Goal: Communication & Community: Answer question/provide support

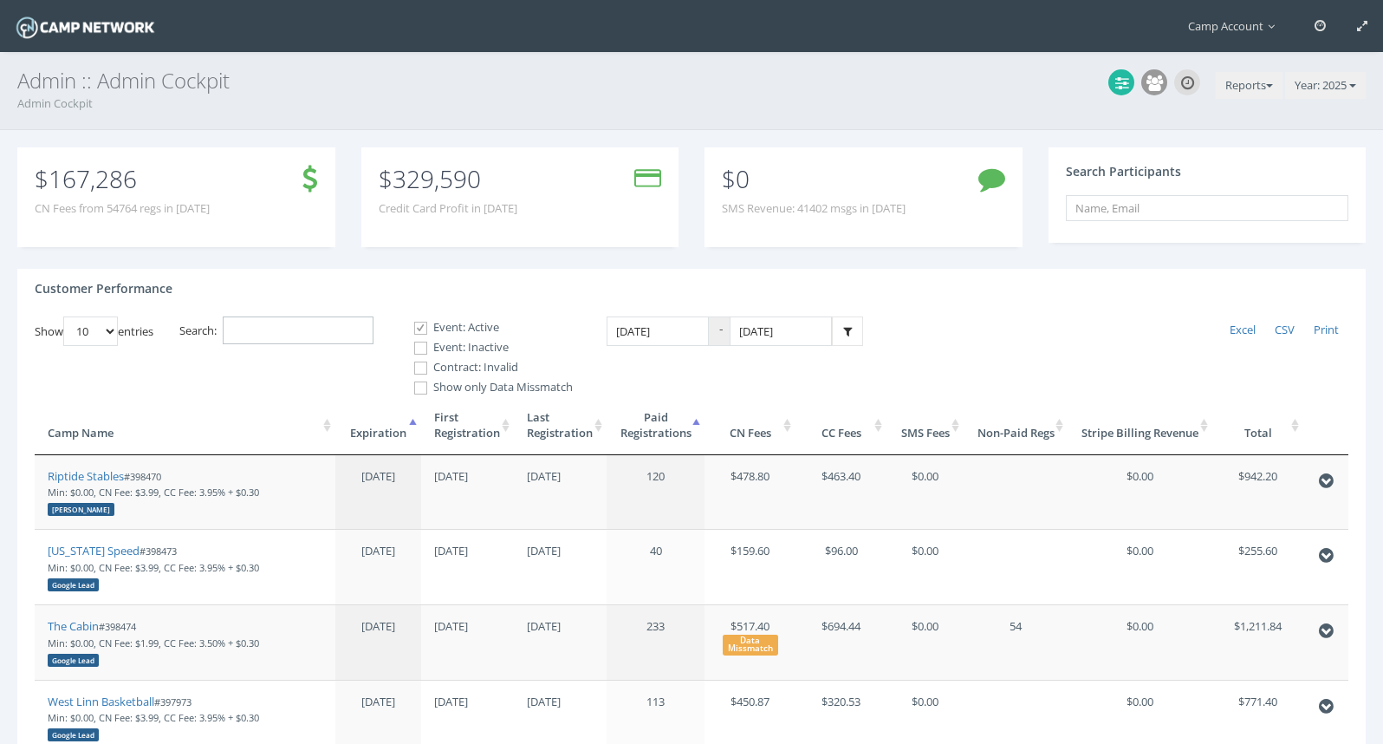
click at [323, 334] on input "Search:" at bounding box center [298, 330] width 151 height 29
paste input "96983"
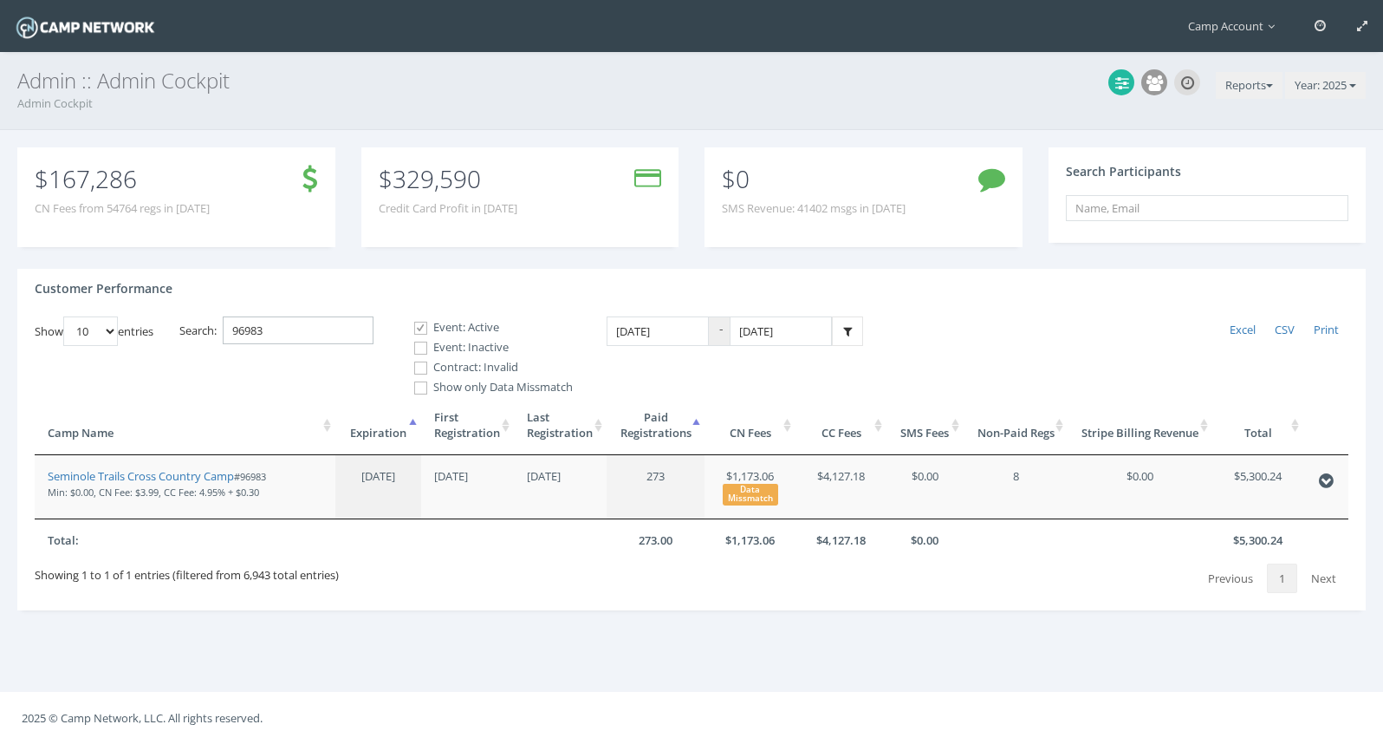
type input "96983"
click at [1264, 74] on button "Reports" at bounding box center [1249, 86] width 67 height 28
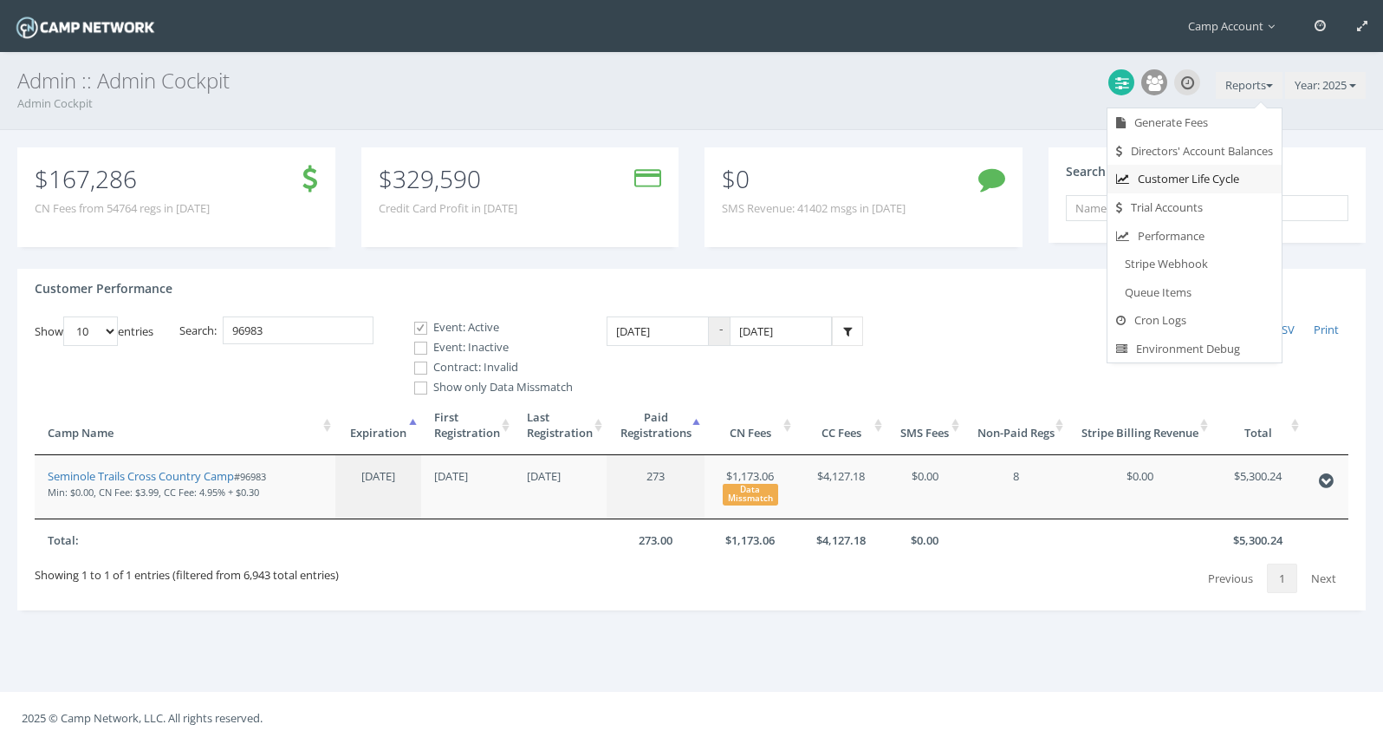
click at [1194, 185] on link "Customer Life Cycle" at bounding box center [1195, 179] width 174 height 29
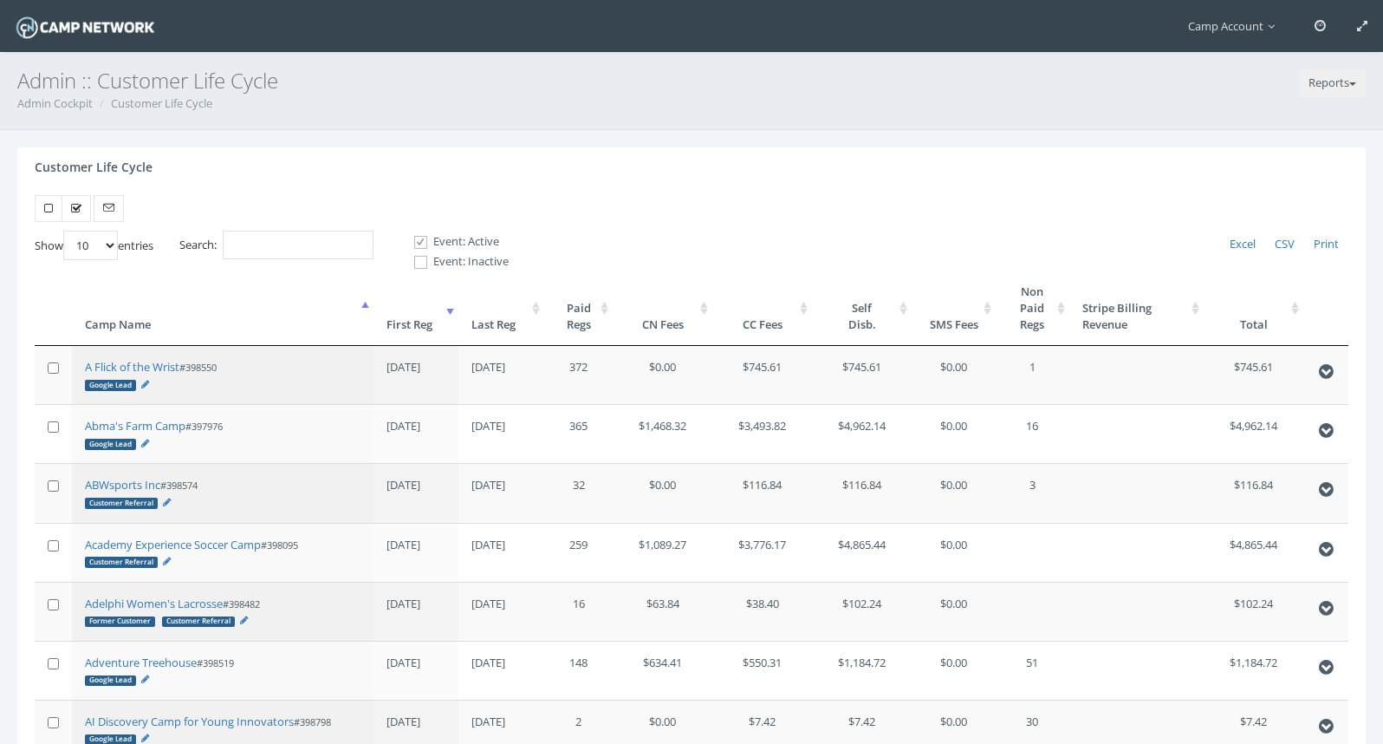
click at [444, 325] on th "First Reg" at bounding box center [417, 307] width 86 height 75
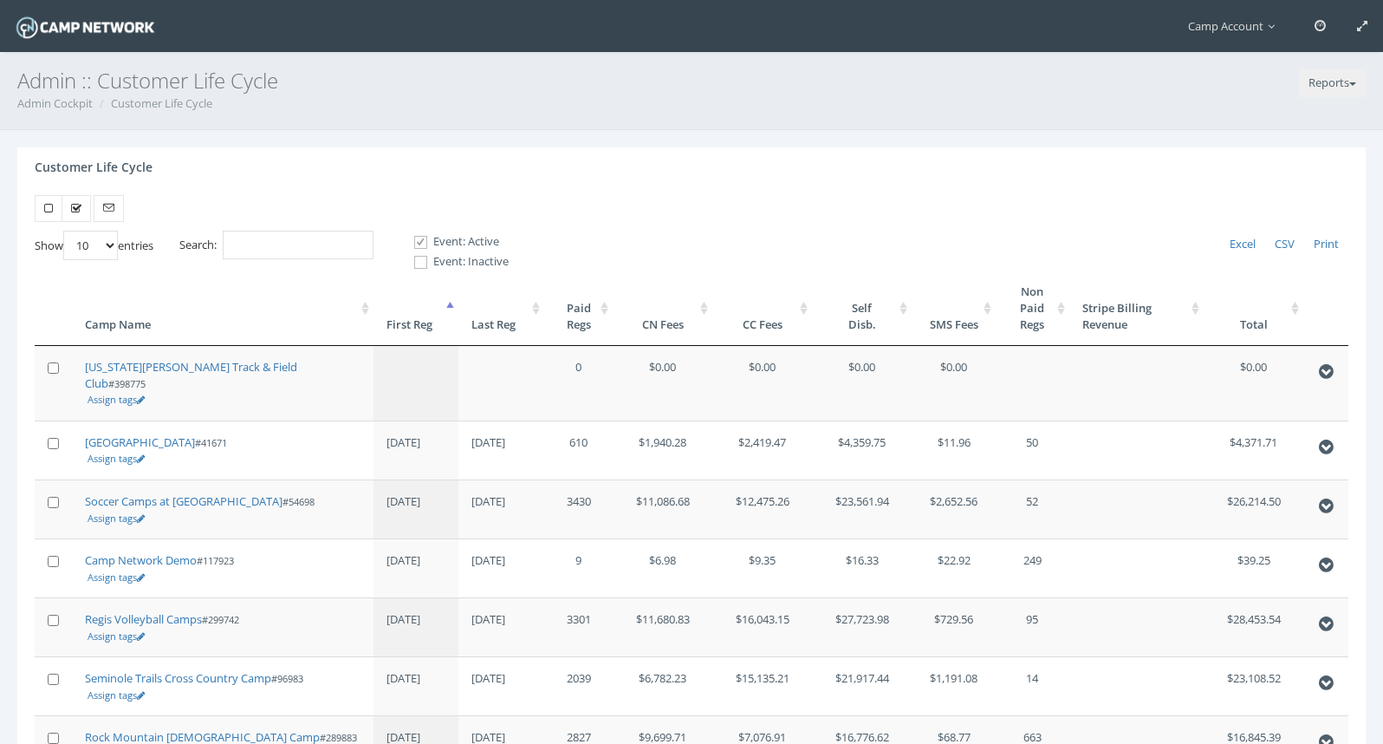
click at [444, 325] on th "First Reg" at bounding box center [417, 307] width 86 height 75
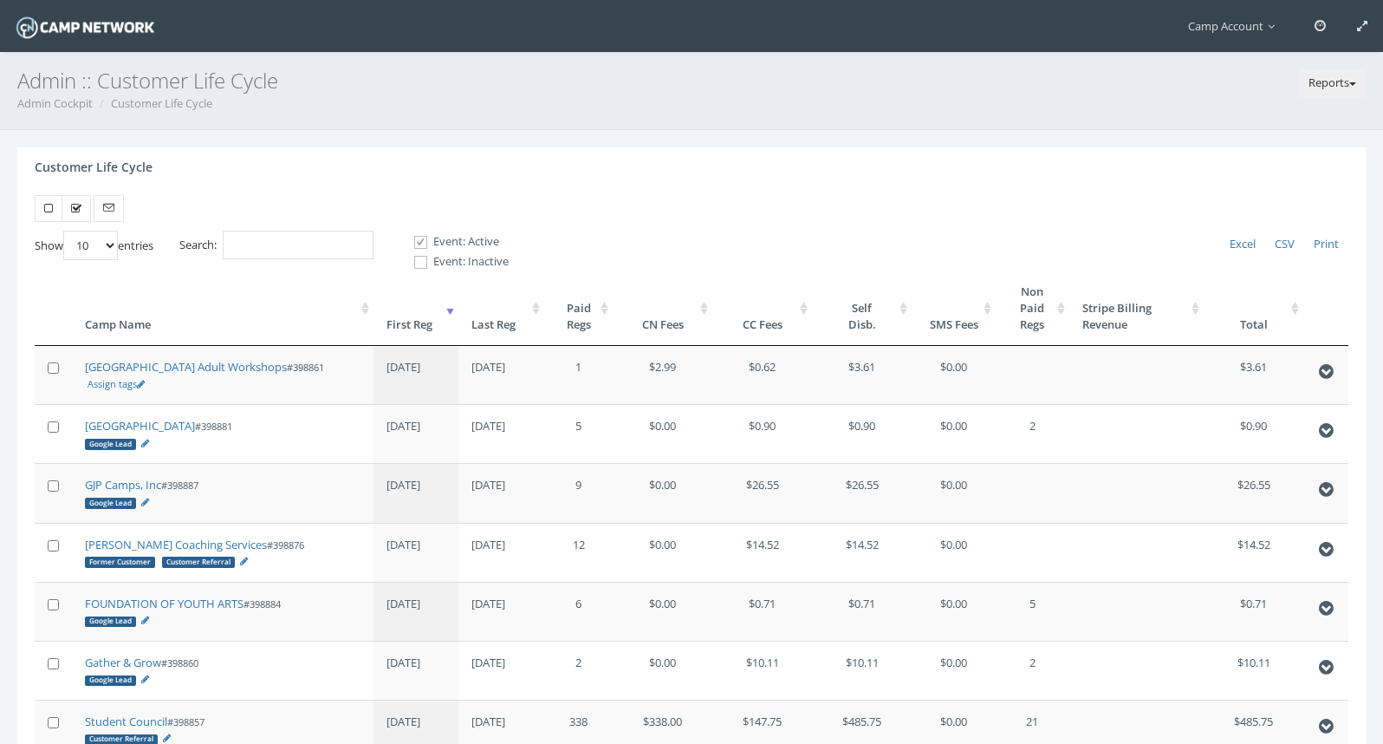
click at [1331, 88] on button "Reports" at bounding box center [1332, 83] width 67 height 28
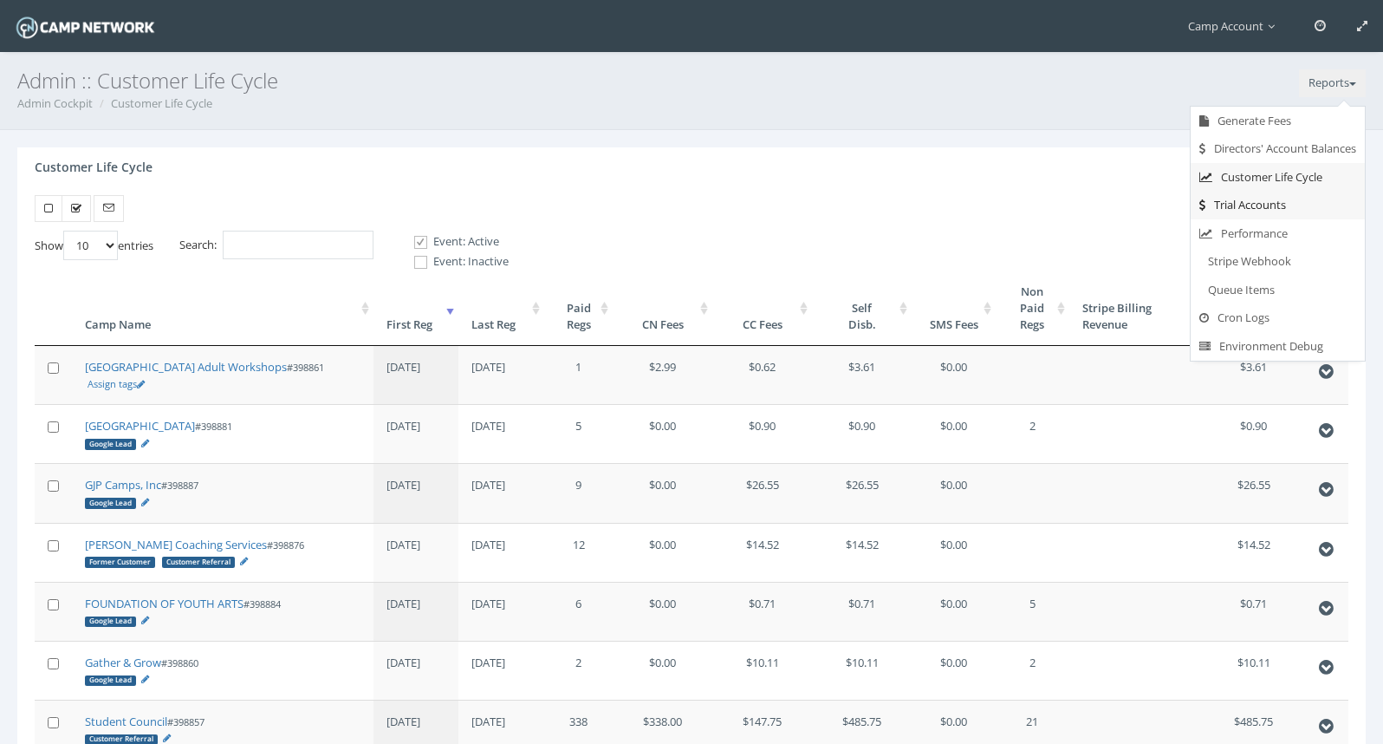
click at [1260, 205] on link "Trial Accounts" at bounding box center [1278, 205] width 174 height 29
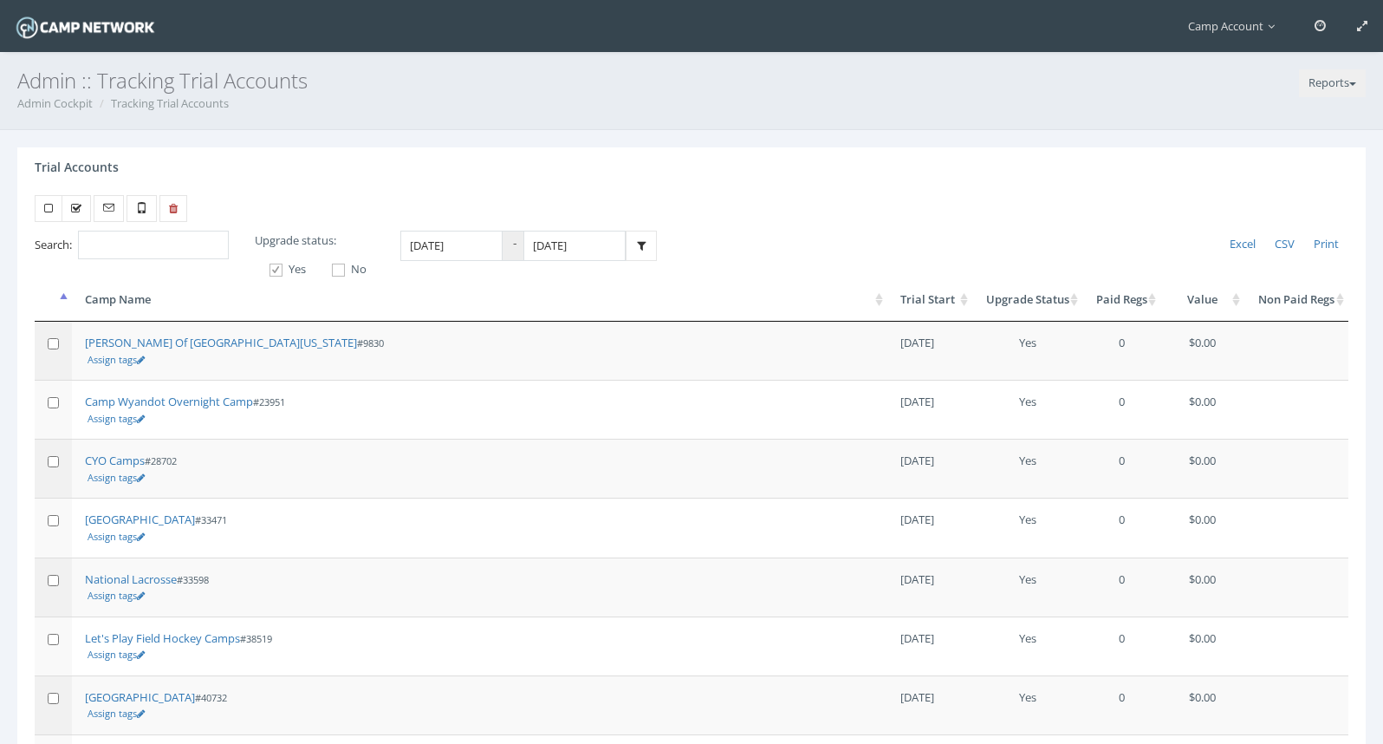
click at [276, 268] on span at bounding box center [276, 270] width 16 height 16
click at [275, 268] on input "Yes" at bounding box center [266, 270] width 16 height 16
checkbox input "false"
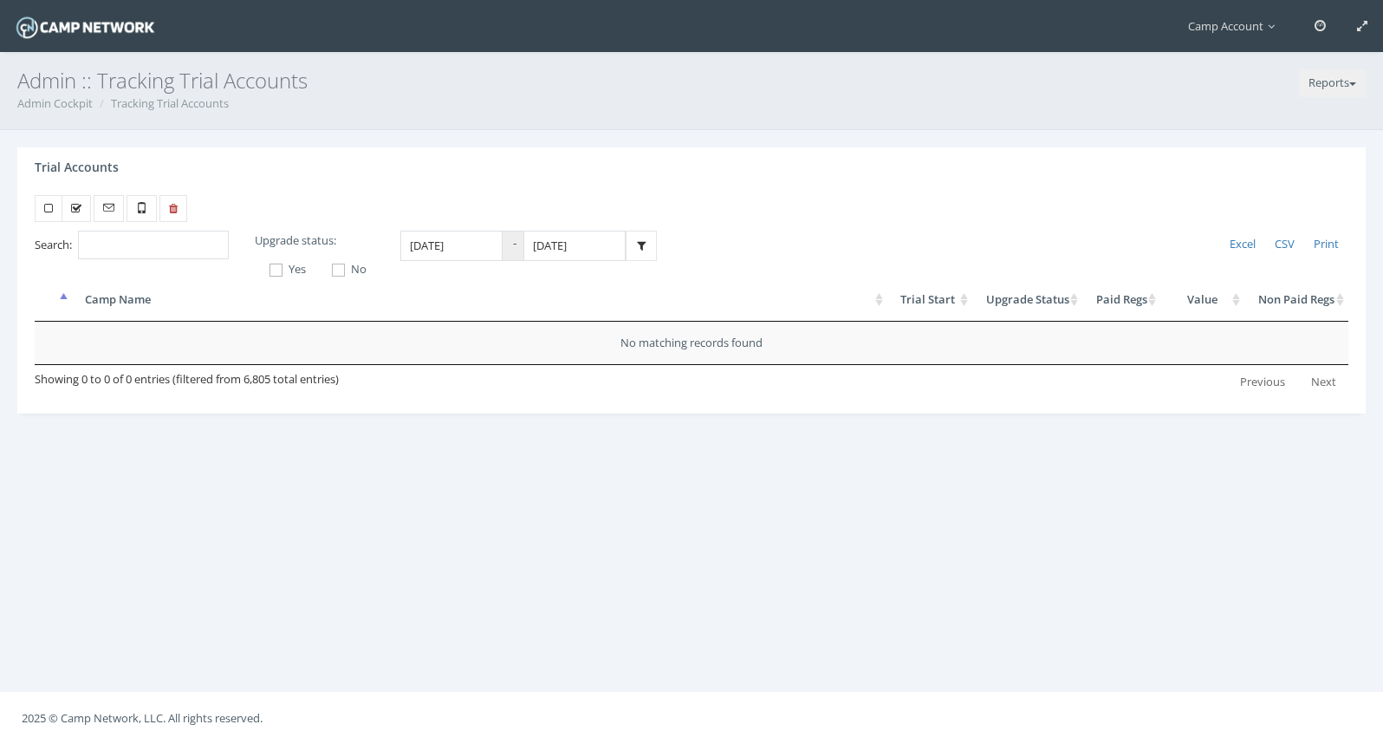
click at [353, 272] on label "No" at bounding box center [341, 269] width 49 height 17
click at [337, 272] on input "No" at bounding box center [329, 270] width 16 height 16
checkbox input "true"
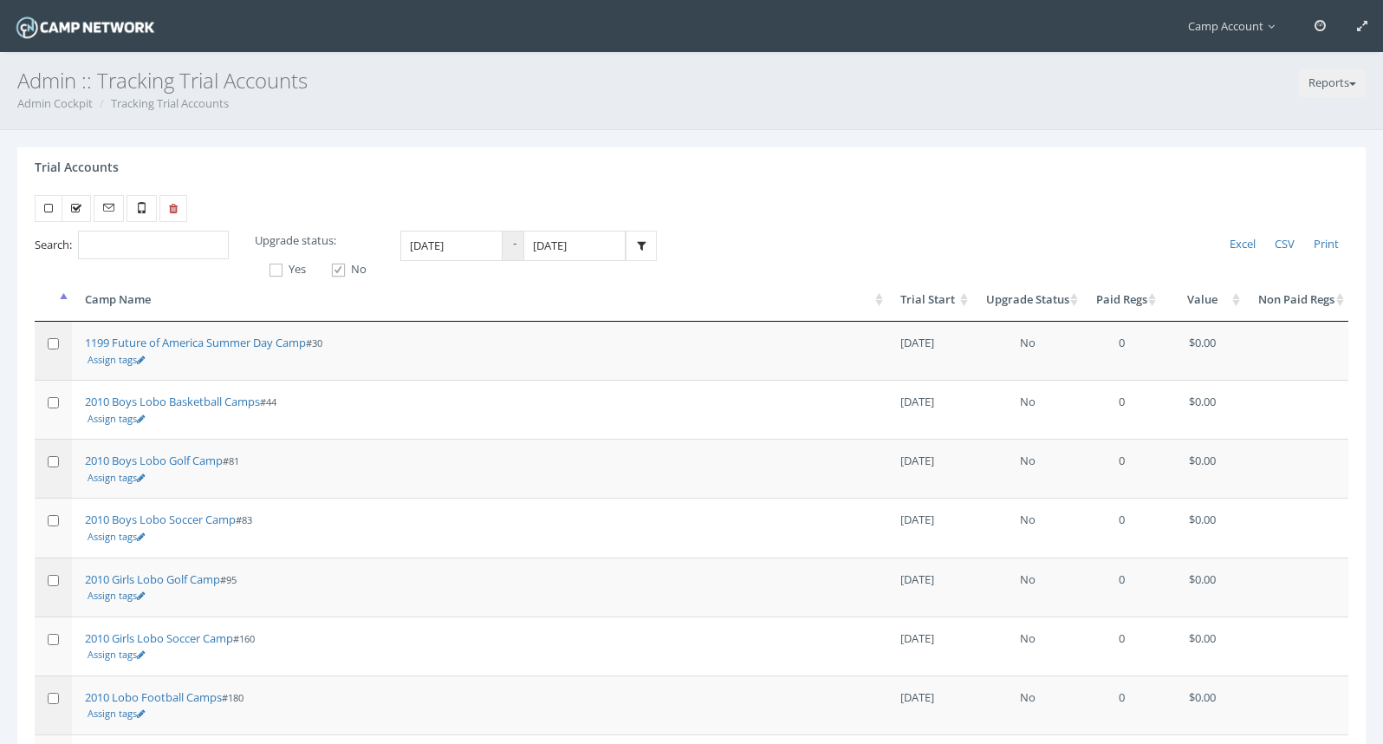
click at [938, 322] on th "Trial Start" at bounding box center [930, 299] width 86 height 43
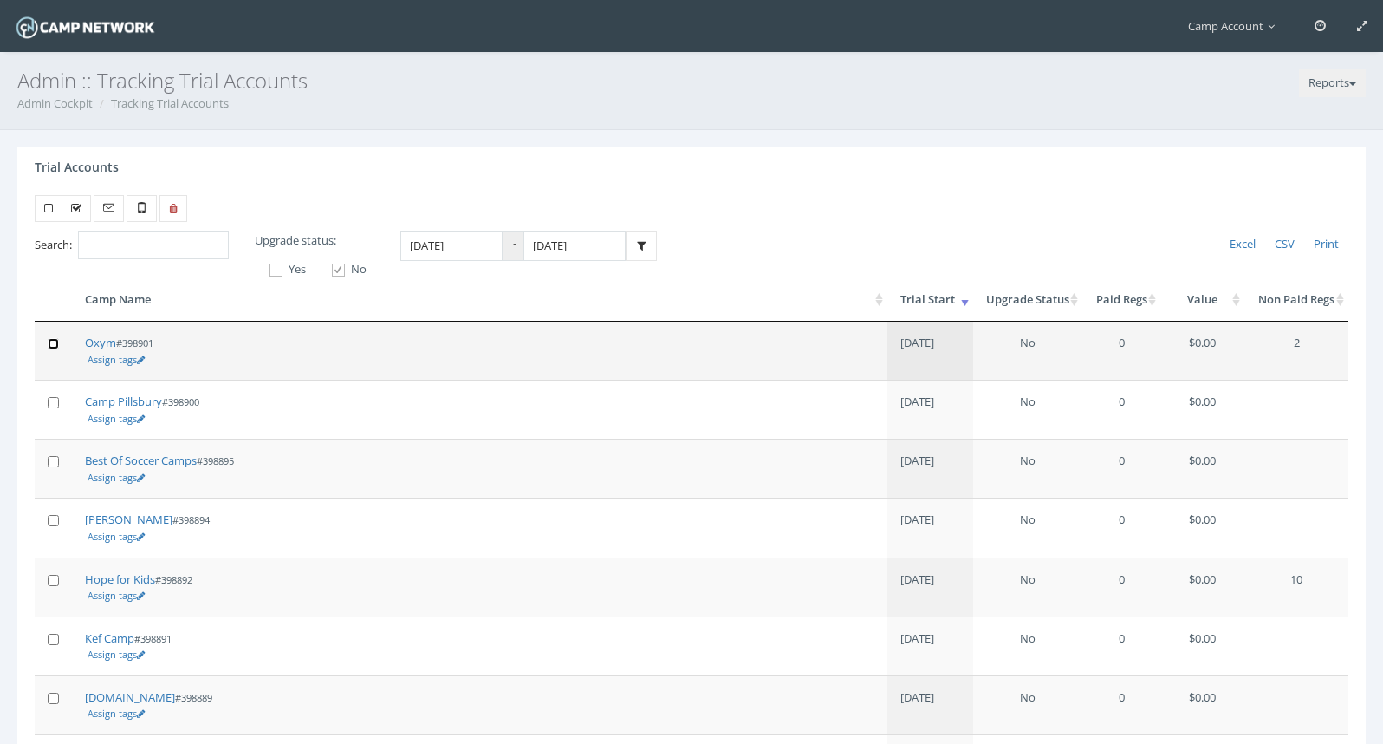
click at [53, 349] on input "checkbox" at bounding box center [53, 343] width 11 height 11
checkbox input "true"
click at [114, 218] on link at bounding box center [109, 209] width 30 height 28
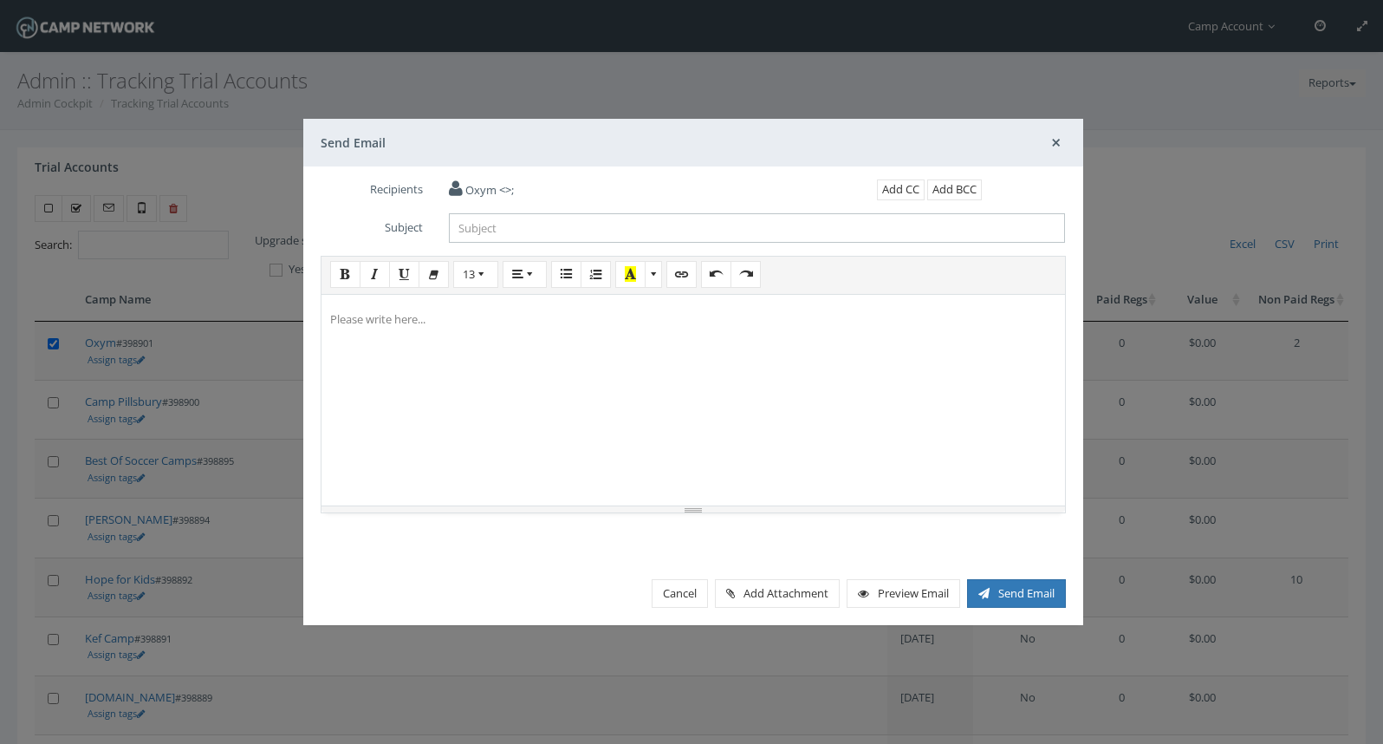
click at [491, 221] on input "Subject" at bounding box center [757, 227] width 617 height 29
type input "U"
type input "Account Upgrade"
click at [1055, 145] on button "Close" at bounding box center [1056, 143] width 20 height 27
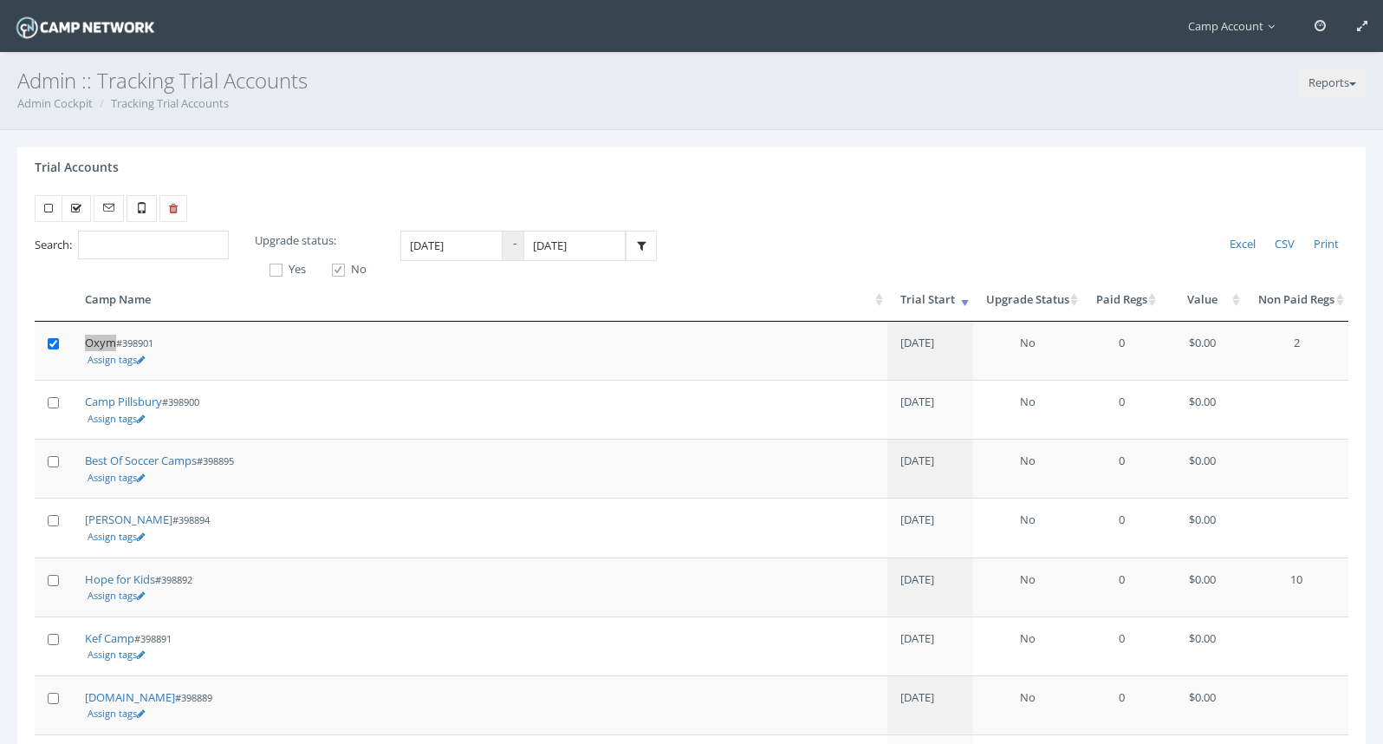
drag, startPoint x: 95, startPoint y: 362, endPoint x: 170, endPoint y: 7, distance: 363.0
click at [0, 0] on main "Camp Account My Profile My Events My Team" at bounding box center [691, 521] width 1383 height 1043
click at [116, 212] on link at bounding box center [109, 209] width 30 height 28
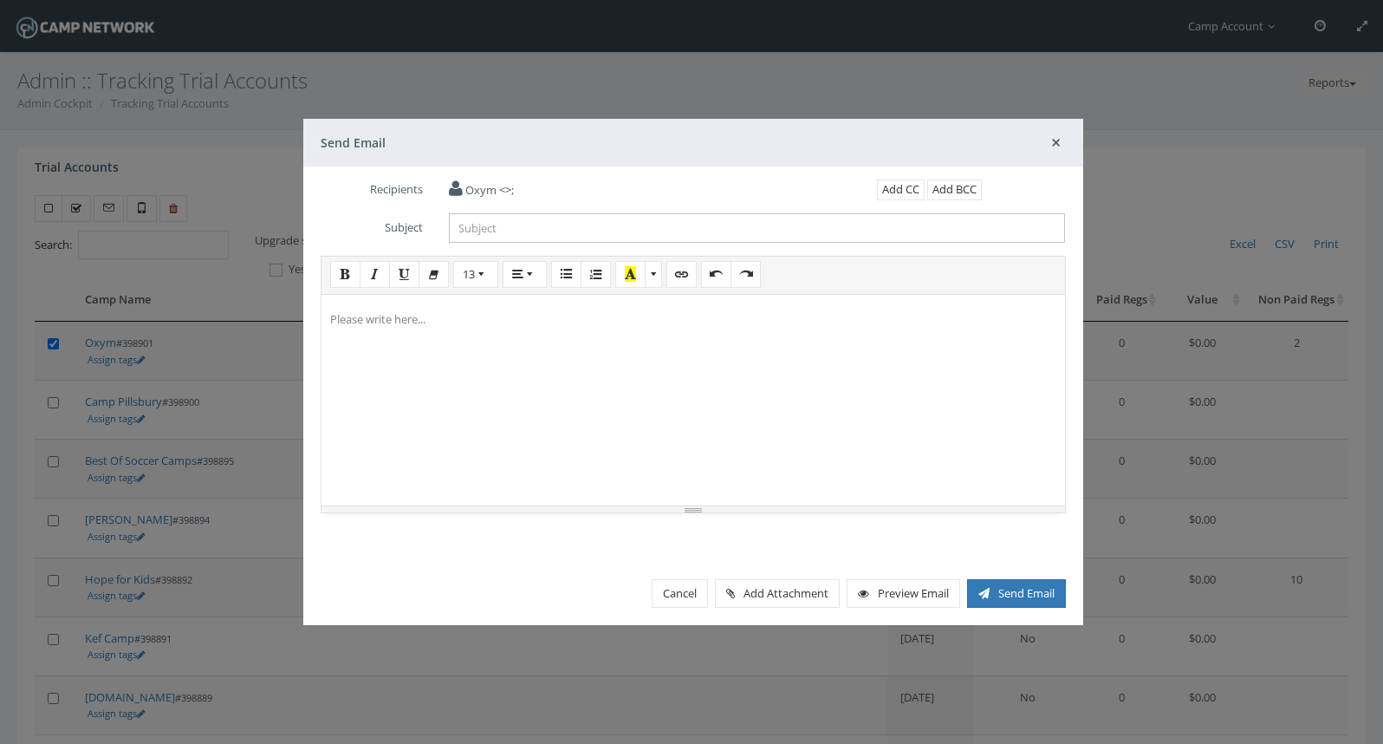
click at [508, 222] on input "Subject" at bounding box center [757, 227] width 617 height 29
type input "Account Upgrade"
click at [552, 331] on div at bounding box center [694, 397] width 744 height 217
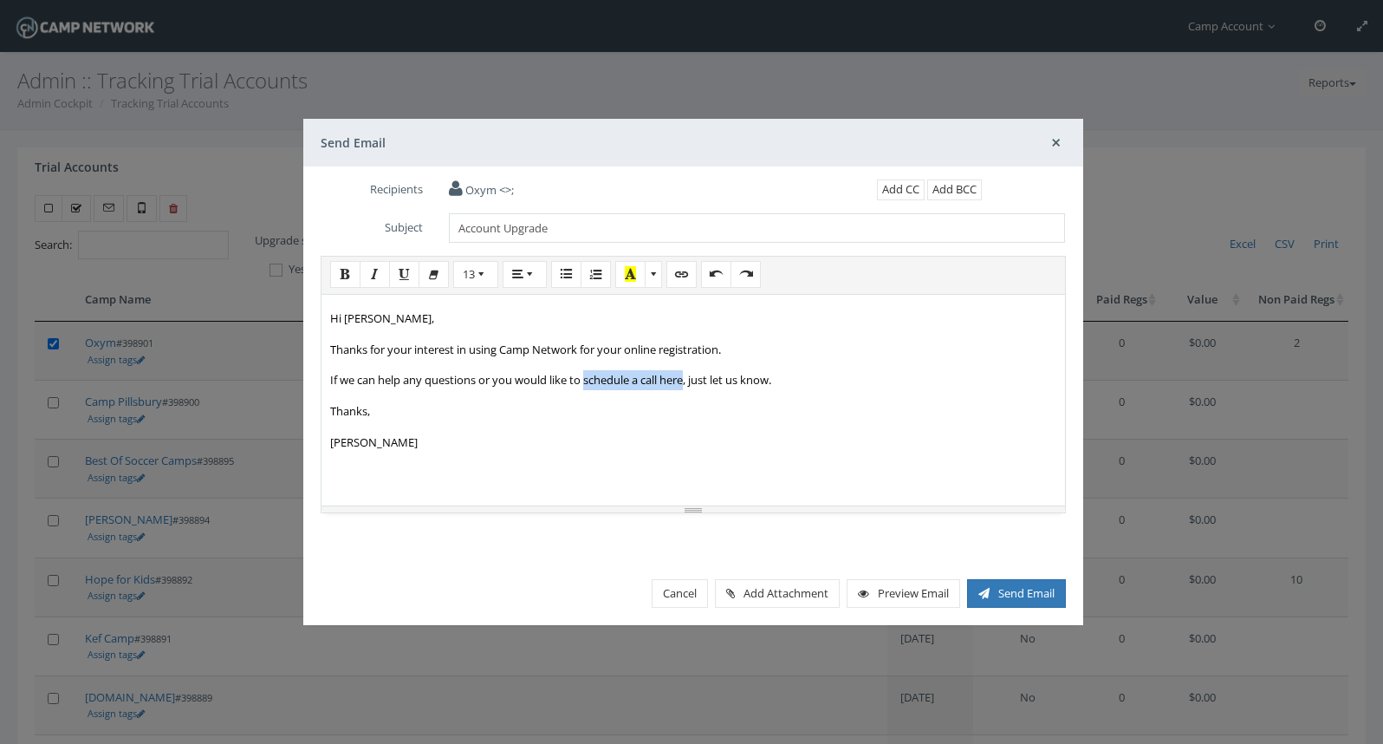
drag, startPoint x: 689, startPoint y: 379, endPoint x: 588, endPoint y: 378, distance: 100.5
click at [588, 378] on p "If we can help any questions or you would like to schedule a call here, just le…" at bounding box center [693, 380] width 726 height 20
click at [681, 280] on icon "button" at bounding box center [681, 274] width 11 height 16
type input "schedule a call here"
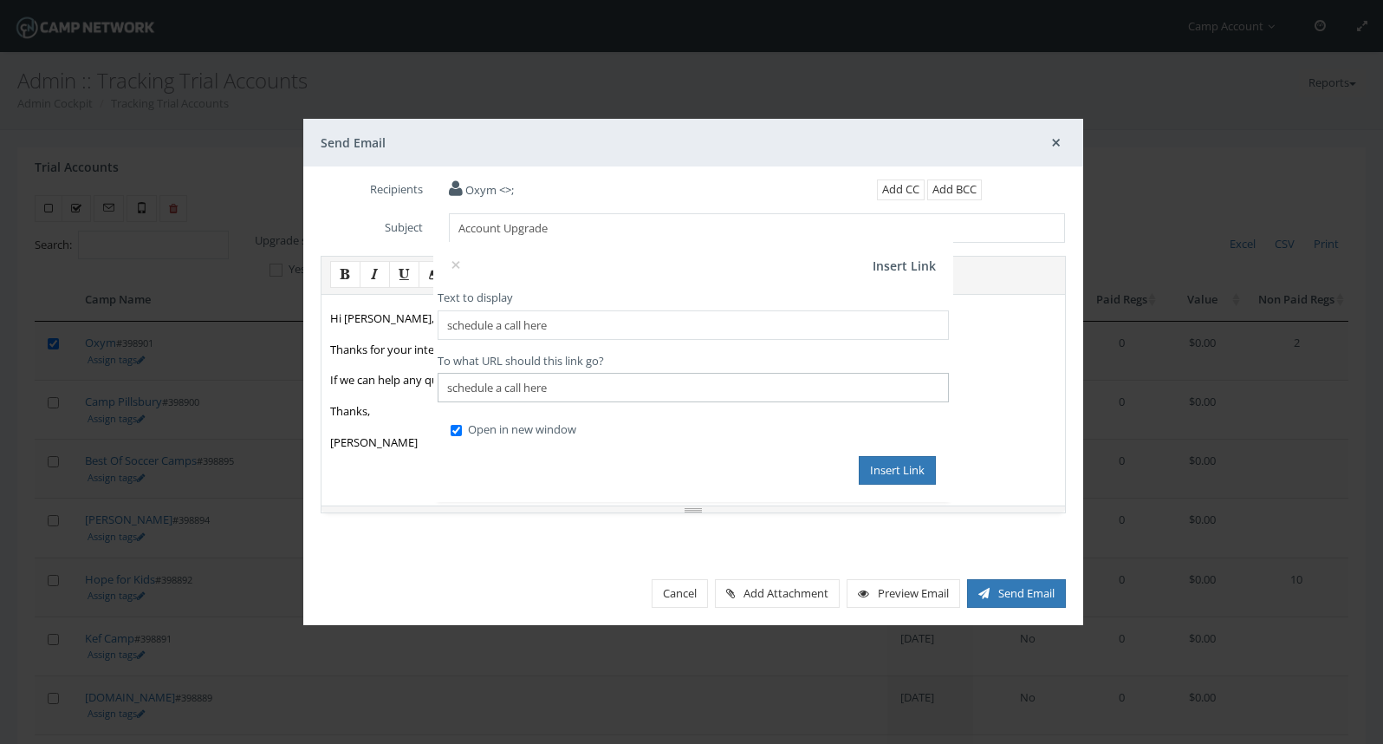
drag, startPoint x: 604, startPoint y: 387, endPoint x: 418, endPoint y: 384, distance: 186.3
click at [418, 384] on div "× Insert Link Text to display schedule a call here To what URL should this link…" at bounding box center [693, 371] width 780 height 505
paste input "https://calendly.com/campnetwork/demo?back=1"
type input "https://calendly.com/campnetwork/demo?back=1"
click at [916, 478] on button "Insert Link" at bounding box center [897, 470] width 77 height 29
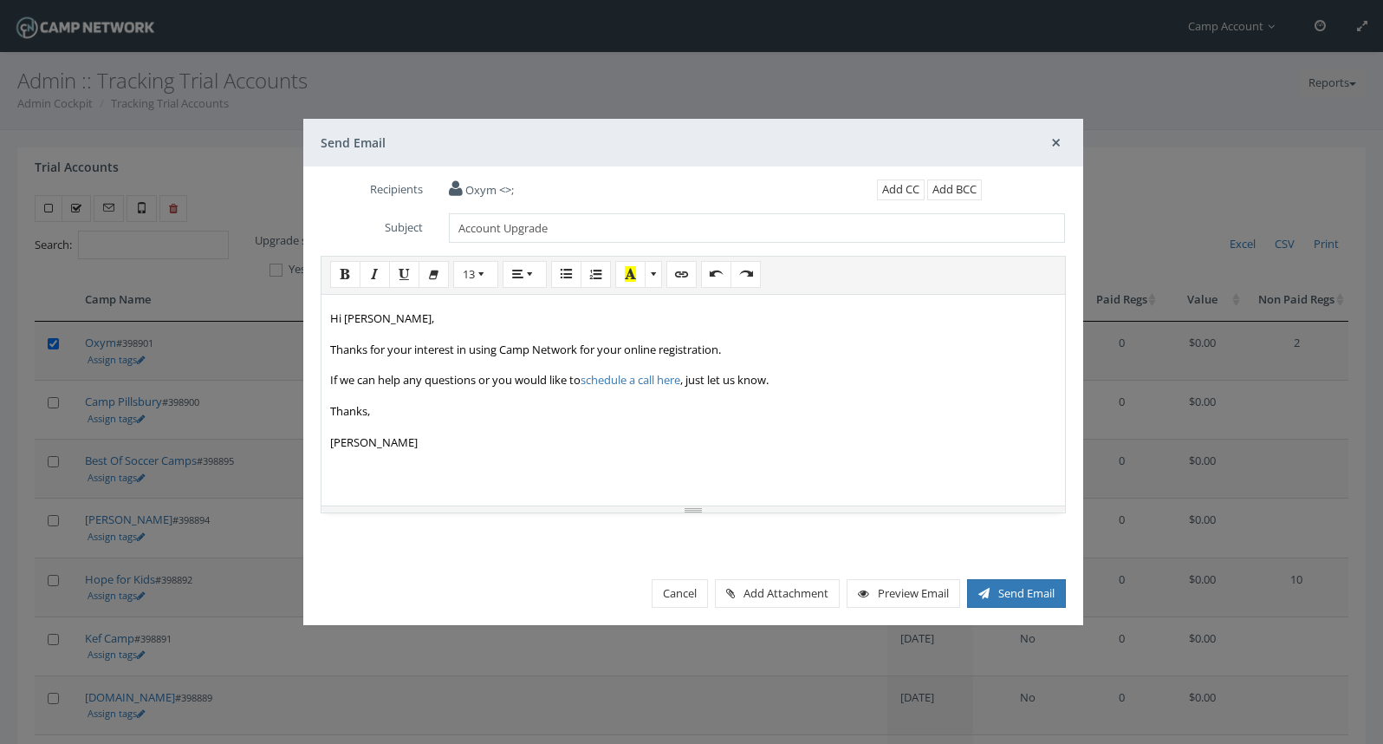
click at [900, 458] on div "Hi Quinn, Thanks for your interest in using Camp Network for your online regist…" at bounding box center [694, 397] width 744 height 217
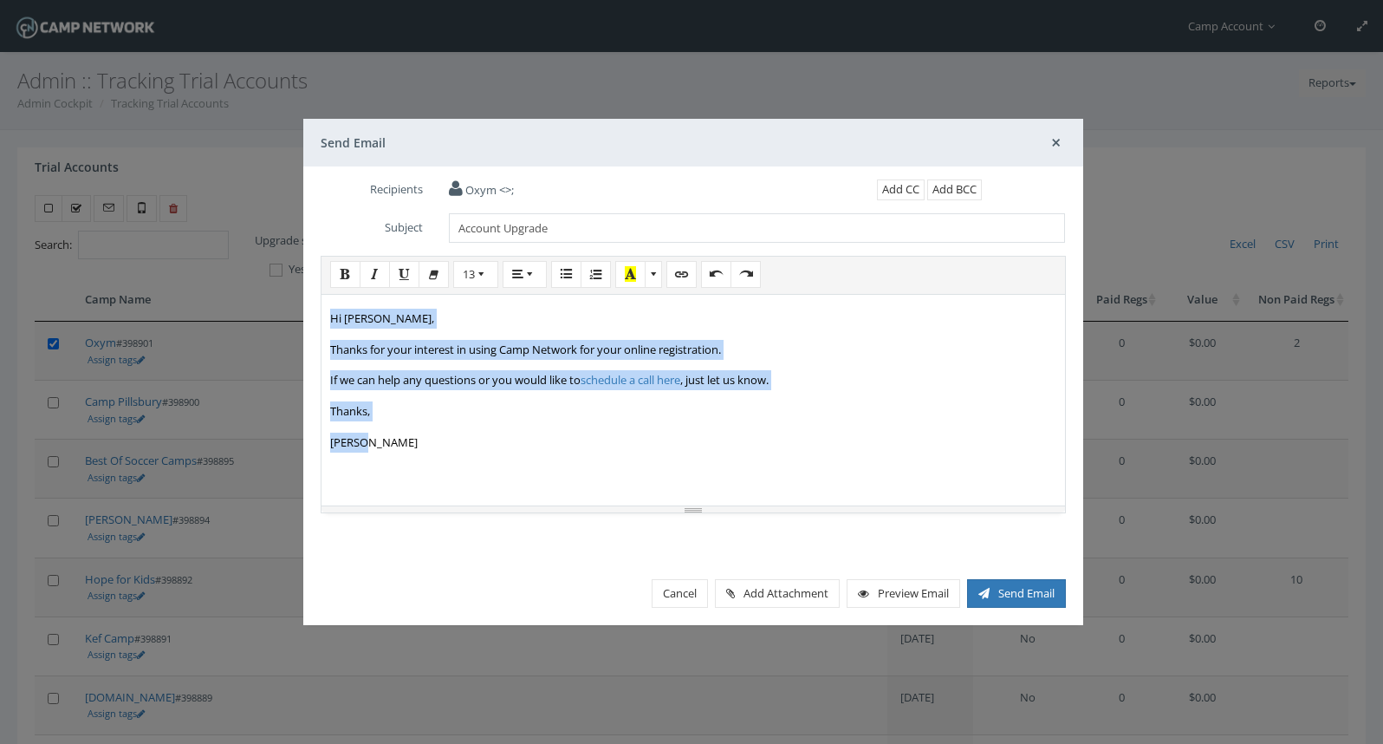
drag, startPoint x: 398, startPoint y: 444, endPoint x: 302, endPoint y: 308, distance: 166.1
click at [303, 308] on div "Recipients Oxym <>; Add CC Add BCC Subject CC" at bounding box center [693, 372] width 780 height 413
copy div "Hi Quinn, Thanks for your interest in using Camp Network for your online regist…"
click at [682, 408] on p "Thanks," at bounding box center [693, 411] width 726 height 20
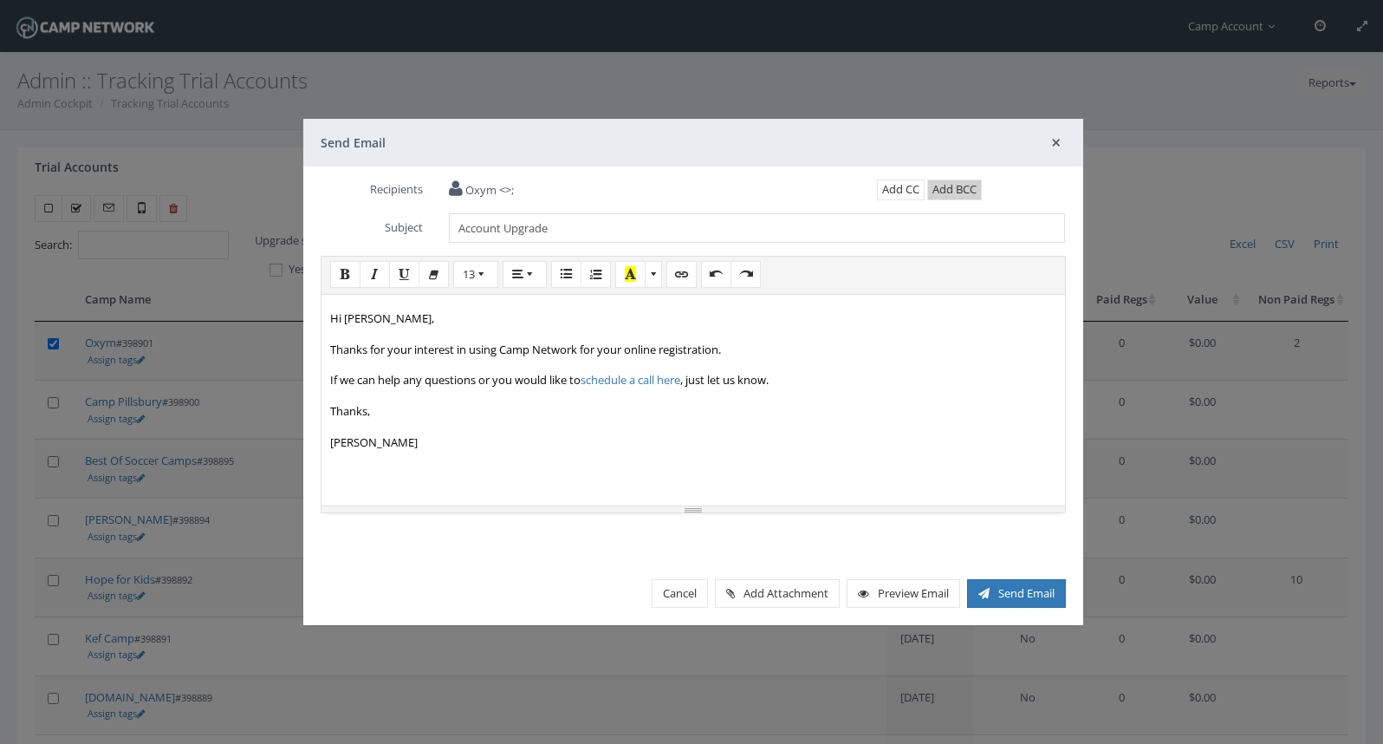
click at [958, 191] on link "Add BCC" at bounding box center [954, 189] width 55 height 21
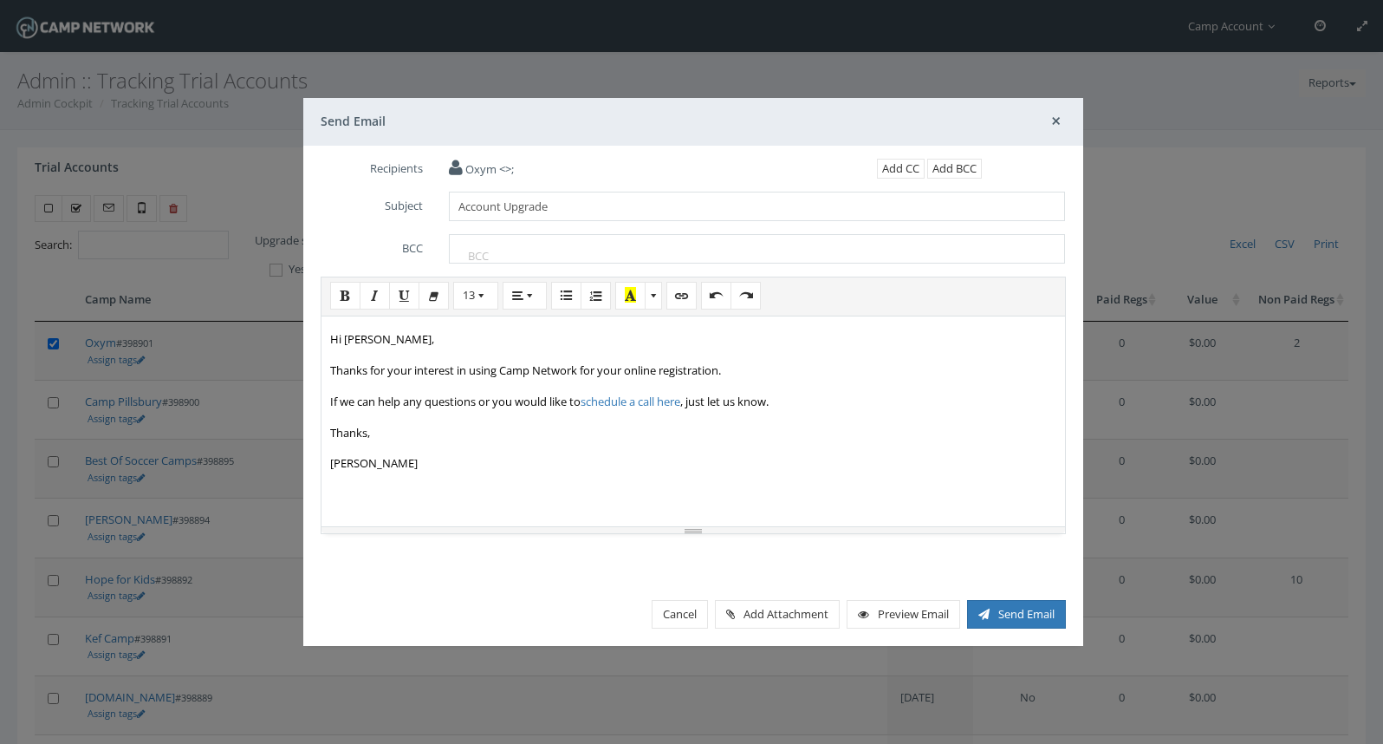
click at [671, 255] on span at bounding box center [757, 255] width 589 height 23
click at [918, 610] on link "Preview Email" at bounding box center [904, 615] width 114 height 29
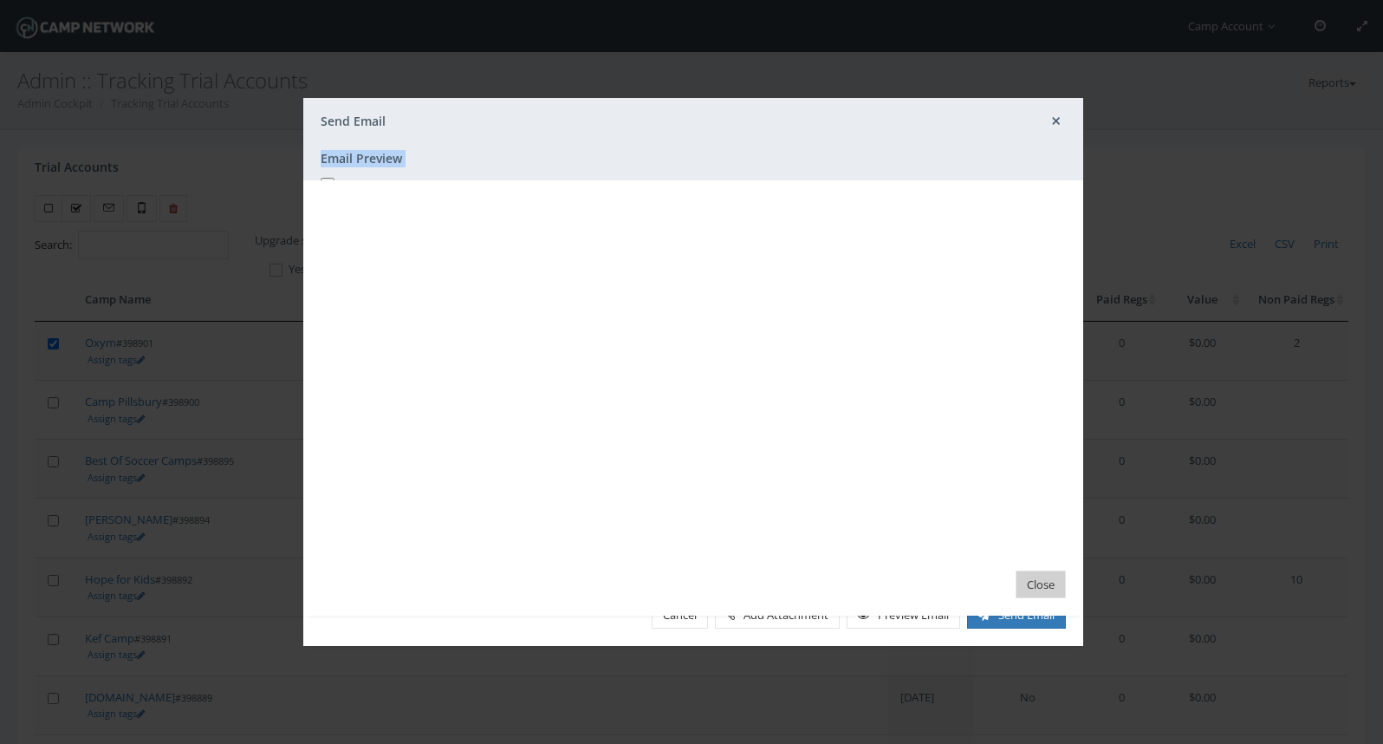
click at [1046, 583] on button "Close" at bounding box center [1041, 584] width 50 height 29
click at [1058, 126] on div "Email Preview Attachments Close" at bounding box center [691, 372] width 1383 height 744
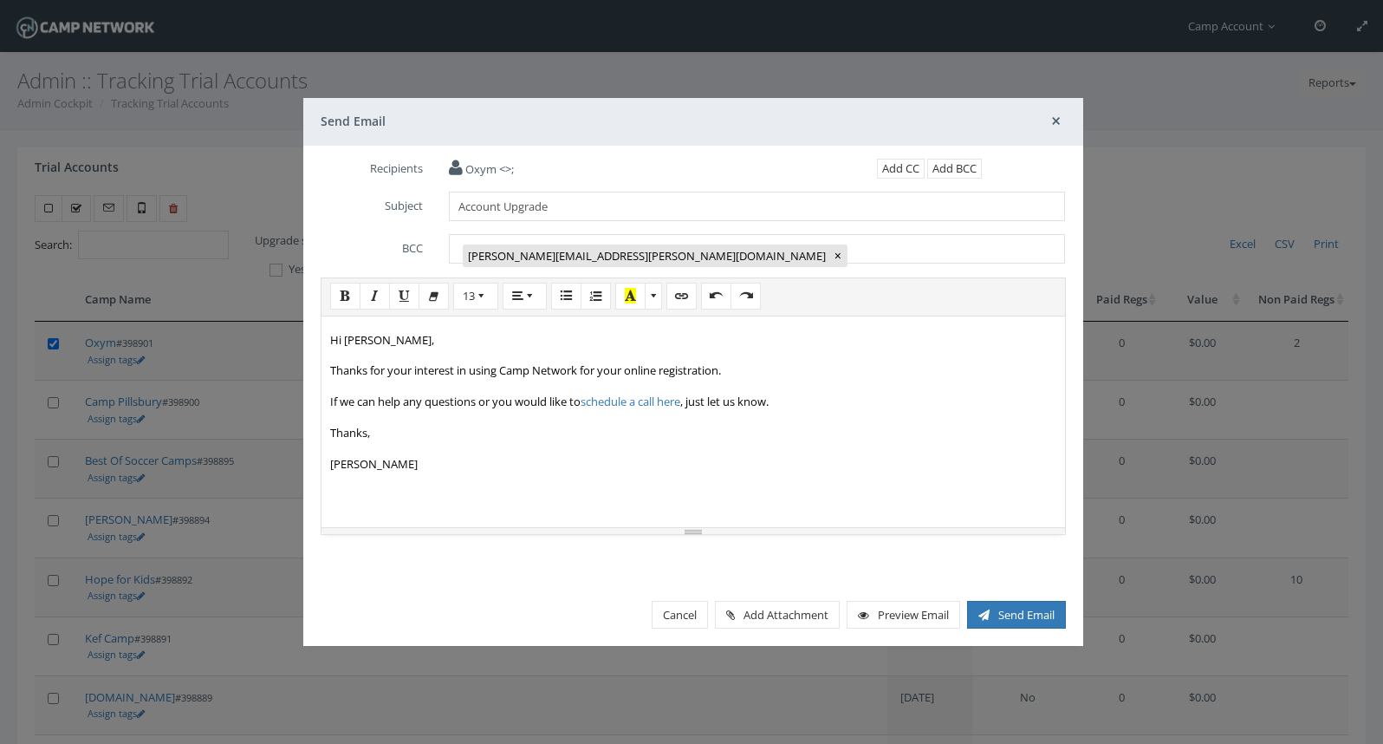
click at [788, 371] on p "Thanks for your interest in using Camp Network for your online registration." at bounding box center [693, 371] width 726 height 20
click at [889, 605] on link "Preview Email" at bounding box center [904, 615] width 114 height 29
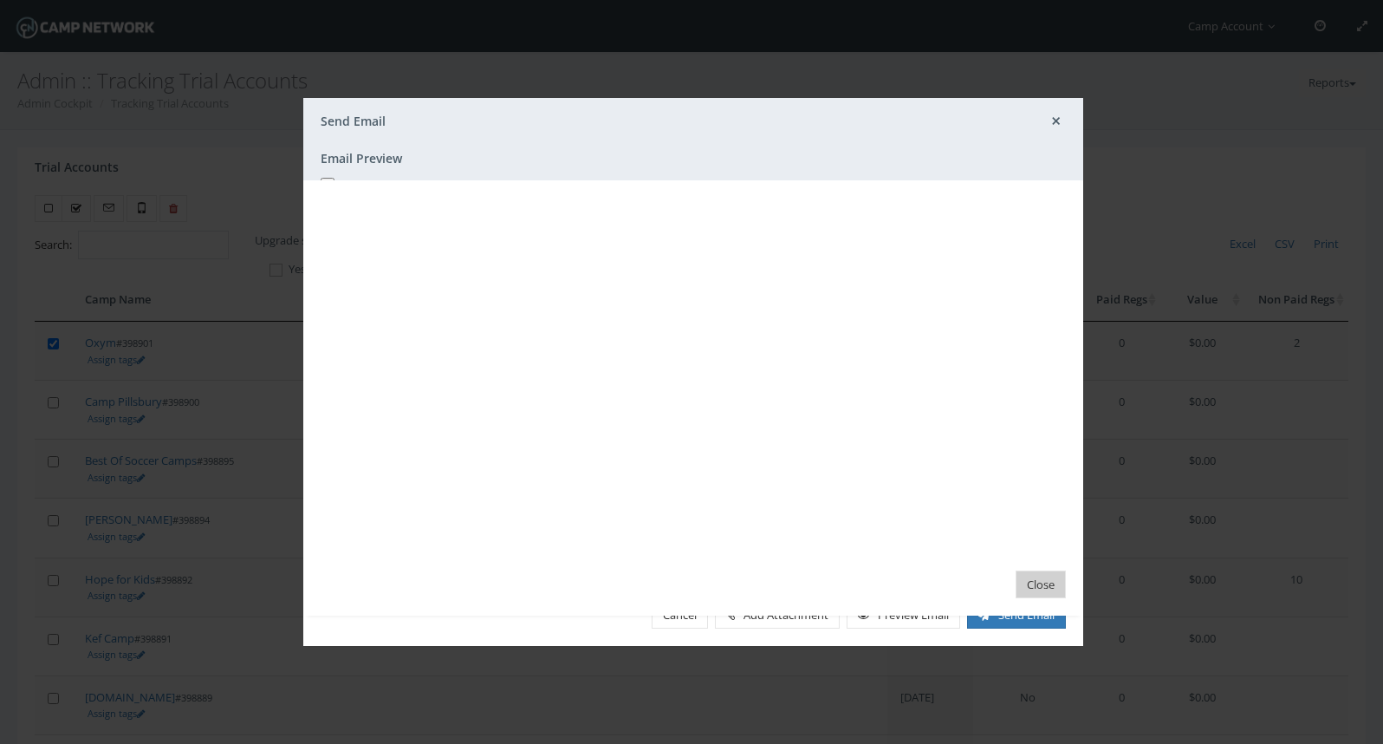
click at [1048, 579] on button "Close" at bounding box center [1041, 584] width 50 height 29
click at [1039, 579] on button "Close" at bounding box center [1041, 584] width 50 height 29
click at [1036, 581] on button "Close" at bounding box center [1041, 584] width 50 height 29
click at [1055, 117] on div "Email Preview Attachments Close" at bounding box center [691, 372] width 1383 height 744
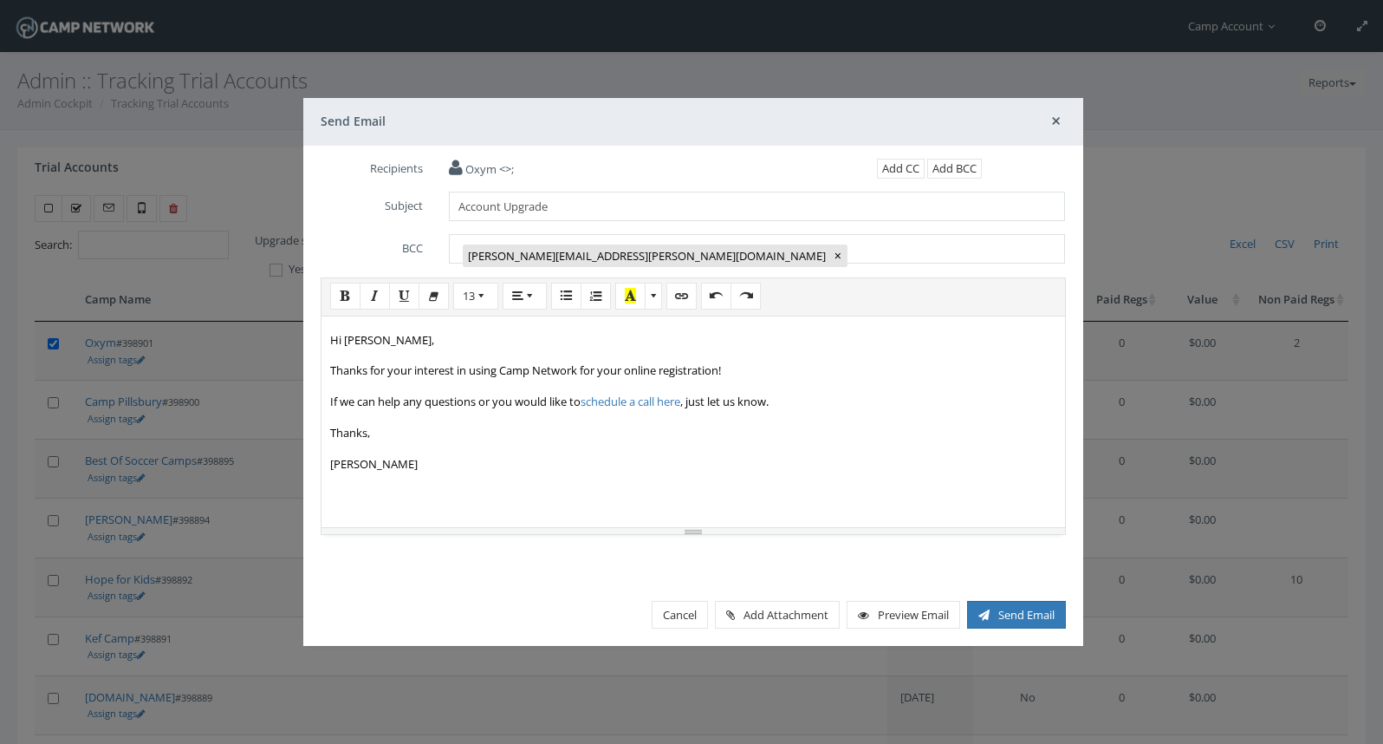
click at [763, 367] on p "Thanks for your interest in using Camp Network for your online registration!" at bounding box center [693, 371] width 726 height 20
click at [476, 330] on p "Hi Quinn," at bounding box center [693, 340] width 726 height 20
click at [555, 435] on p "Thanks," at bounding box center [693, 433] width 726 height 20
click at [888, 614] on link "Preview Email" at bounding box center [904, 615] width 114 height 29
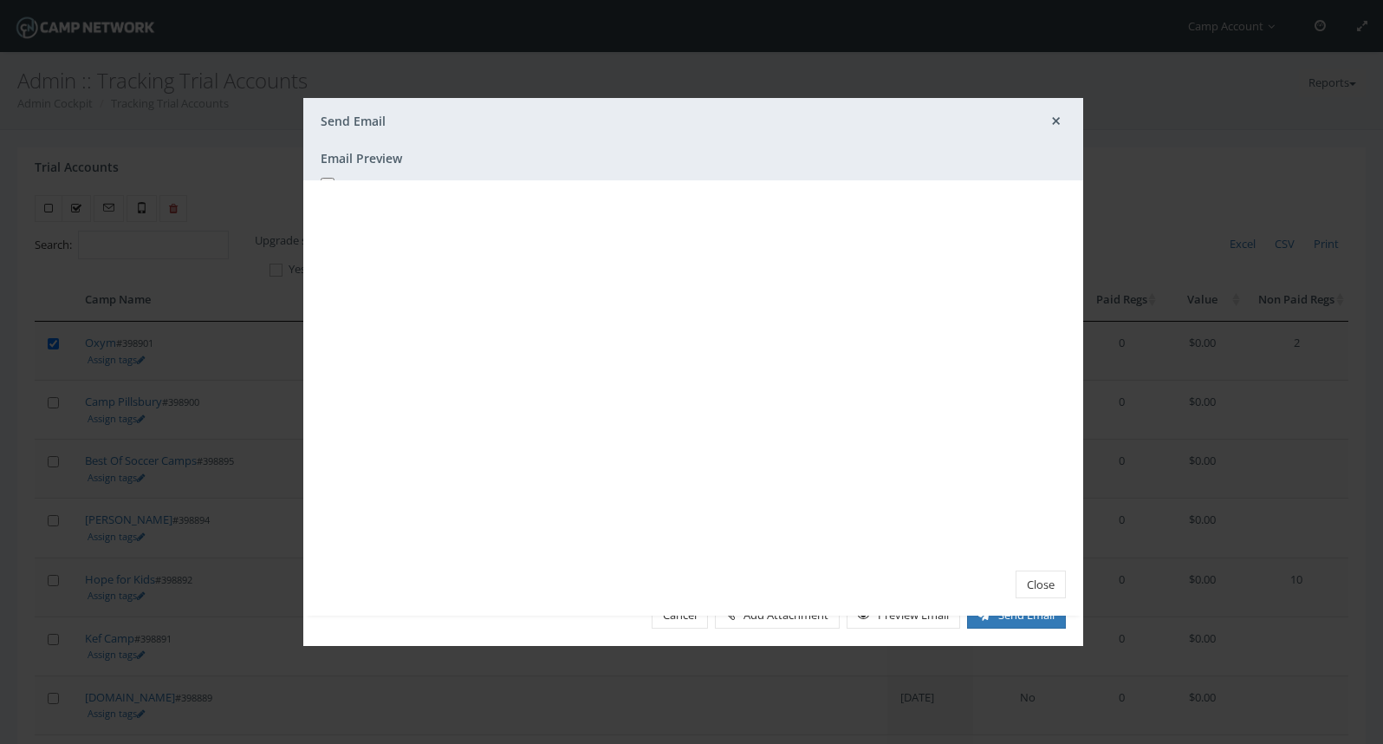
click at [1058, 115] on div "Email Preview Attachments Close" at bounding box center [691, 372] width 1383 height 744
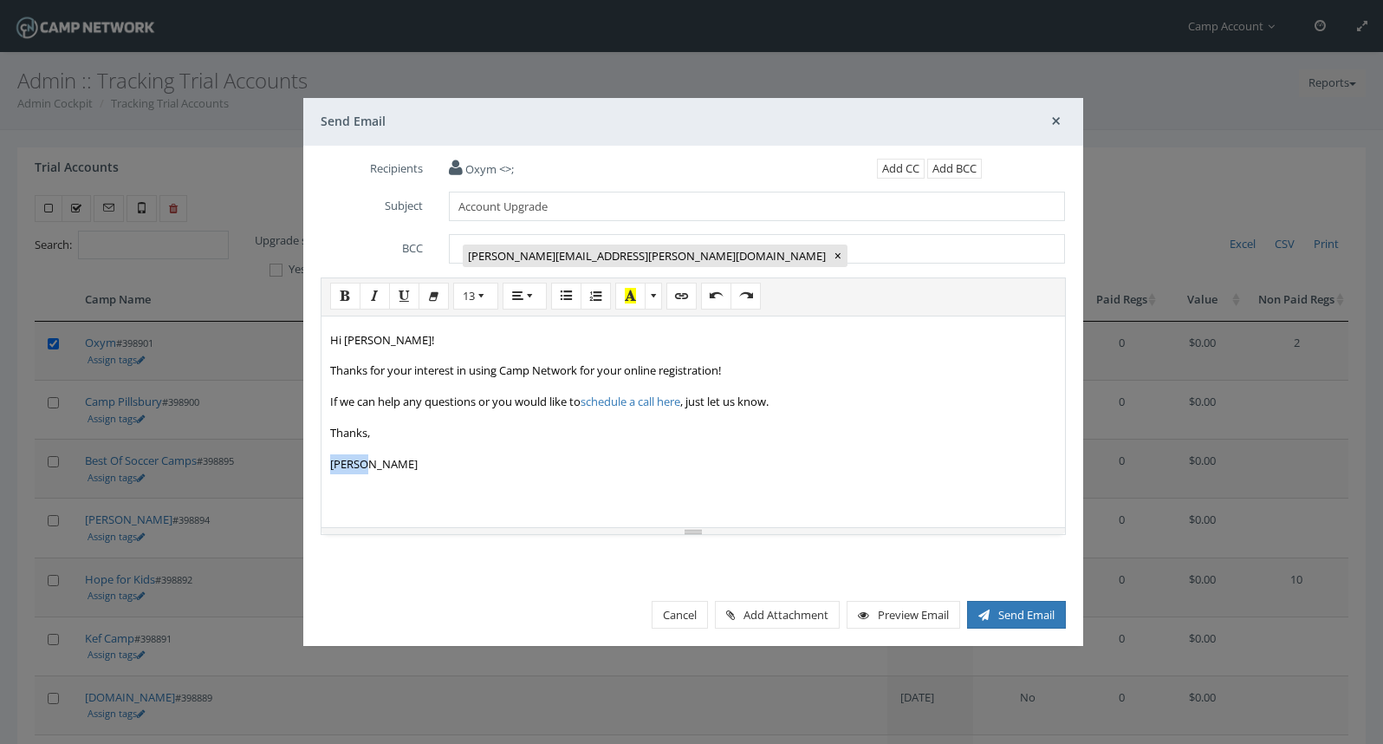
drag, startPoint x: 380, startPoint y: 463, endPoint x: 307, endPoint y: 468, distance: 73.0
click at [308, 468] on div "<p>Hi Quinn!</p><p>Thanks for your interest in using Camp Network for your onli…" at bounding box center [693, 416] width 771 height 279
drag, startPoint x: 368, startPoint y: 430, endPoint x: 322, endPoint y: 432, distance: 46.0
click at [322, 432] on div "Hi Quinn! Thanks for your interest in using Camp Network for your online regist…" at bounding box center [694, 418] width 744 height 217
click at [884, 608] on link "Preview Email" at bounding box center [904, 615] width 114 height 29
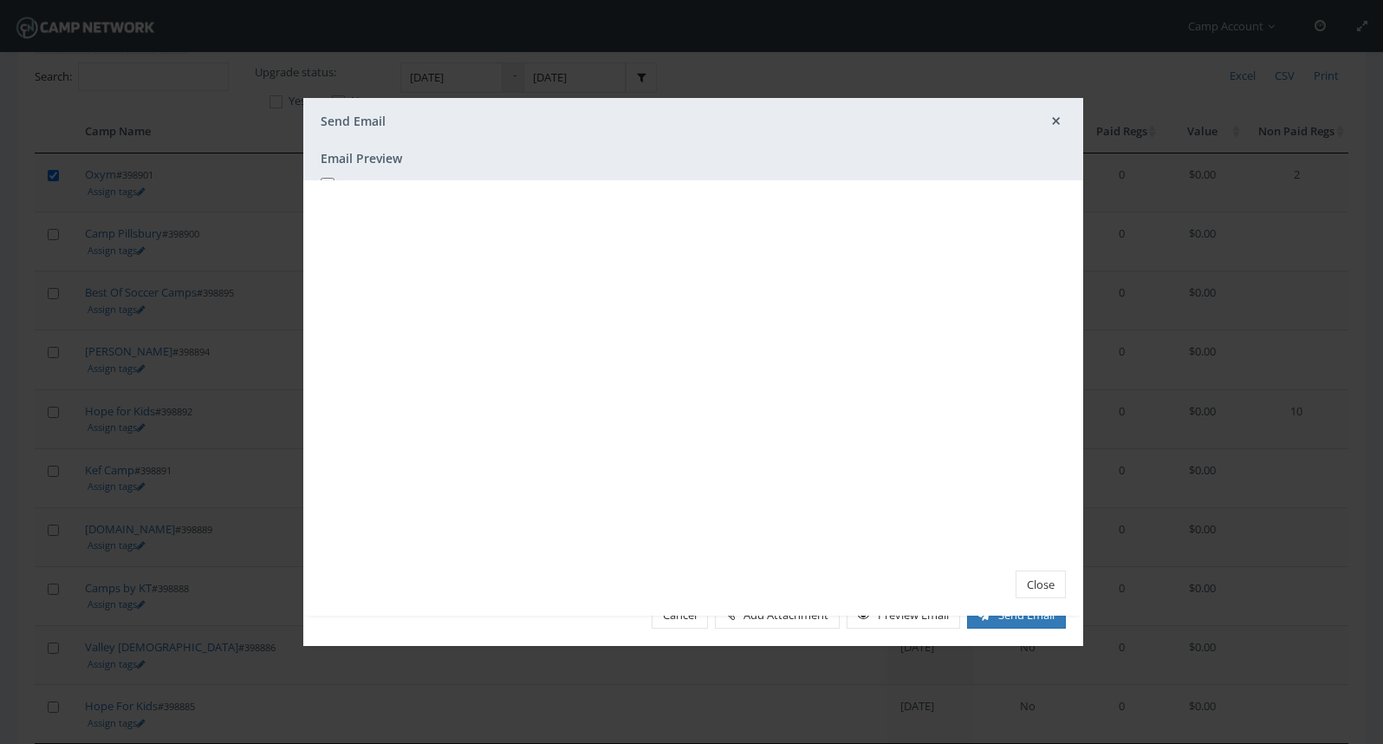
scroll to position [179, 0]
click at [1060, 120] on div "Email Preview Attachments Close" at bounding box center [691, 372] width 1383 height 744
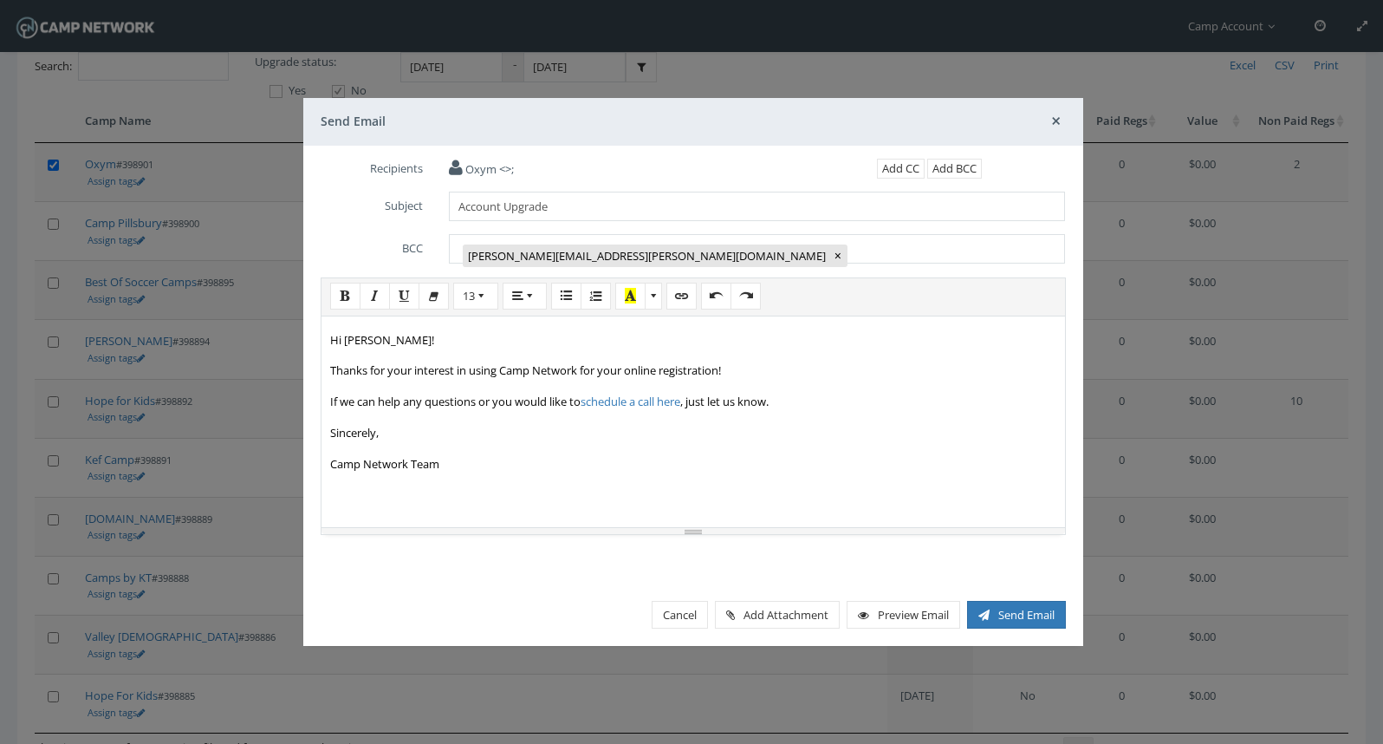
click at [333, 467] on p "Camp Network Team" at bounding box center [693, 464] width 726 height 20
click at [427, 492] on div "Hi Quinn! Thanks for your interest in using Camp Network for your online regist…" at bounding box center [694, 418] width 744 height 217
click at [919, 613] on link "Preview Email" at bounding box center [904, 615] width 114 height 29
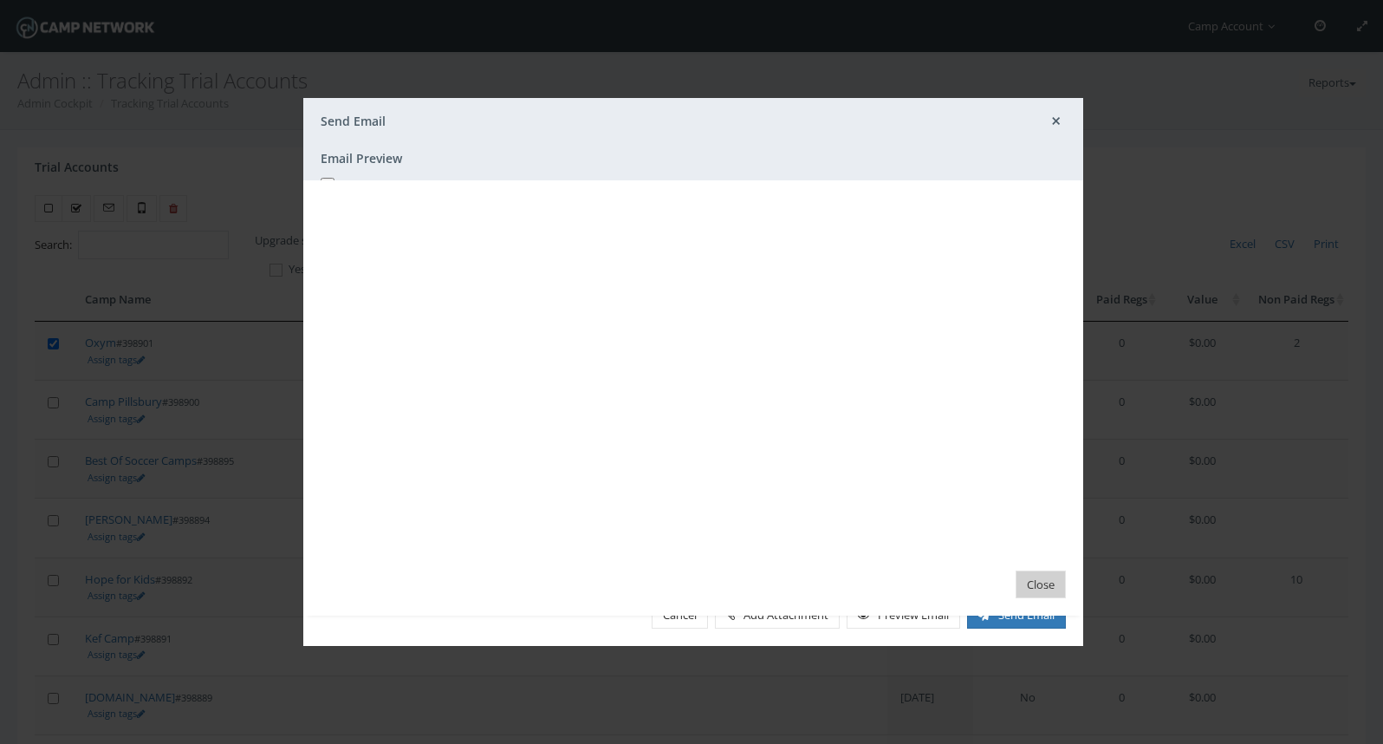
click at [1035, 580] on button "Close" at bounding box center [1041, 584] width 50 height 29
click at [1056, 122] on div "Email Preview Attachments Close" at bounding box center [691, 372] width 1383 height 744
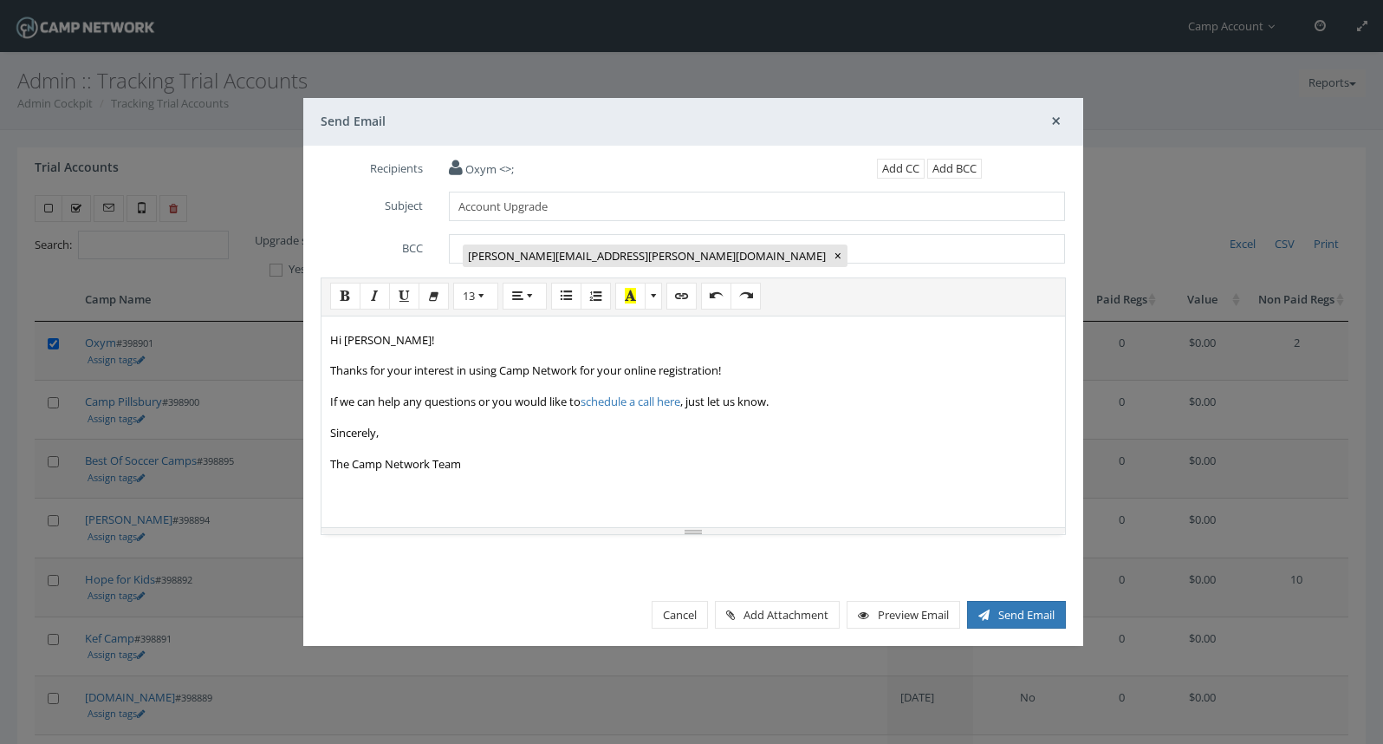
click at [683, 468] on p "The Camp Network Team" at bounding box center [693, 464] width 726 height 20
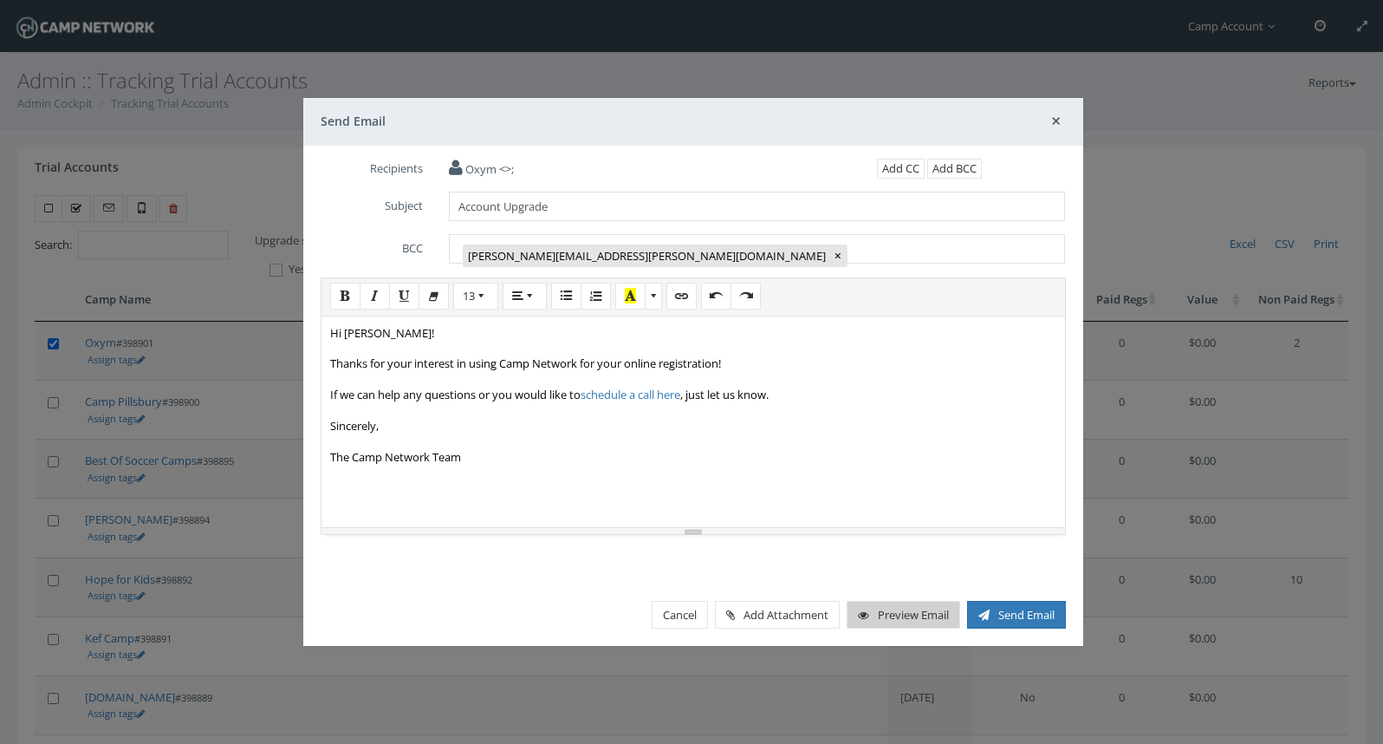
click at [875, 609] on link "Preview Email" at bounding box center [904, 615] width 114 height 29
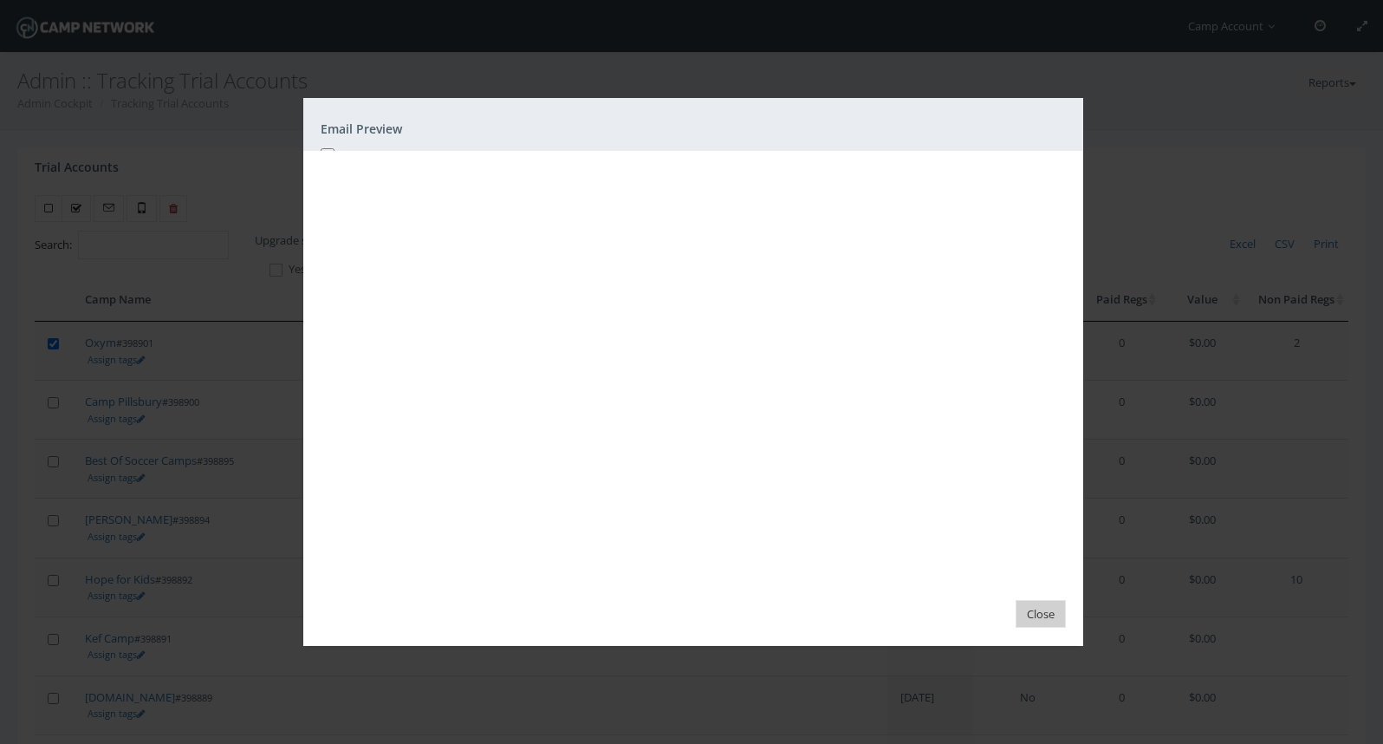
click at [1032, 615] on button "Close" at bounding box center [1041, 614] width 50 height 29
click at [1043, 621] on button "Close" at bounding box center [1041, 614] width 50 height 29
click at [1209, 172] on div "Email Preview Attachments Close" at bounding box center [691, 372] width 1383 height 744
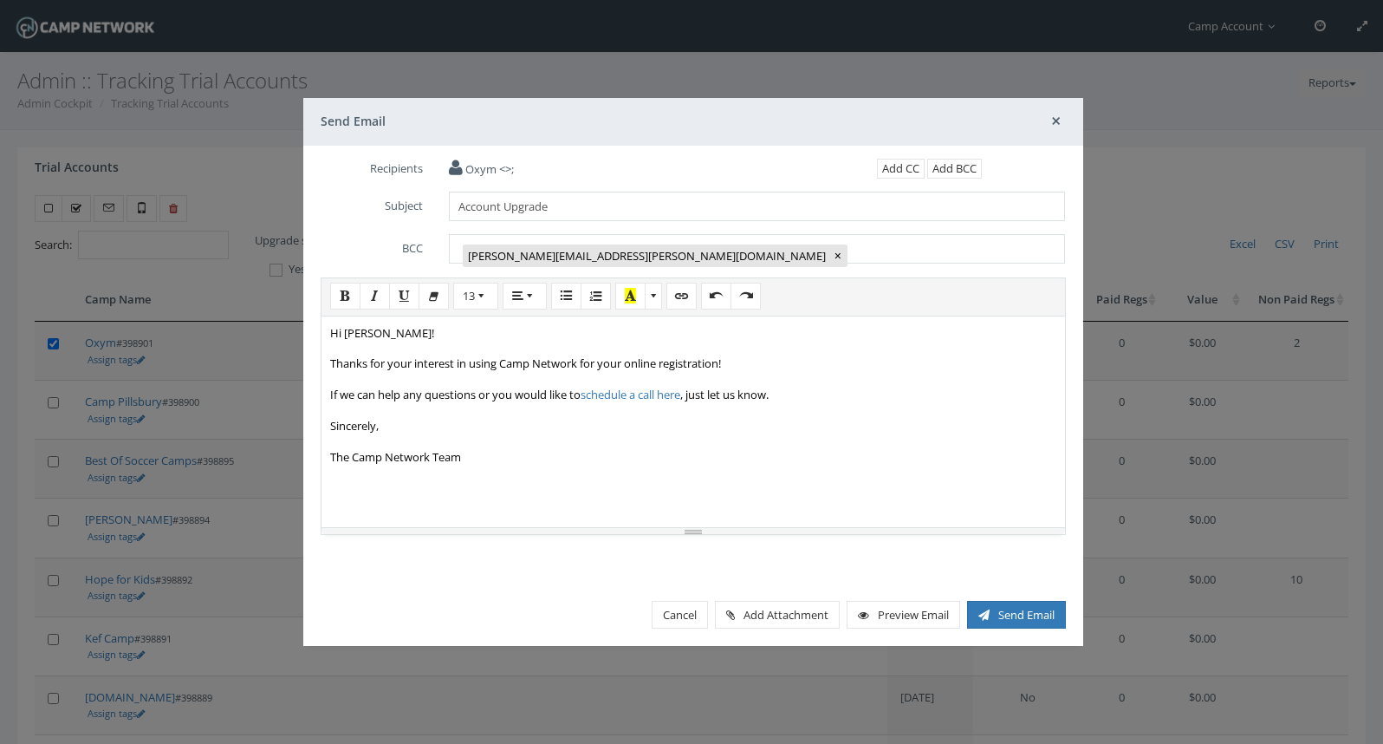
click at [725, 467] on div "Hi Quinn! Thanks for your interest in using Camp Network for your online regist…" at bounding box center [694, 418] width 744 height 217
click at [927, 607] on link "Preview Email" at bounding box center [904, 615] width 114 height 29
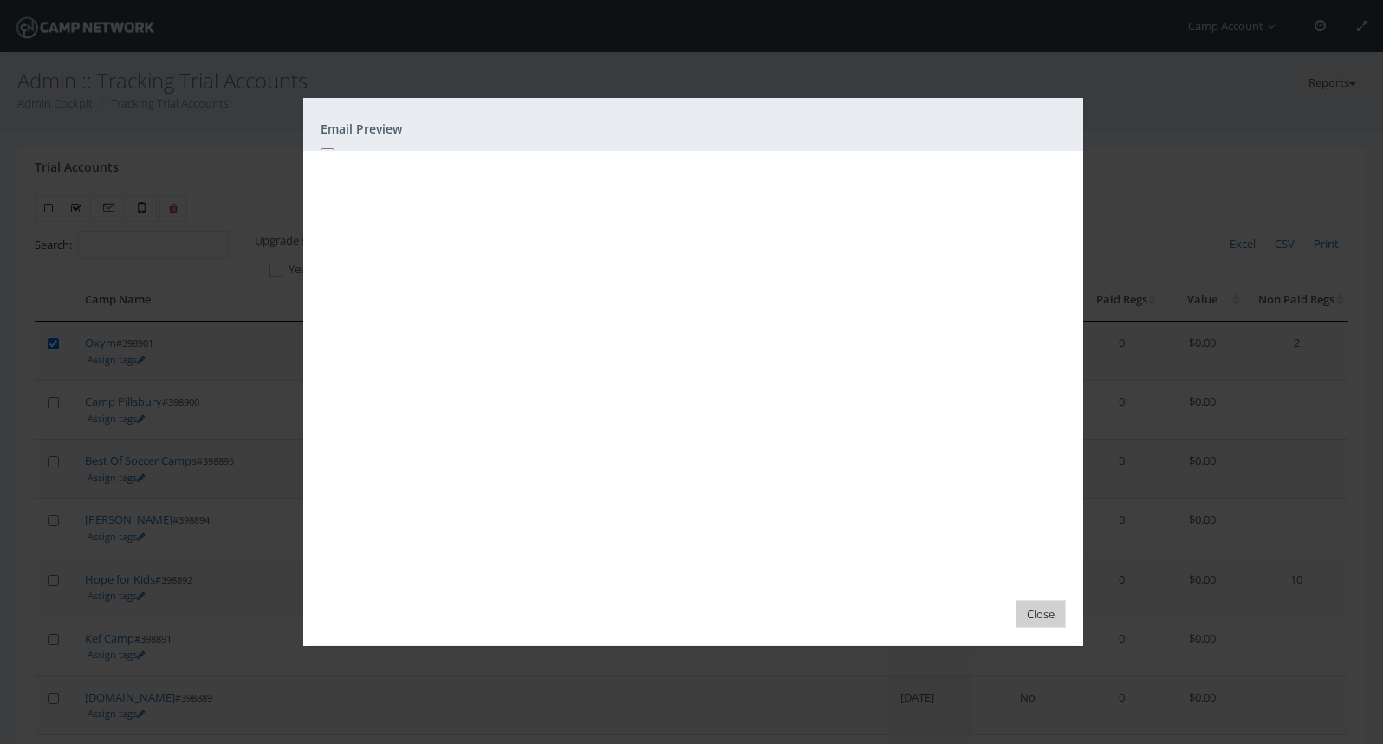
click at [1042, 607] on button "Close" at bounding box center [1041, 614] width 50 height 29
click at [1166, 303] on div "Email Preview Attachments Close" at bounding box center [691, 372] width 1383 height 744
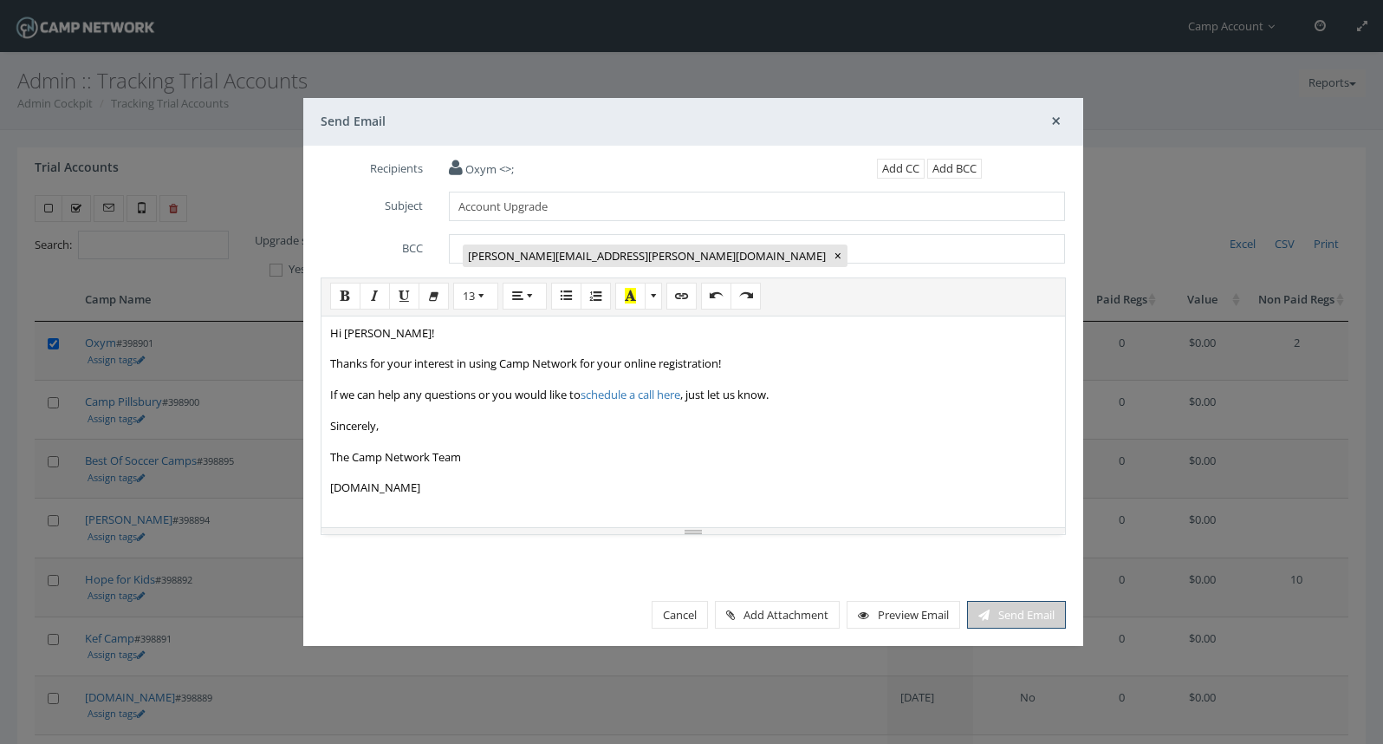
click at [1020, 612] on button "Send Email" at bounding box center [1016, 615] width 99 height 29
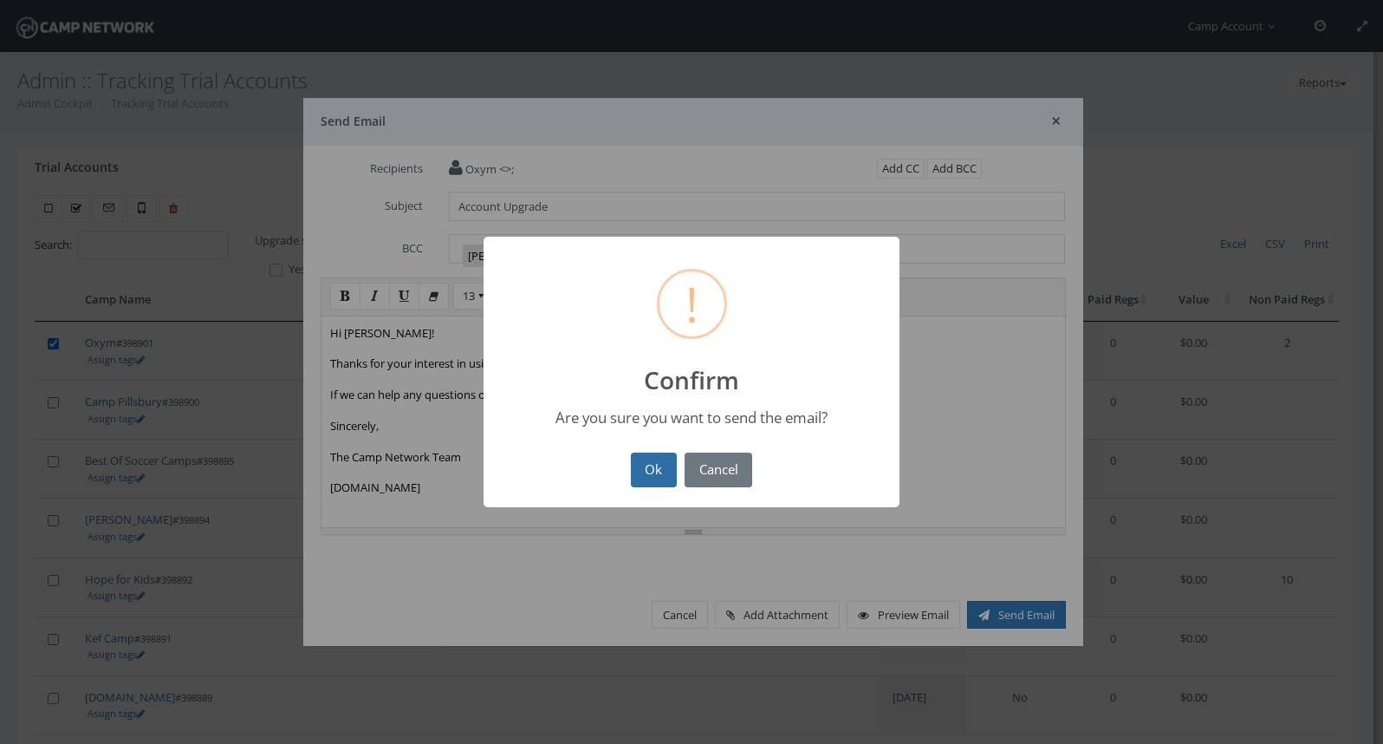
click at [655, 467] on button "Ok" at bounding box center [654, 469] width 46 height 35
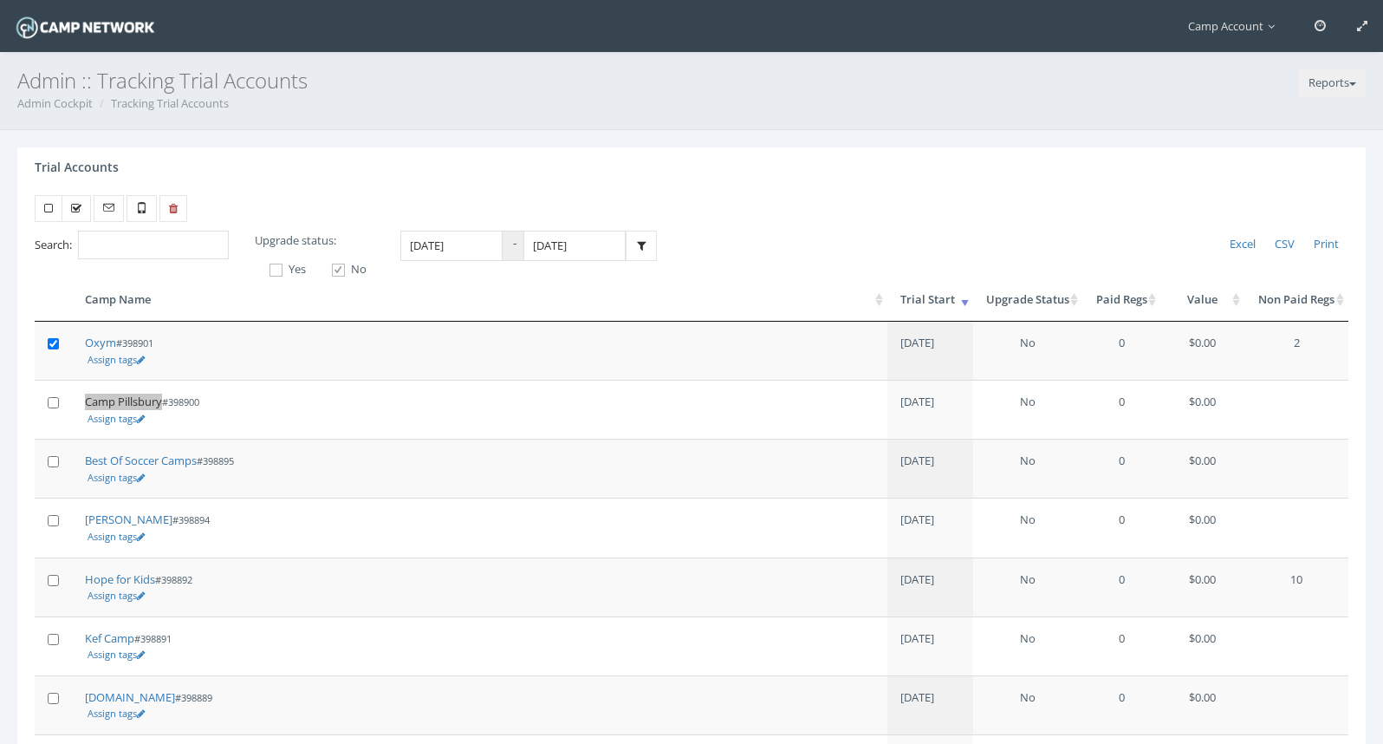
drag, startPoint x: 127, startPoint y: 422, endPoint x: 195, endPoint y: 6, distance: 421.4
click at [0, 0] on main "Camp Account My Profile My Events My Team" at bounding box center [691, 521] width 1383 height 1043
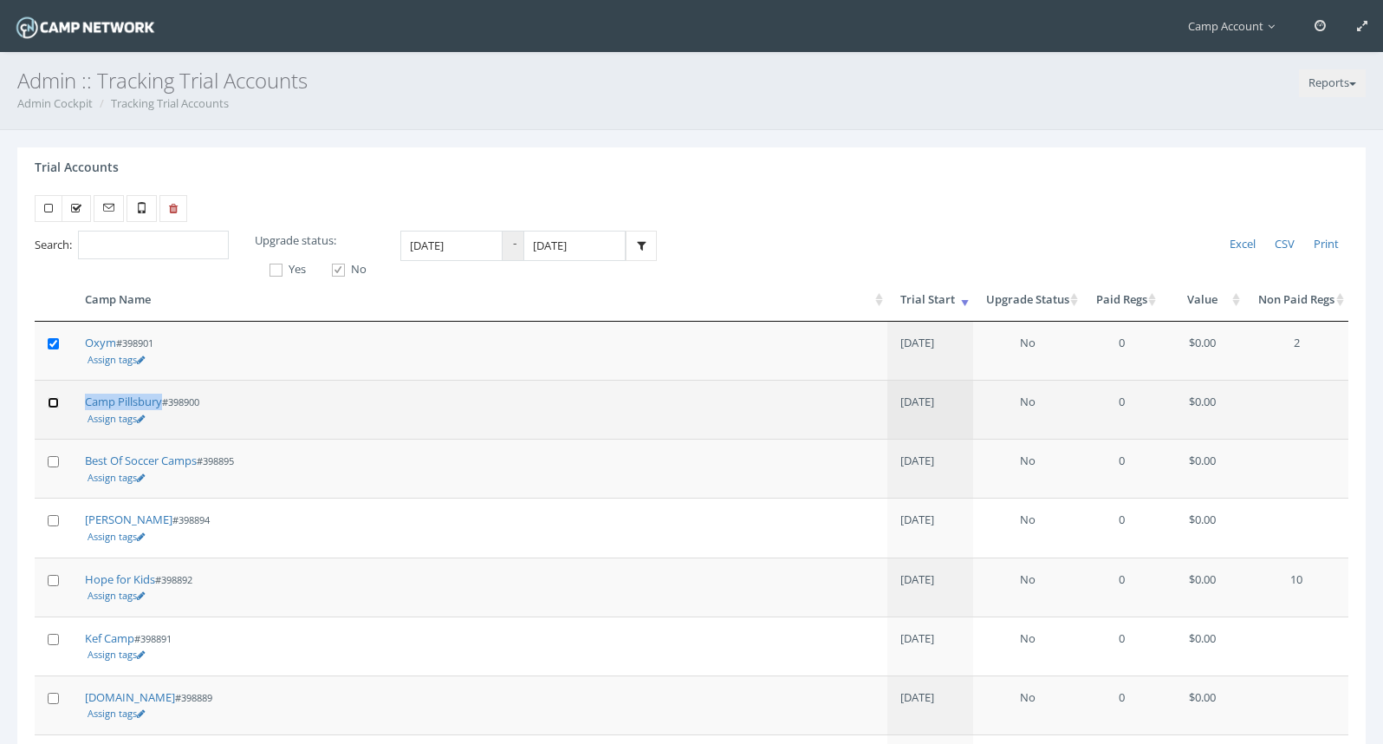
click at [54, 408] on input "checkbox" at bounding box center [53, 402] width 11 height 11
checkbox input "true"
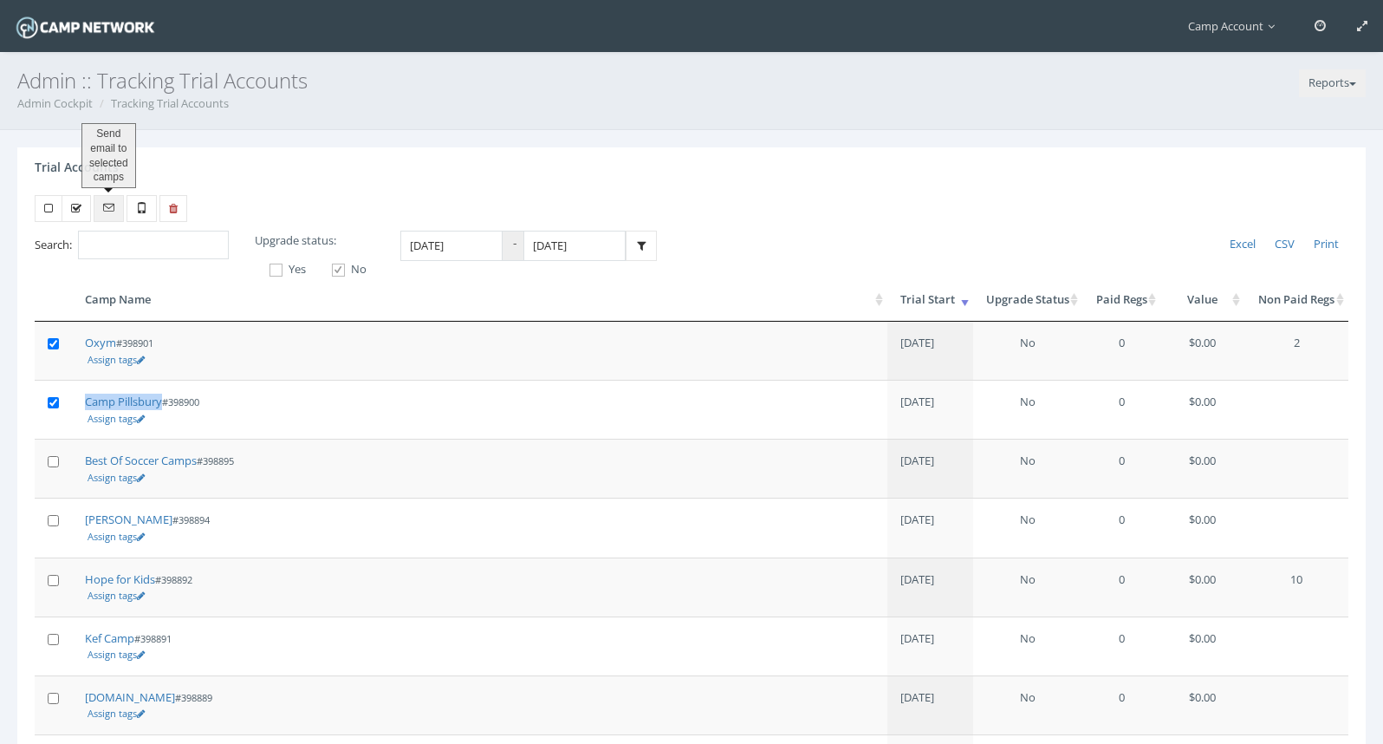
click at [115, 211] on link at bounding box center [109, 209] width 30 height 28
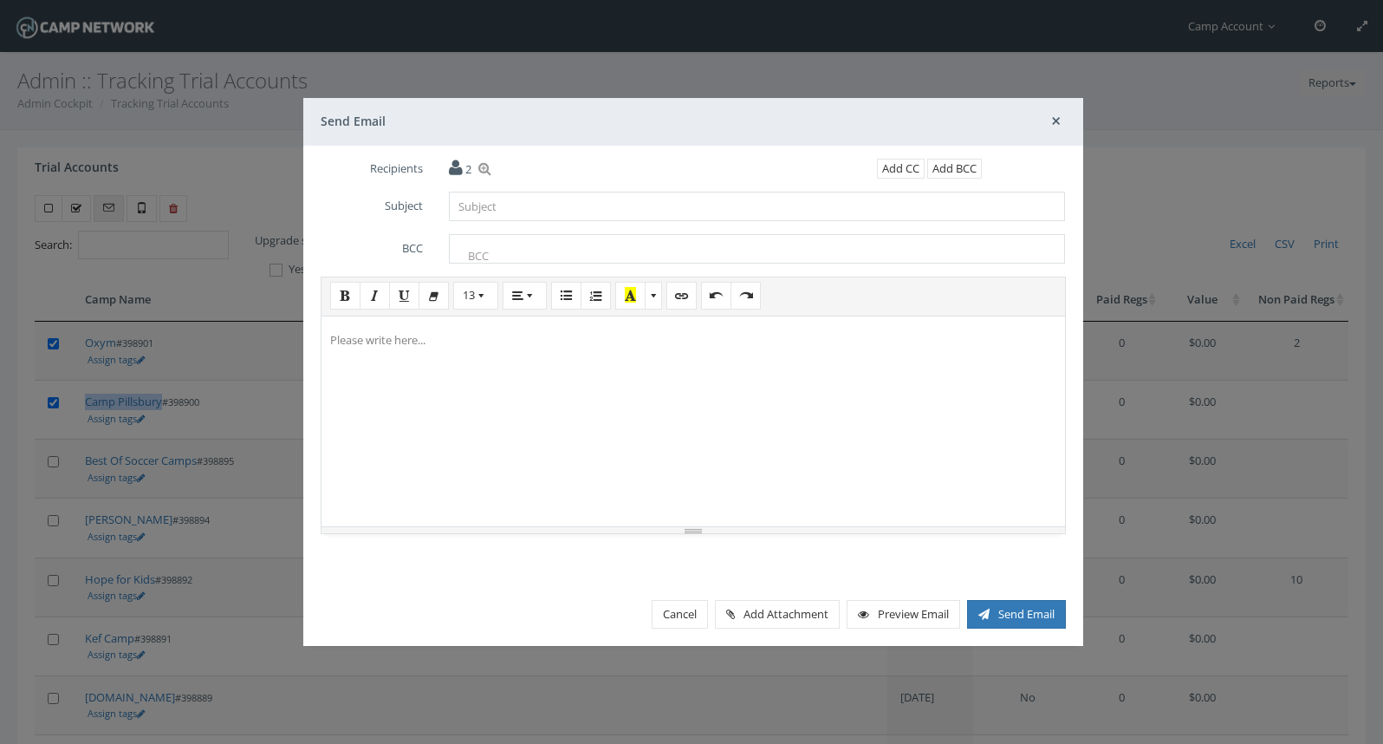
scroll to position [0, 0]
click at [1053, 120] on button "Close" at bounding box center [1056, 121] width 20 height 27
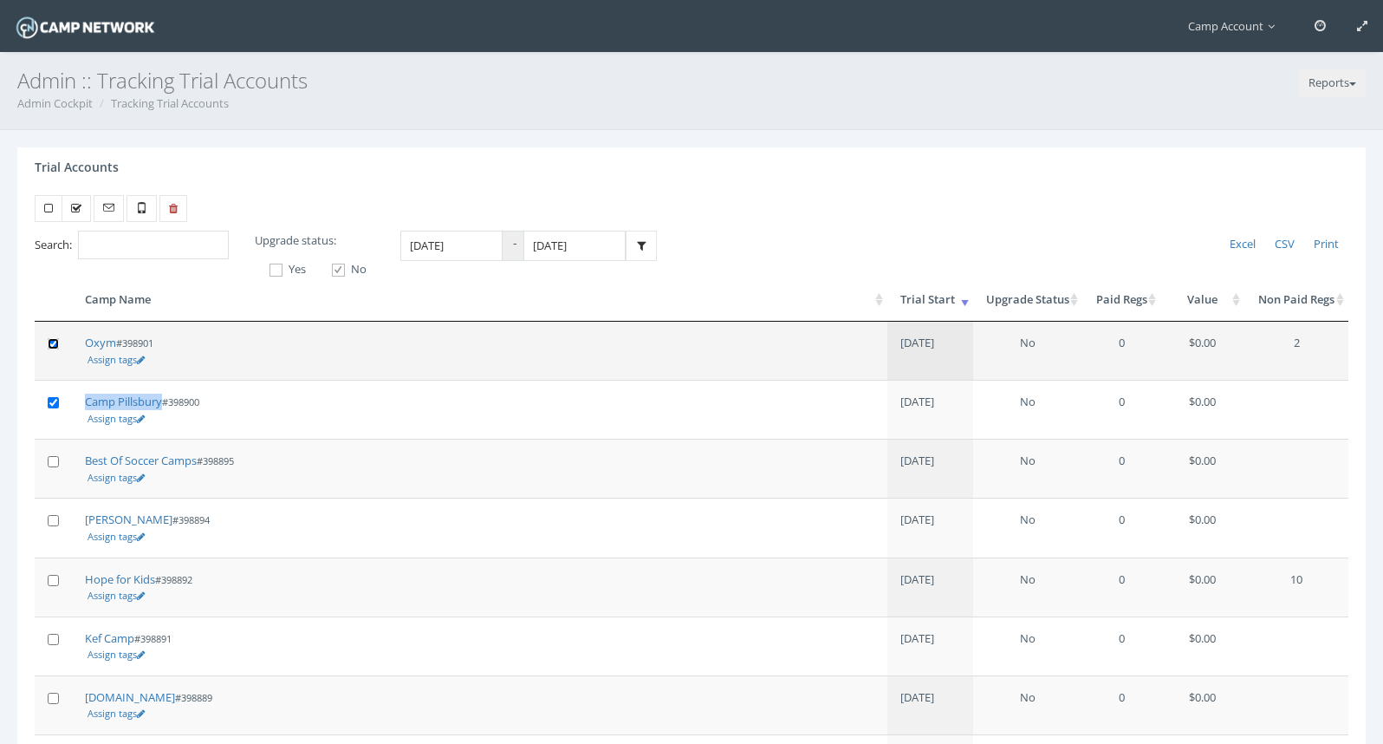
click at [55, 349] on input "checkbox" at bounding box center [53, 343] width 11 height 11
checkbox input "false"
click at [104, 207] on icon at bounding box center [108, 207] width 11 height 11
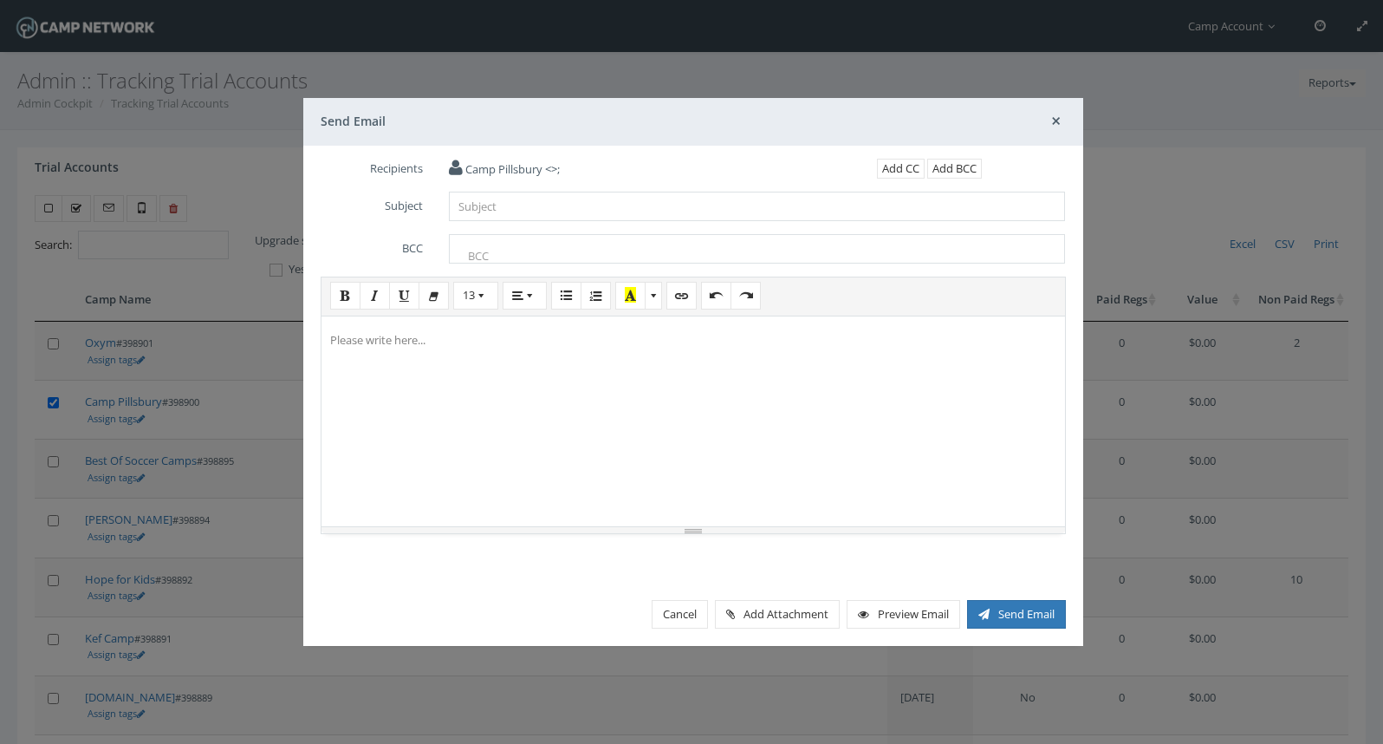
click at [463, 367] on div at bounding box center [694, 417] width 744 height 217
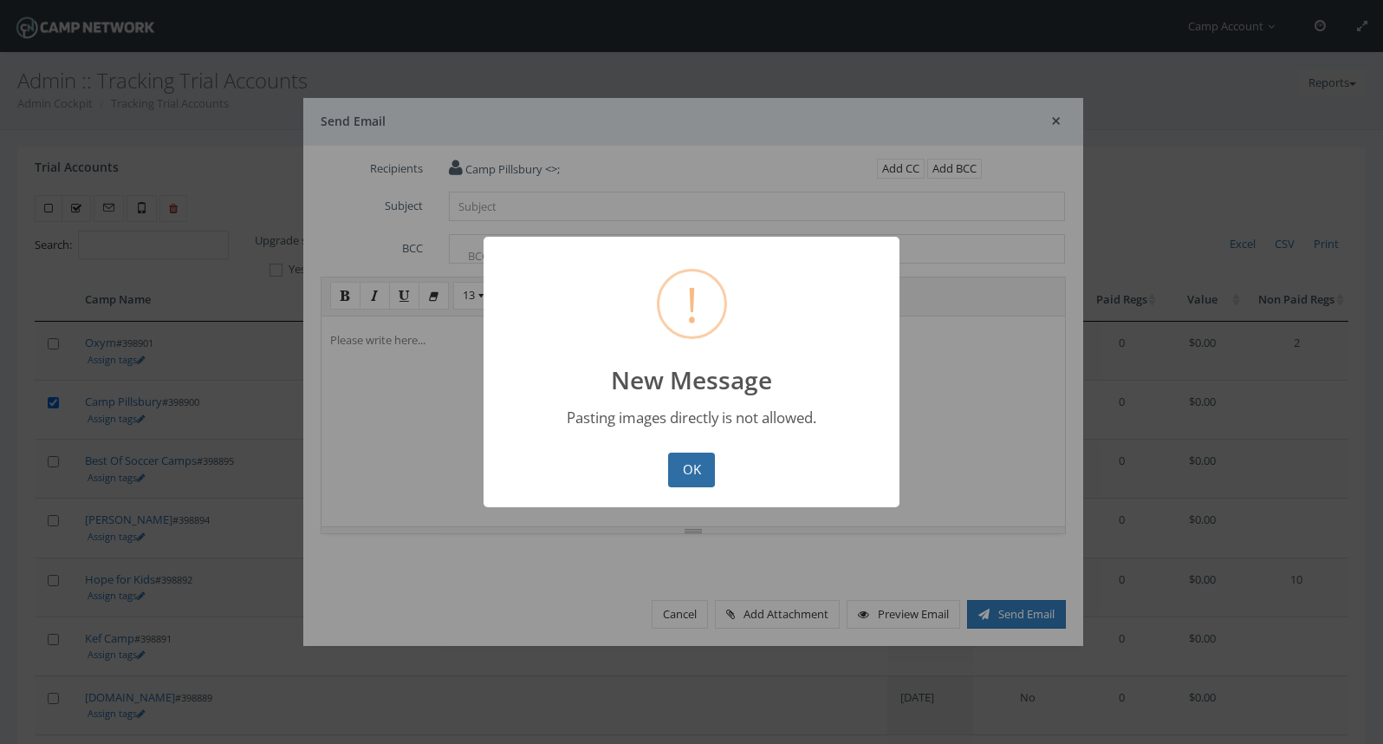
click at [698, 480] on button "OK" at bounding box center [691, 469] width 47 height 35
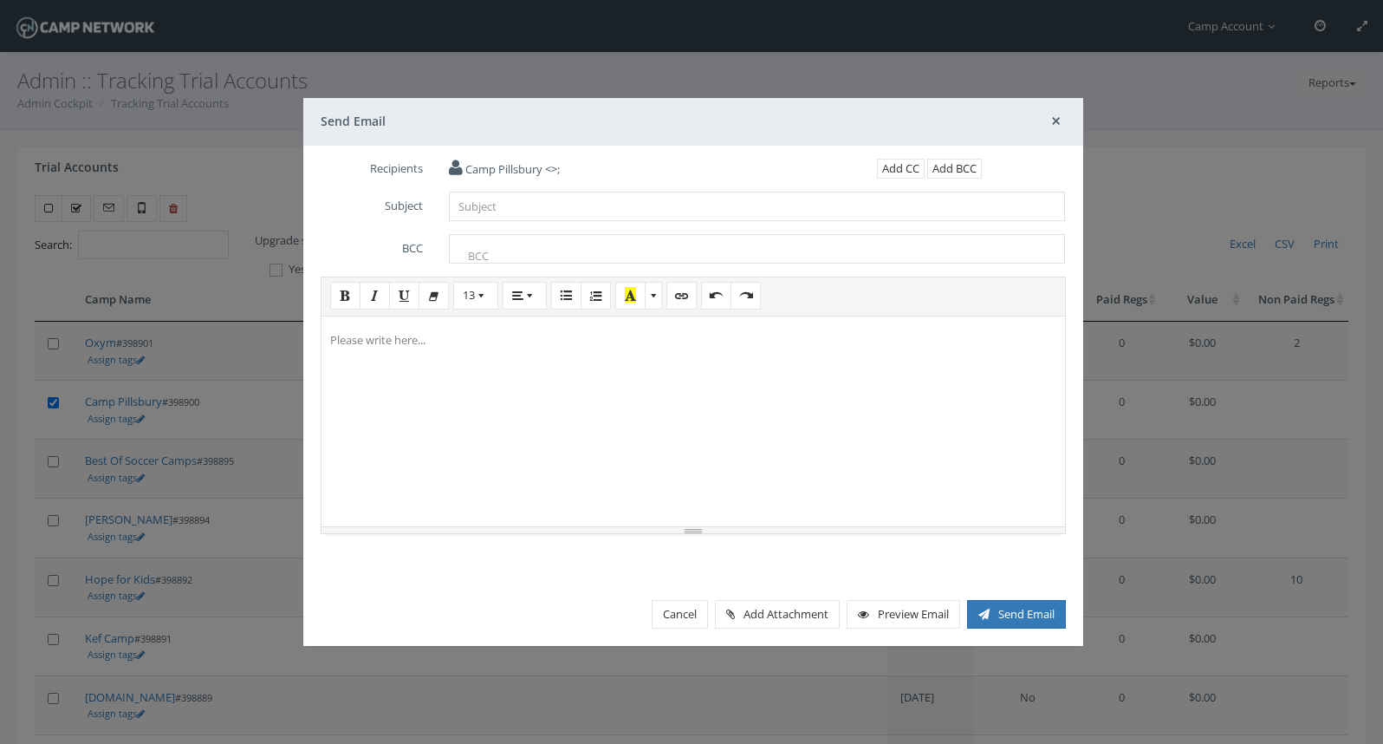
click at [1051, 122] on button "Close" at bounding box center [1056, 121] width 20 height 27
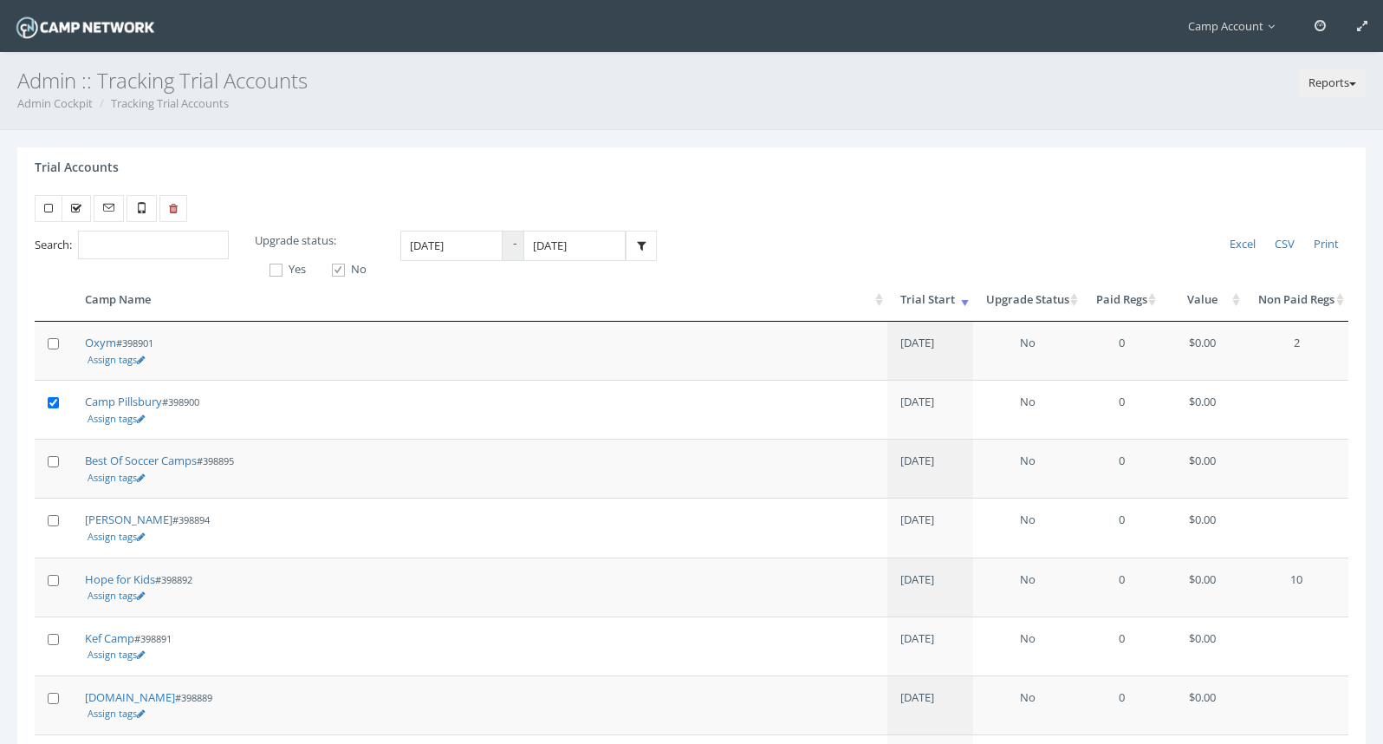
click at [1321, 80] on button "Reports" at bounding box center [1332, 83] width 67 height 28
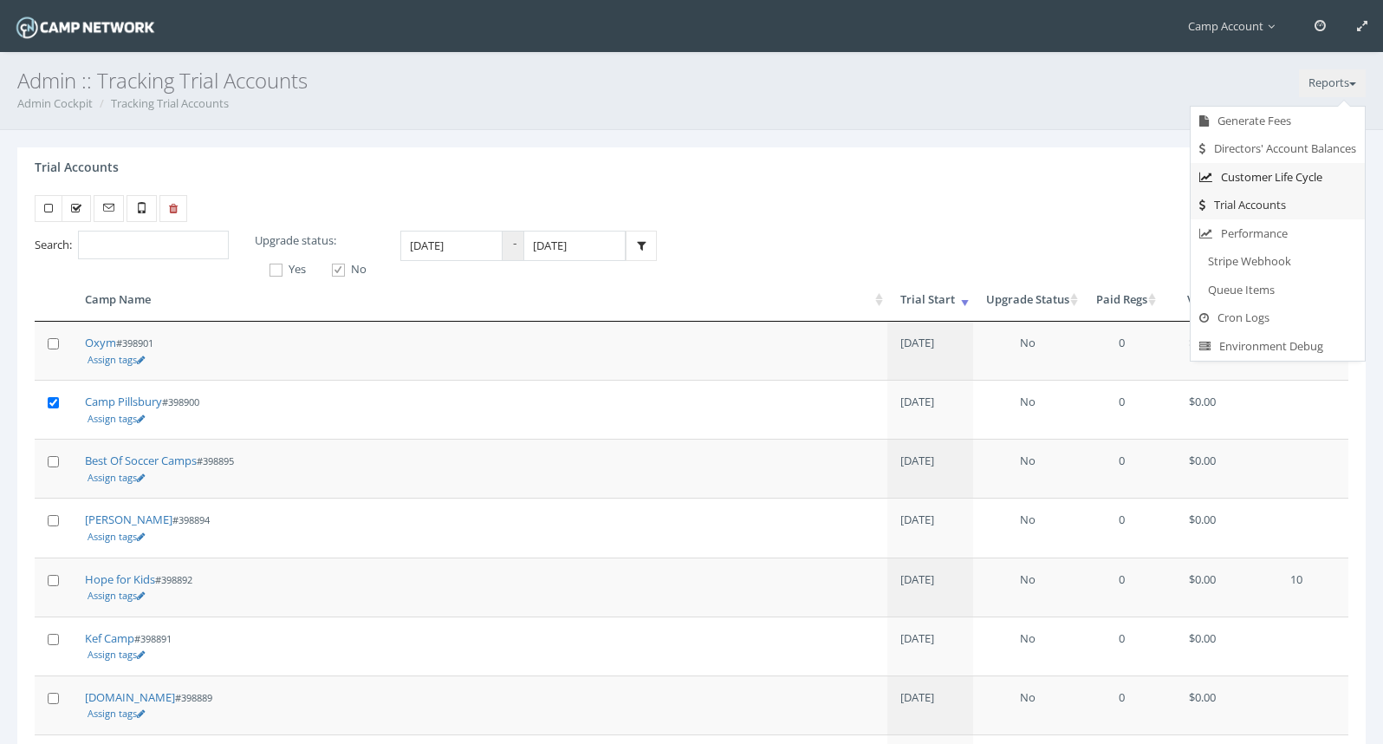
click at [1236, 180] on link "Customer Life Cycle" at bounding box center [1278, 177] width 174 height 29
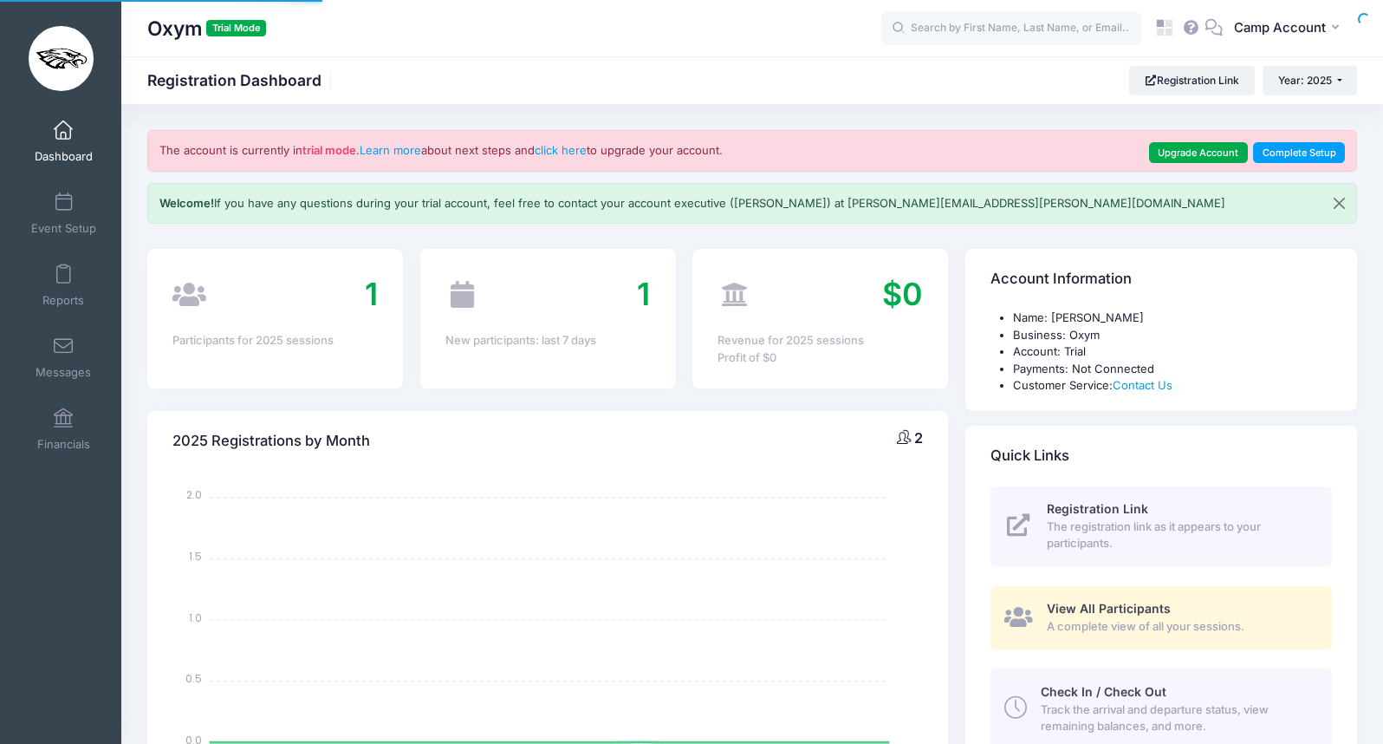
select select
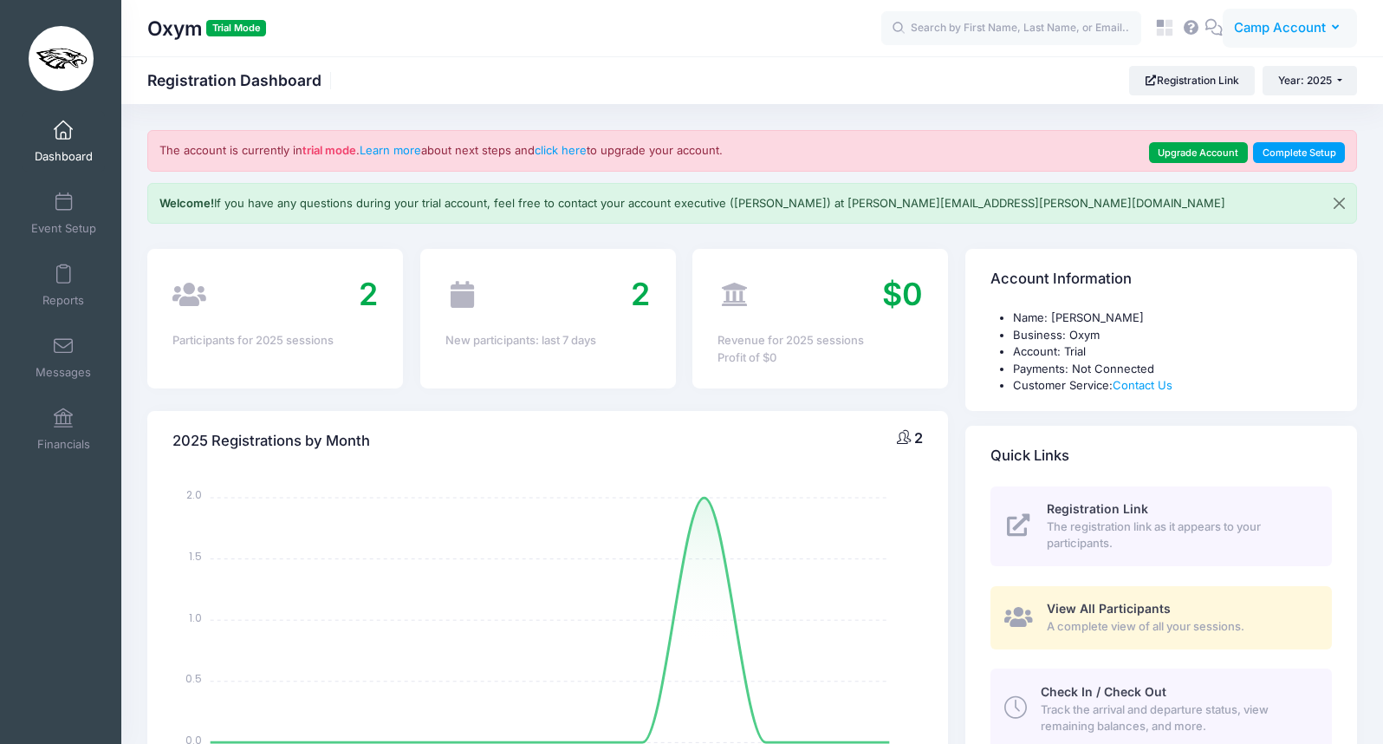
click at [1282, 28] on span "Camp Account" at bounding box center [1280, 27] width 92 height 19
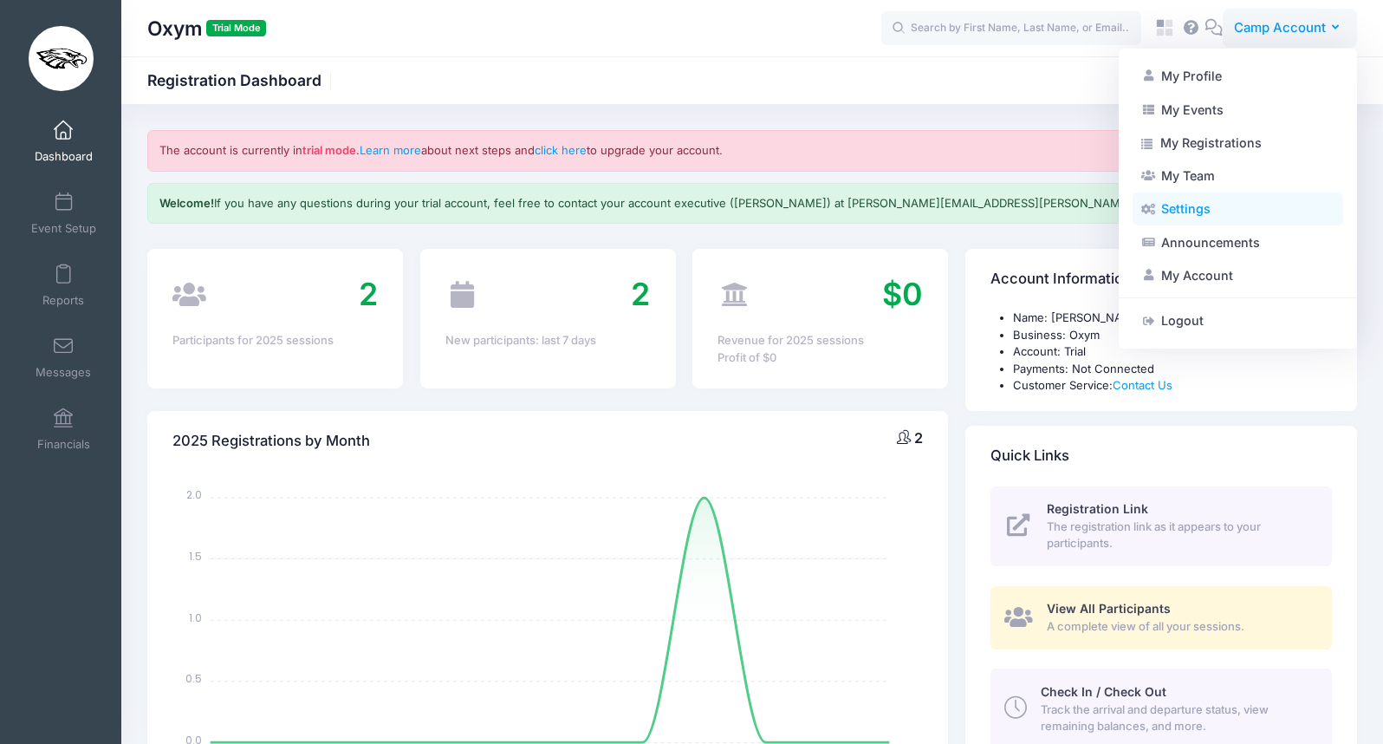
click at [1230, 205] on link "Settings" at bounding box center [1238, 208] width 211 height 33
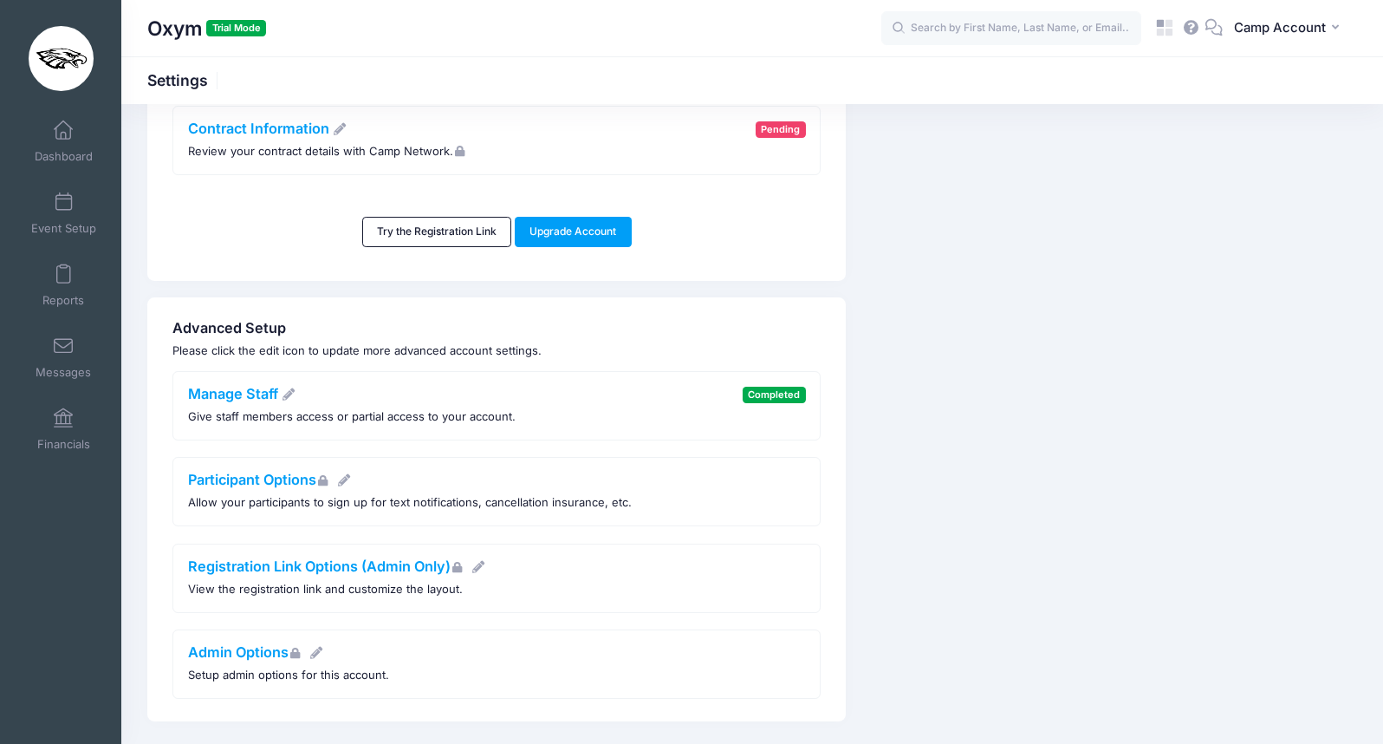
scroll to position [587, 0]
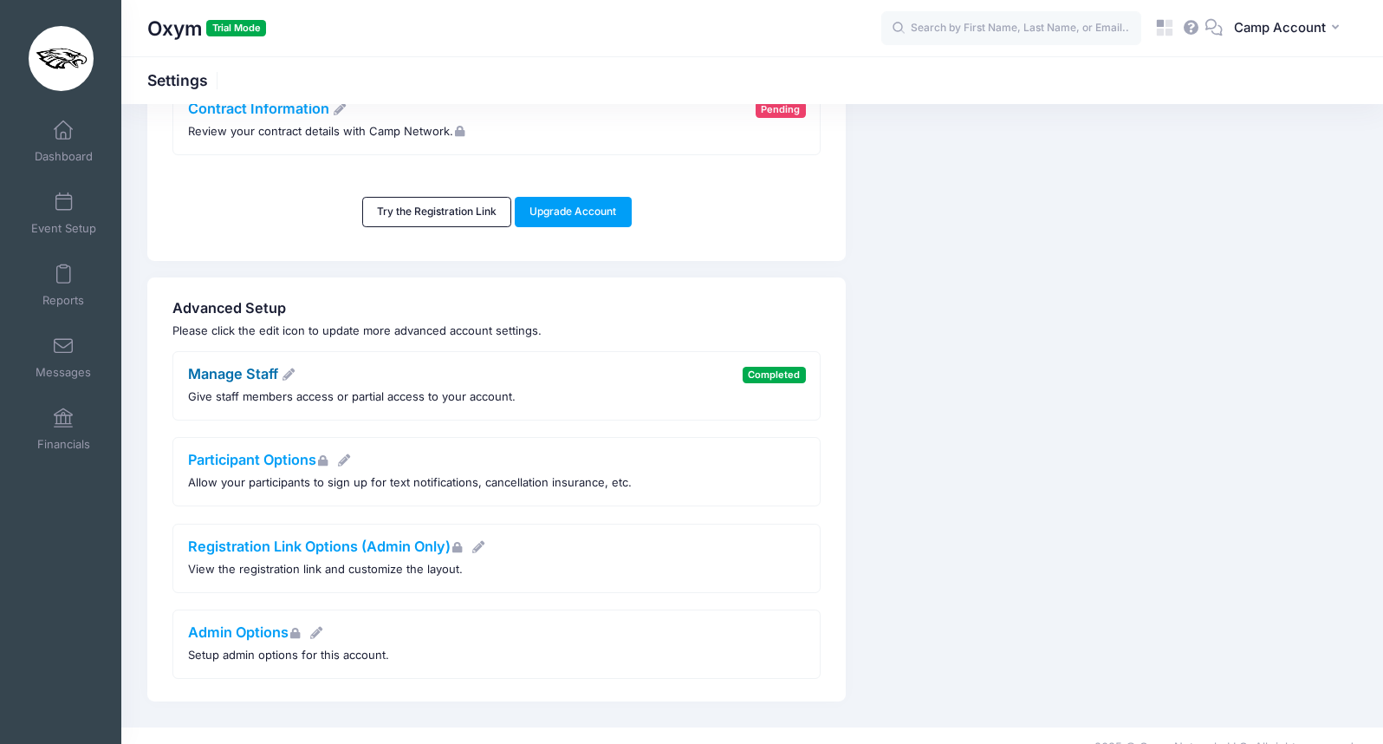
click at [244, 365] on link "Manage Staff" at bounding box center [242, 373] width 108 height 17
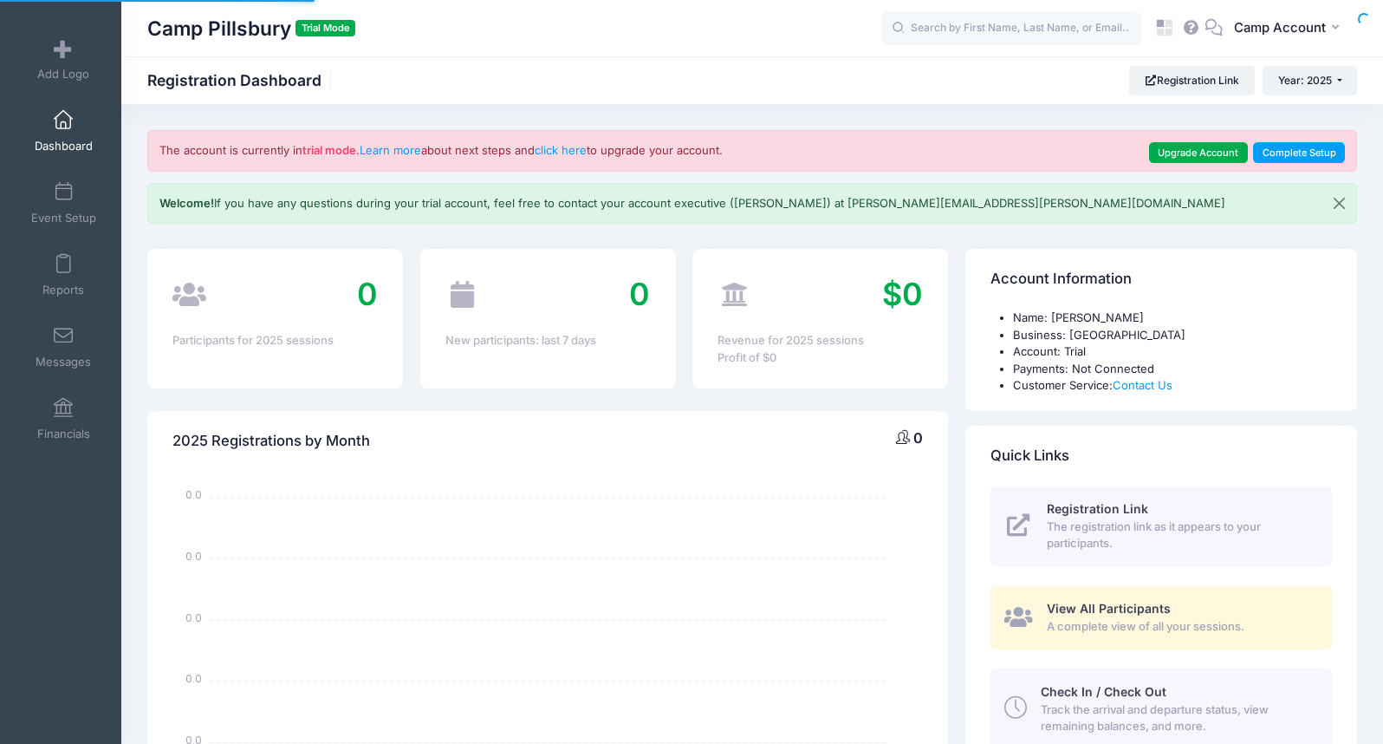
select select
click at [1294, 28] on span "Camp Account" at bounding box center [1280, 27] width 92 height 19
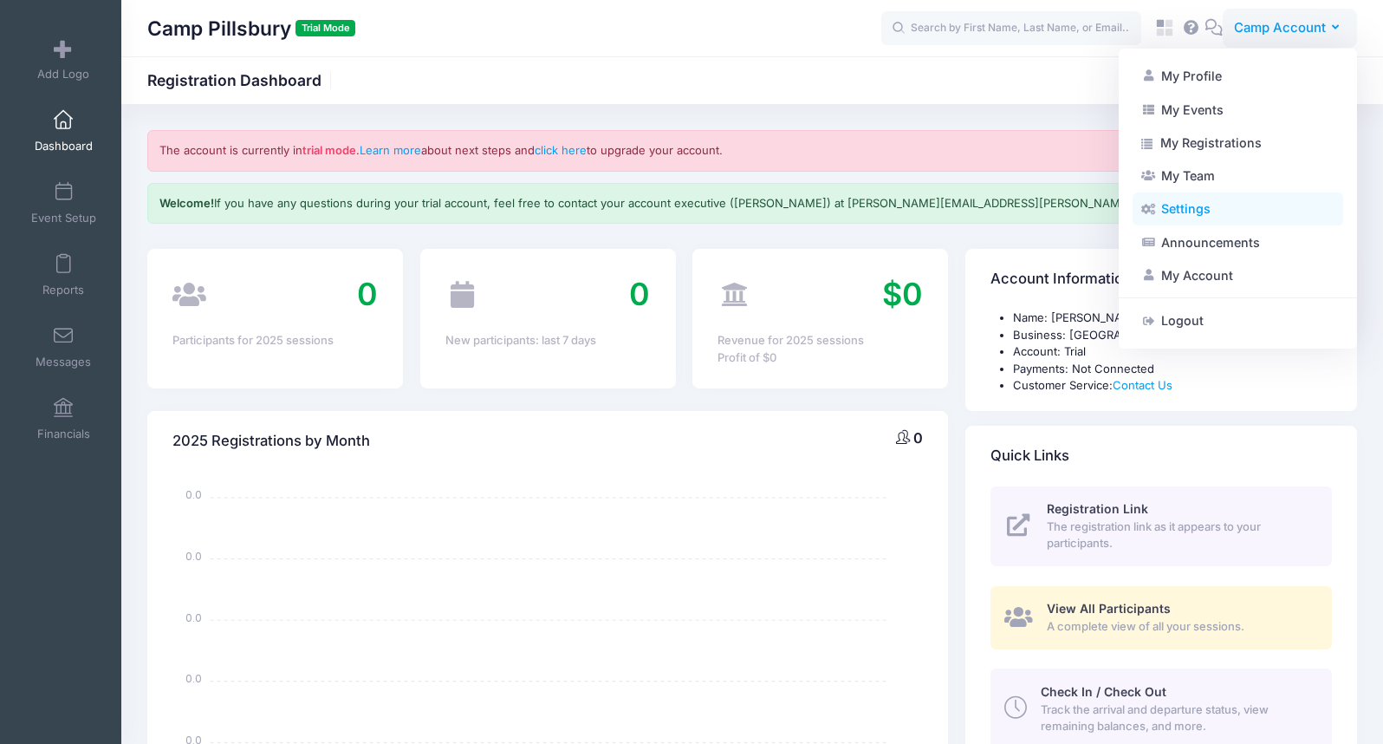
click at [1224, 218] on link "Settings" at bounding box center [1238, 208] width 211 height 33
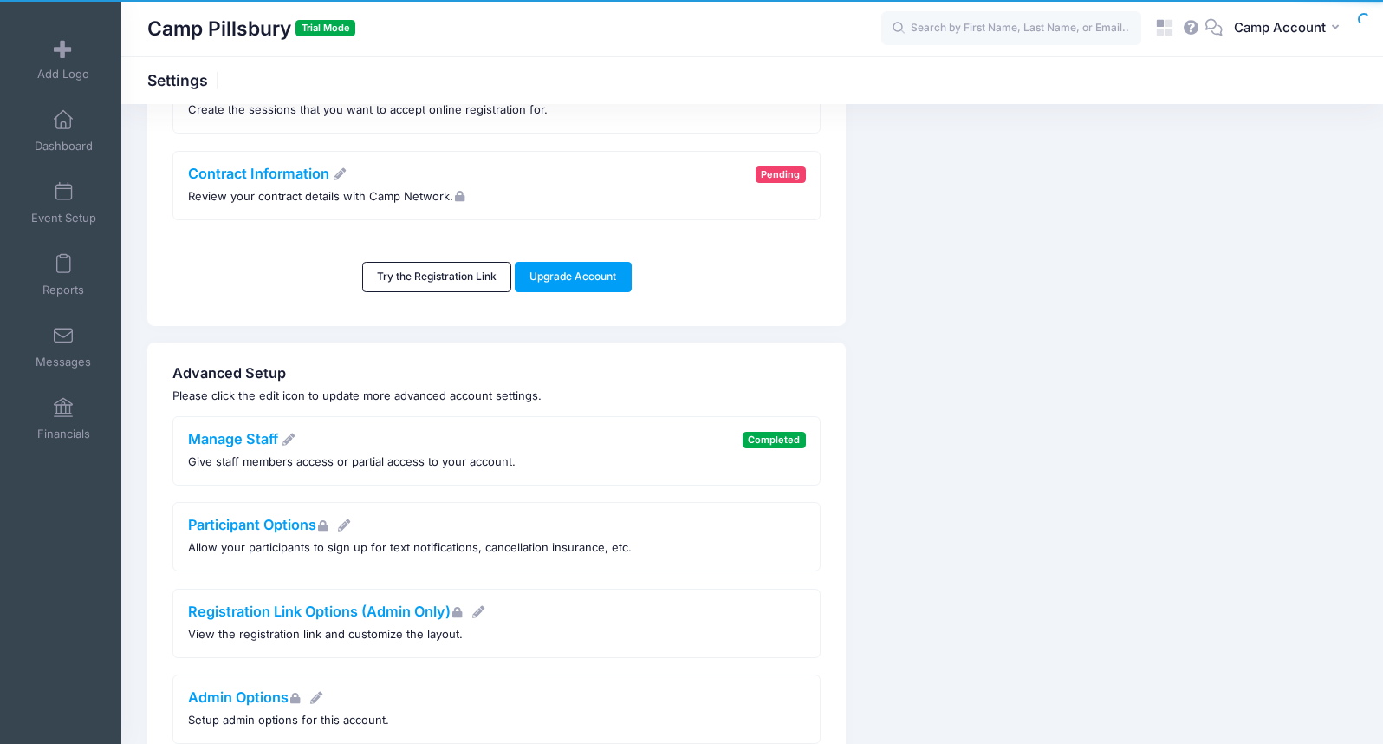
scroll to position [579, 0]
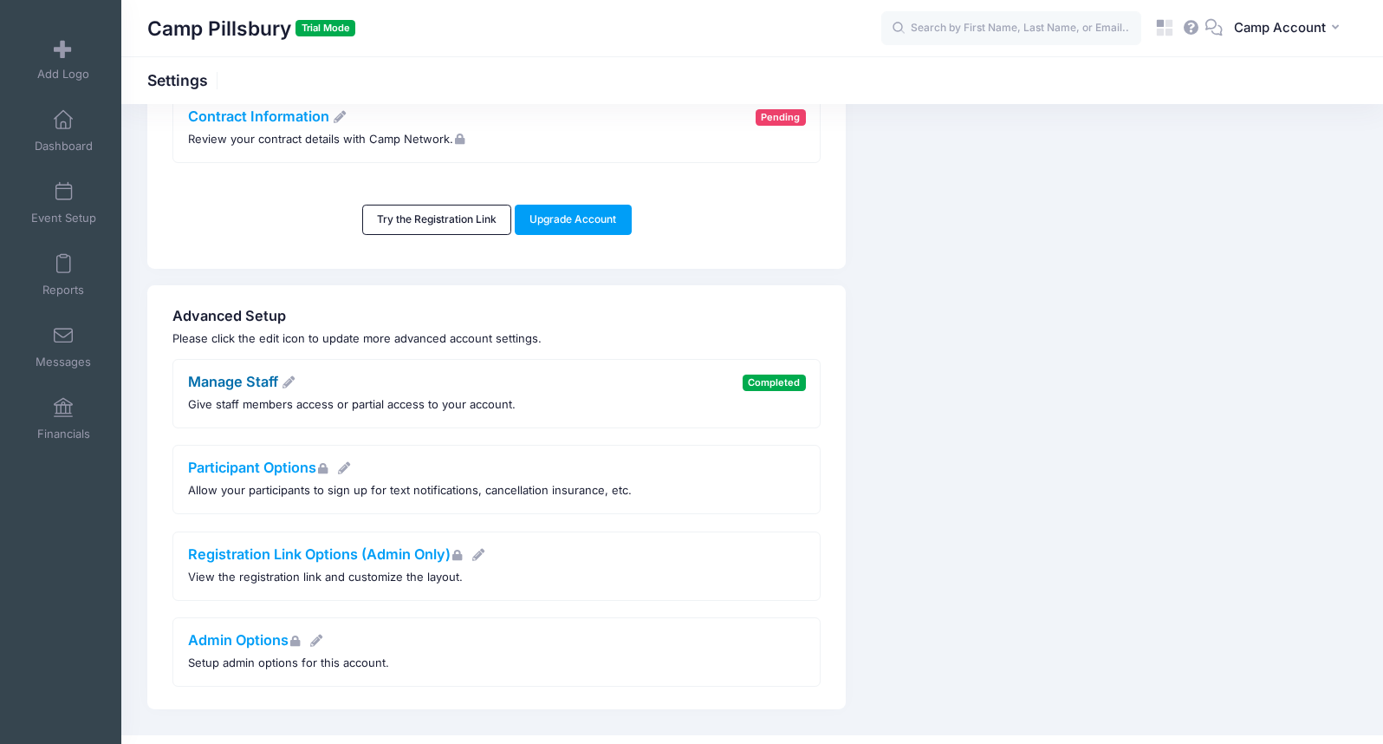
click at [239, 373] on link "Manage Staff" at bounding box center [242, 381] width 108 height 17
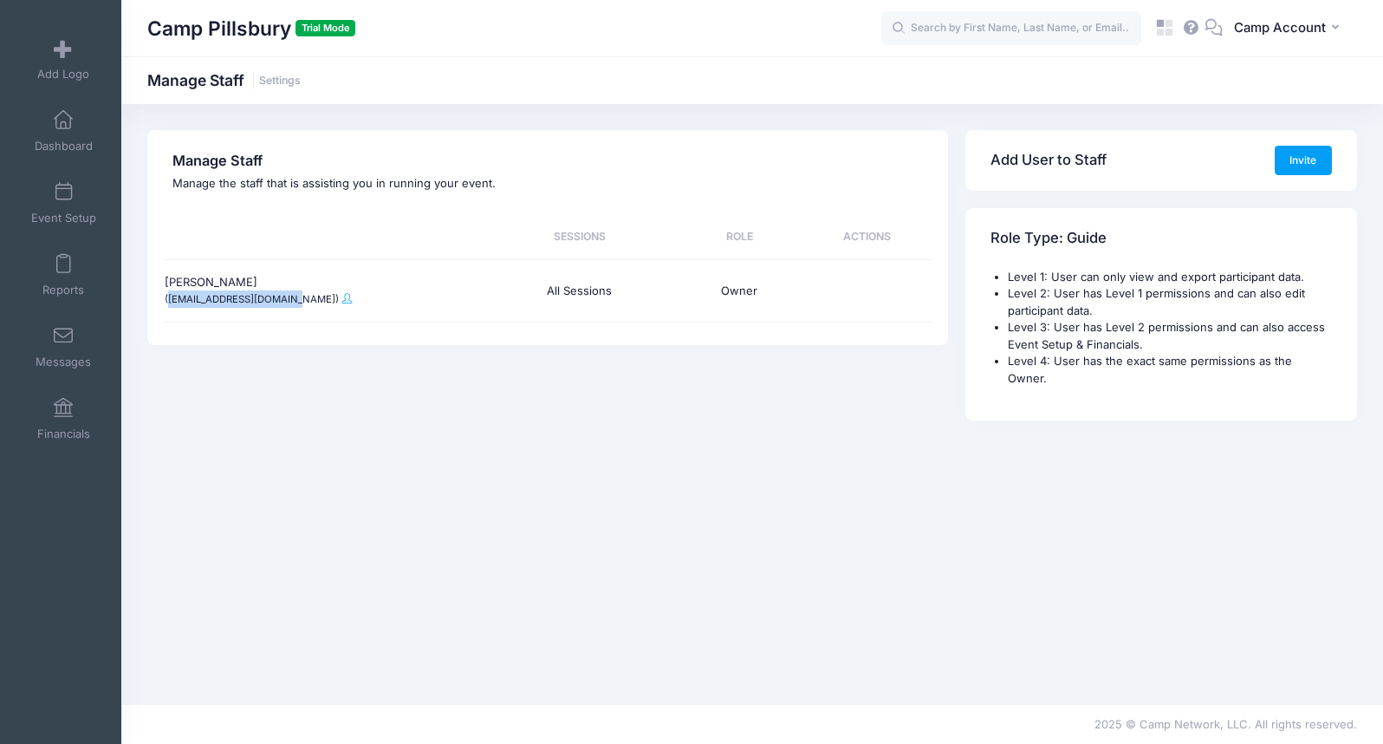
drag, startPoint x: 297, startPoint y: 300, endPoint x: 168, endPoint y: 298, distance: 129.1
click at [168, 298] on small "(vondawhite26@yahoo.com)" at bounding box center [252, 299] width 174 height 12
copy small "vondawhite26@yahoo.com)"
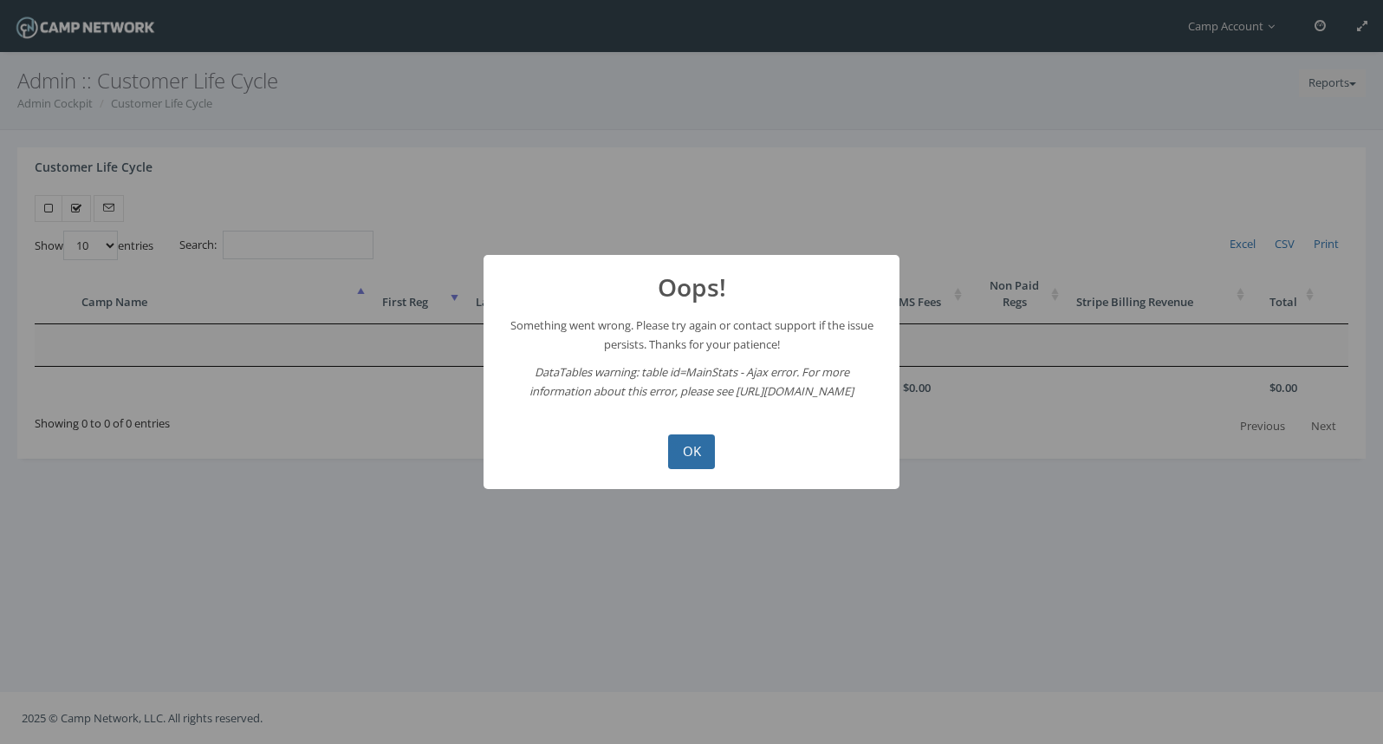
click at [700, 451] on button "OK" at bounding box center [691, 451] width 47 height 35
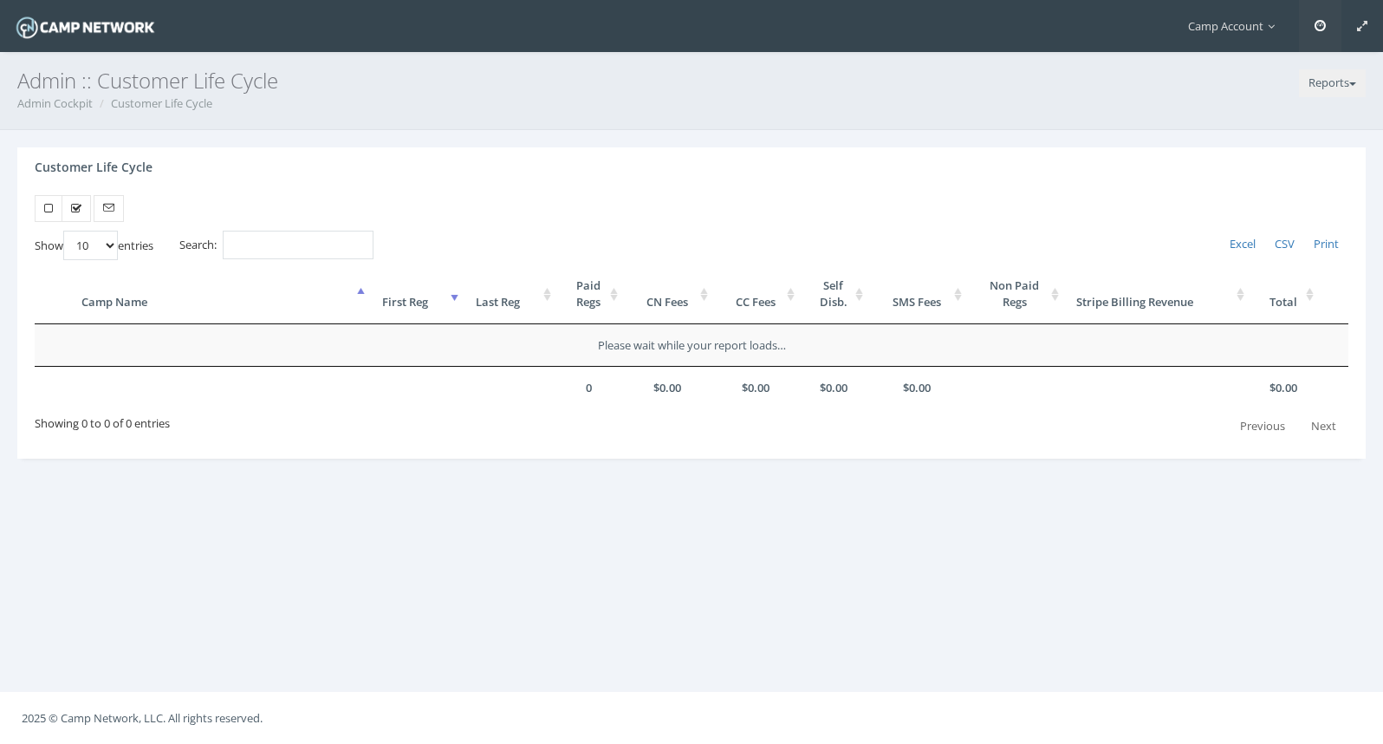
click at [1321, 30] on span at bounding box center [1320, 25] width 11 height 11
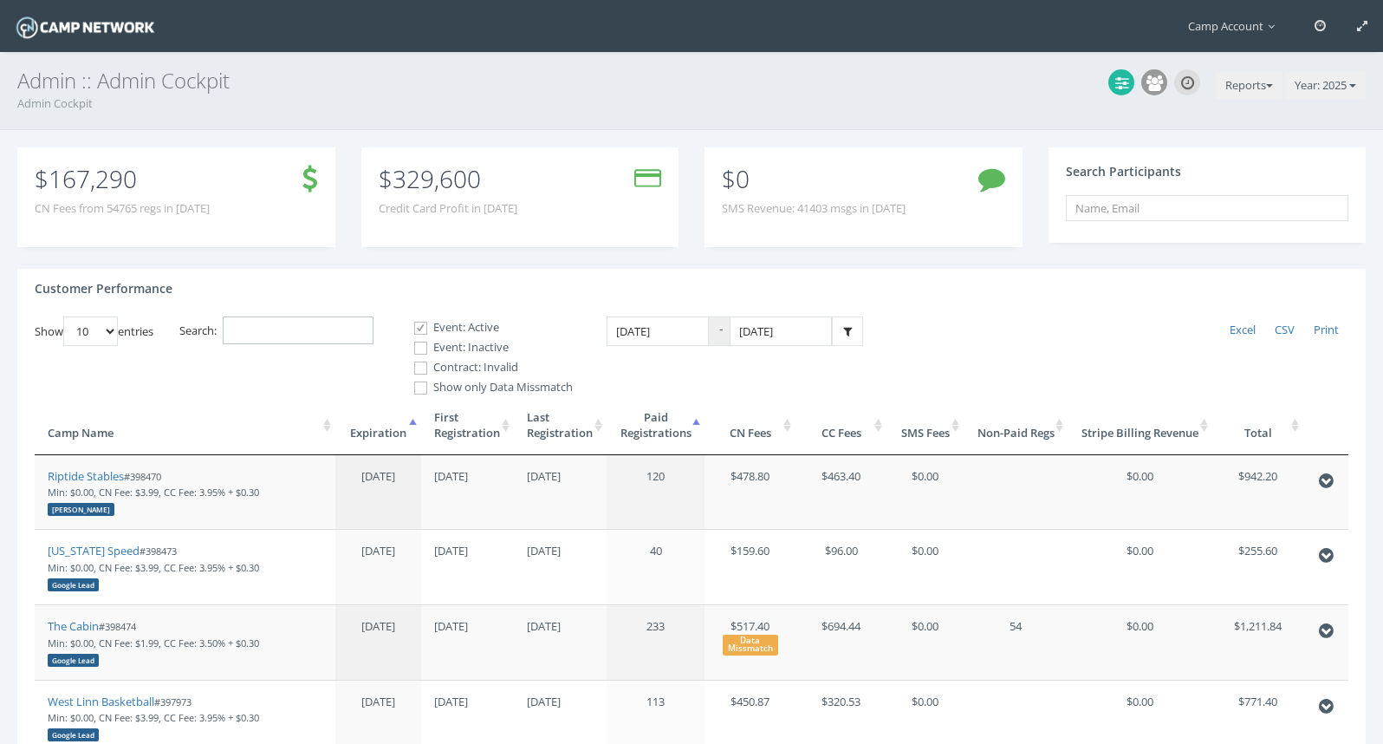
click at [348, 317] on input "Search:" at bounding box center [298, 330] width 151 height 29
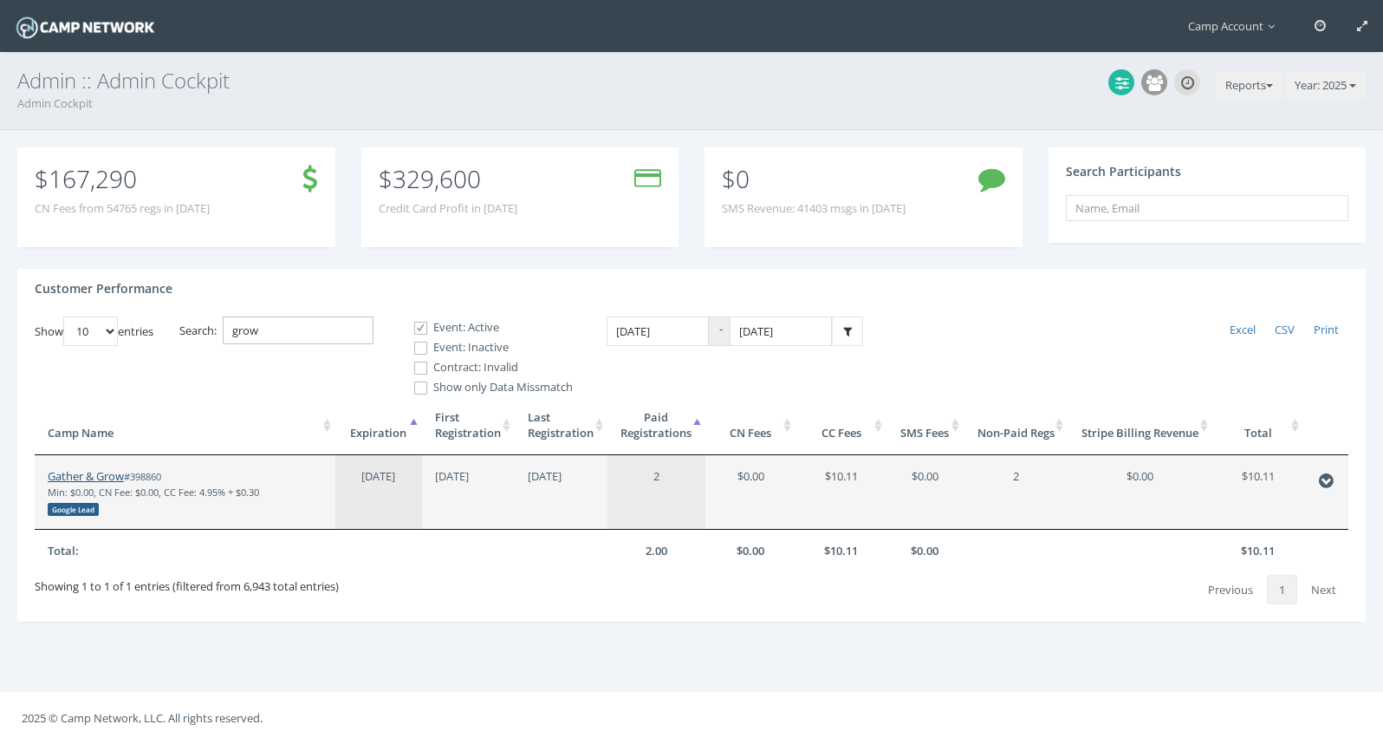
type input "grow"
drag, startPoint x: 100, startPoint y: 475, endPoint x: 207, endPoint y: 29, distance: 459.1
click at [0, 0] on main "Camp Account My Profile My Events My Team" at bounding box center [691, 372] width 1383 height 744
click at [1219, 41] on link "Camp Account" at bounding box center [1236, 26] width 127 height 52
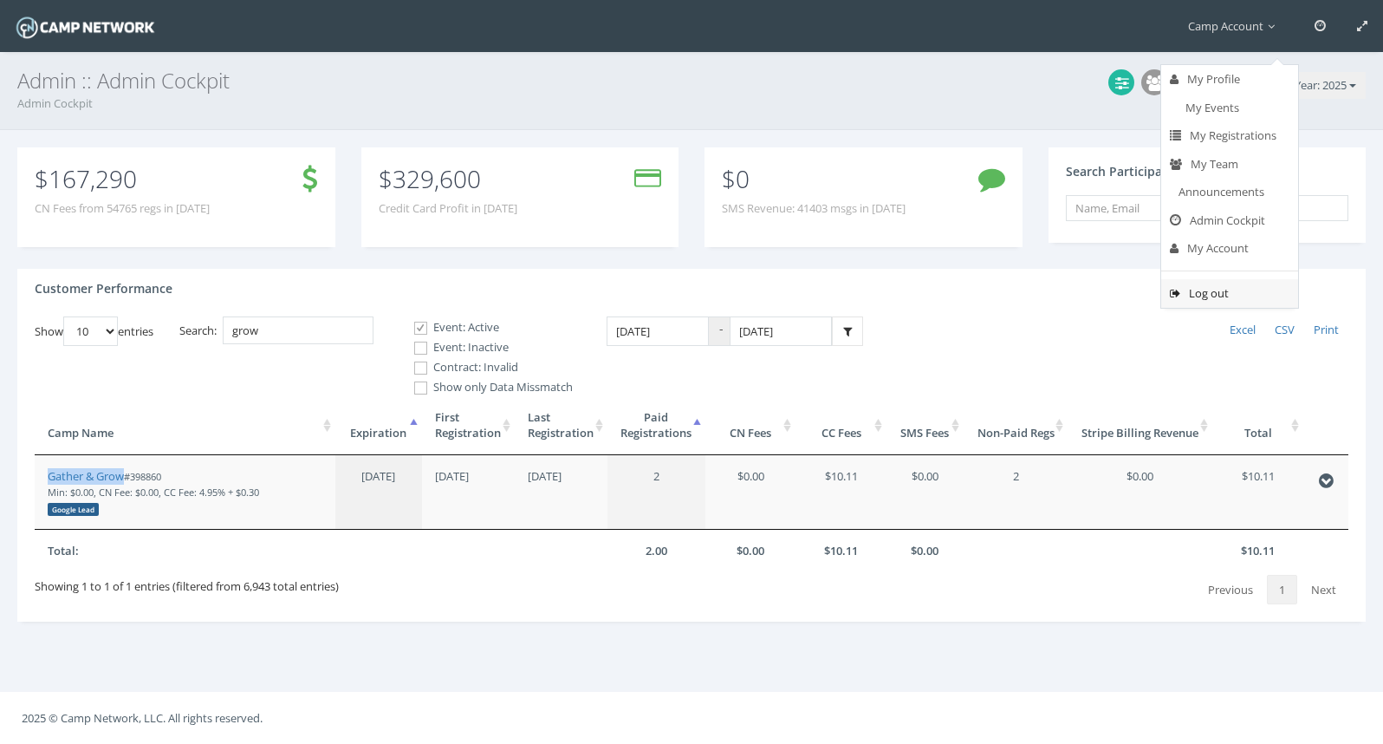
click at [1209, 287] on link "Log out" at bounding box center [1229, 293] width 137 height 29
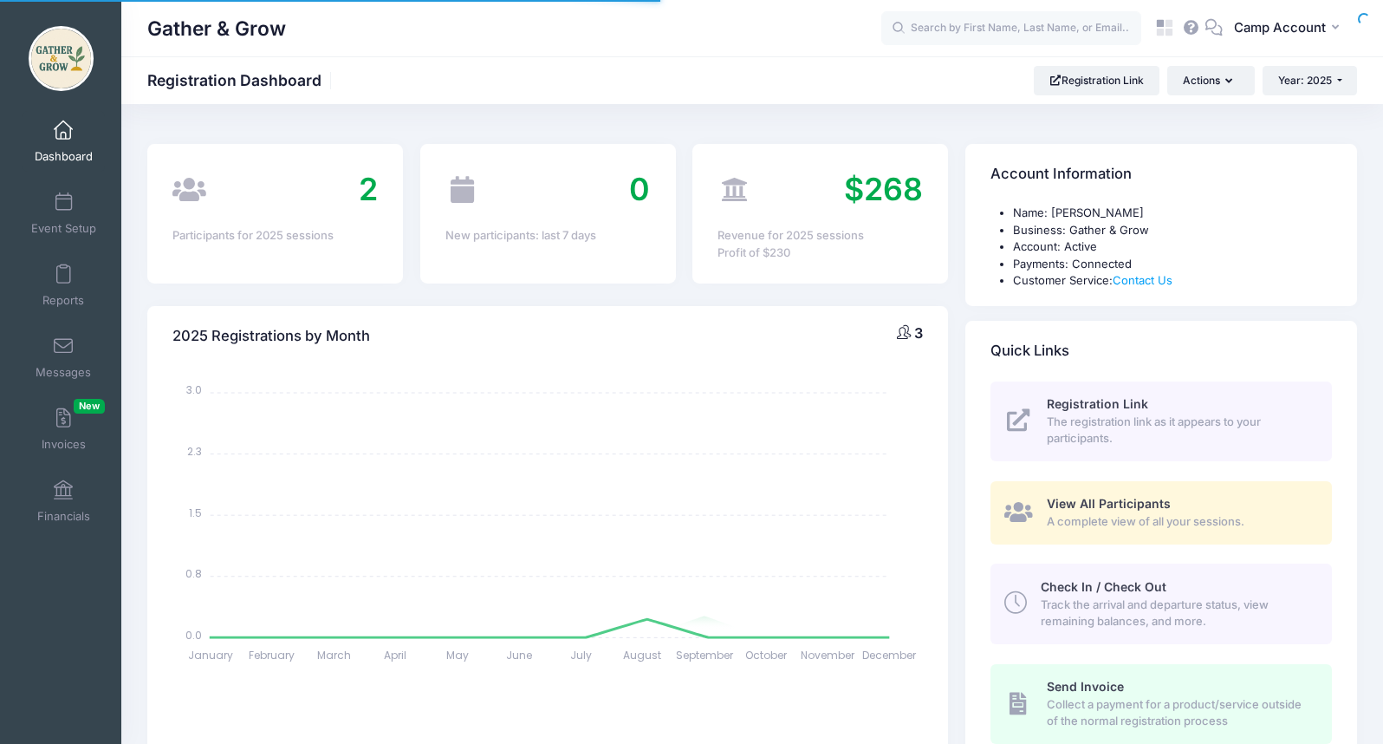
select select
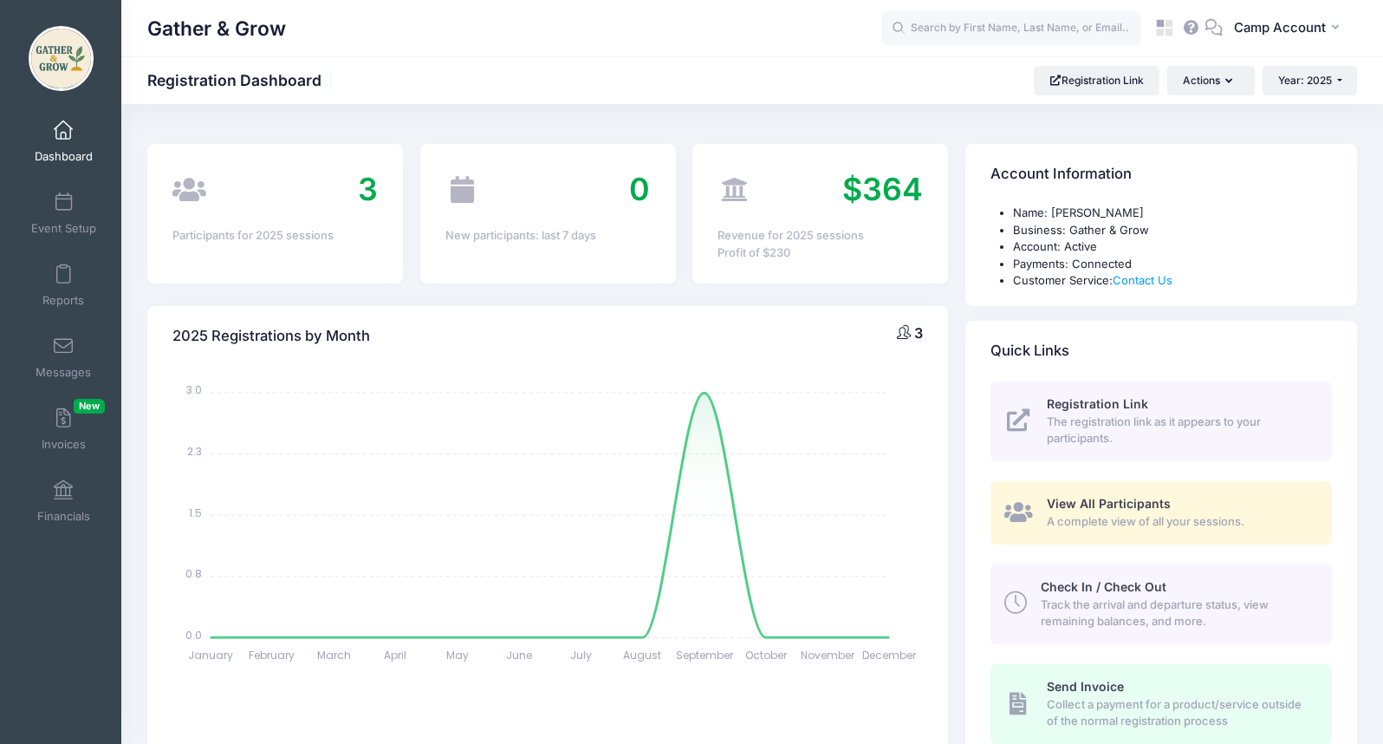
scroll to position [27, 0]
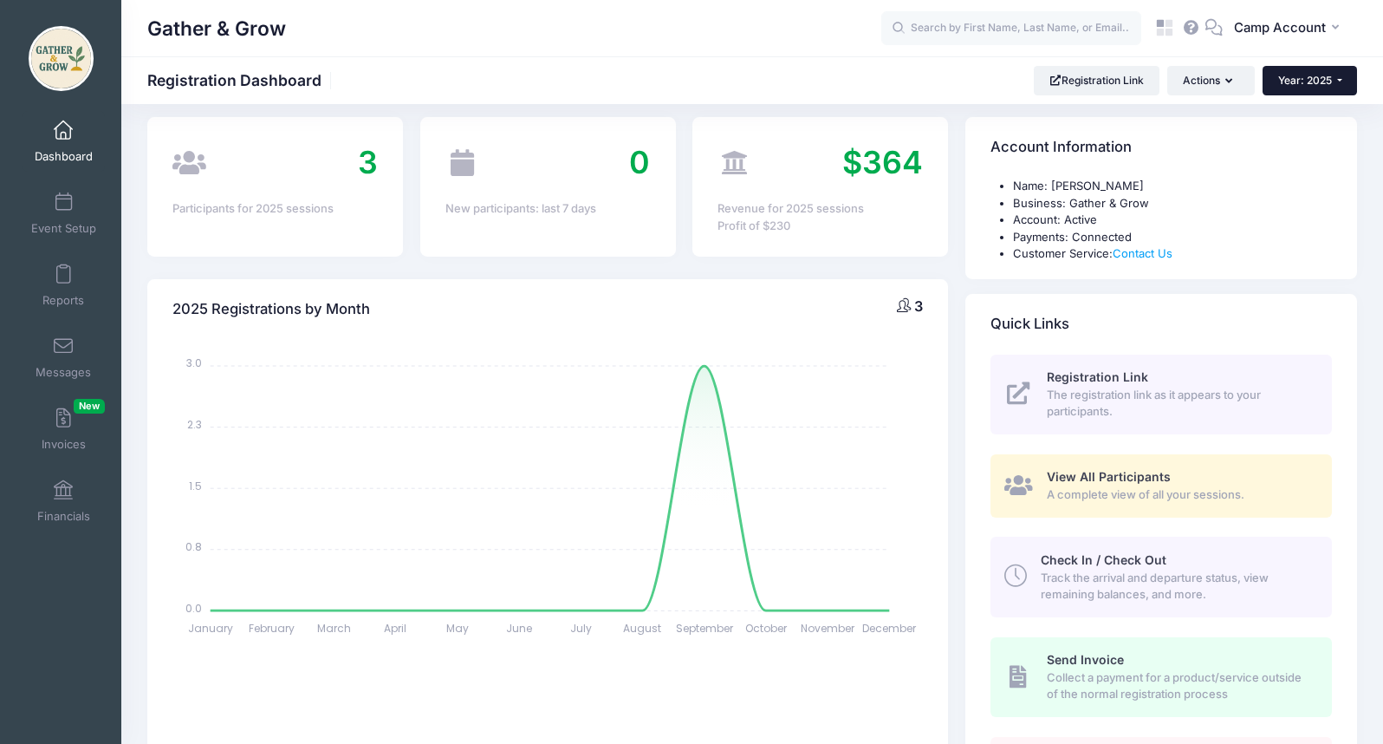
click at [1298, 76] on span "Year: 2025" at bounding box center [1305, 80] width 54 height 13
click at [1299, 108] on link "Year: 2026" at bounding box center [1319, 113] width 113 height 23
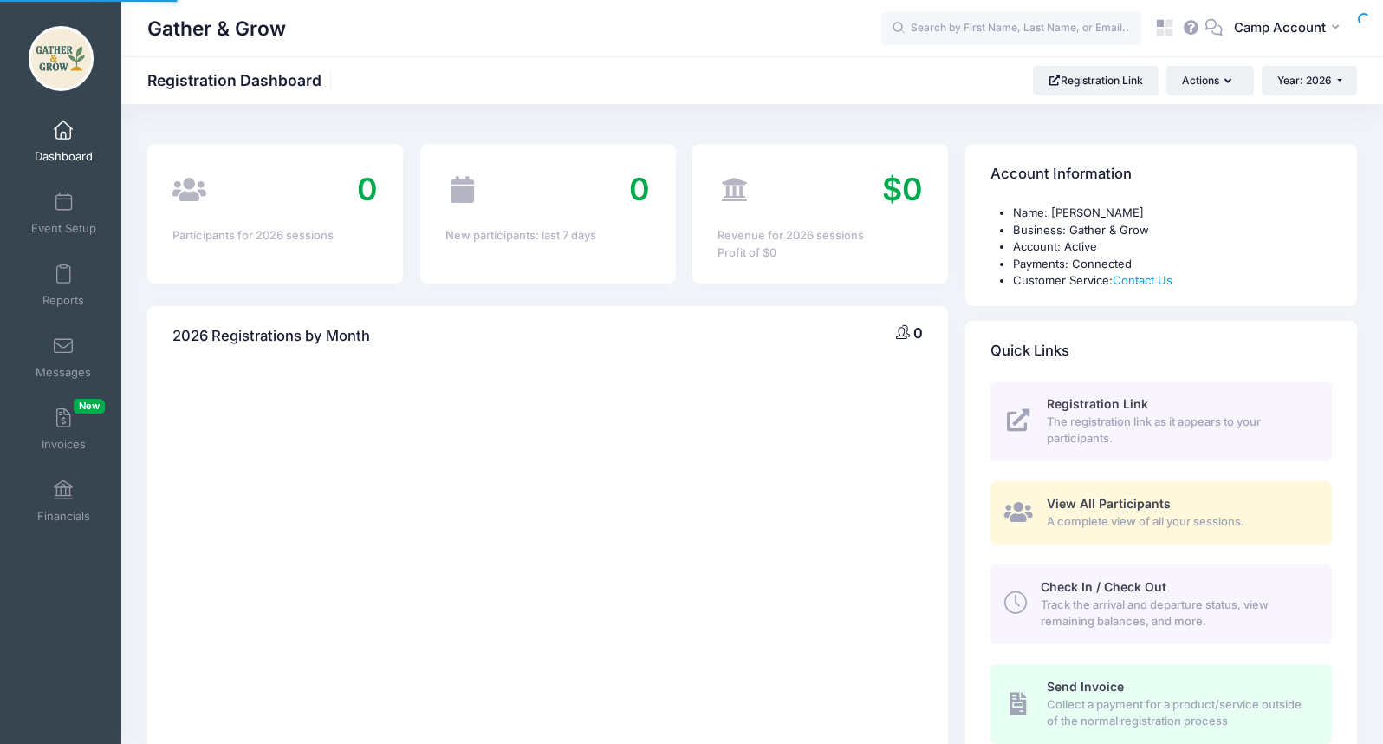
select select
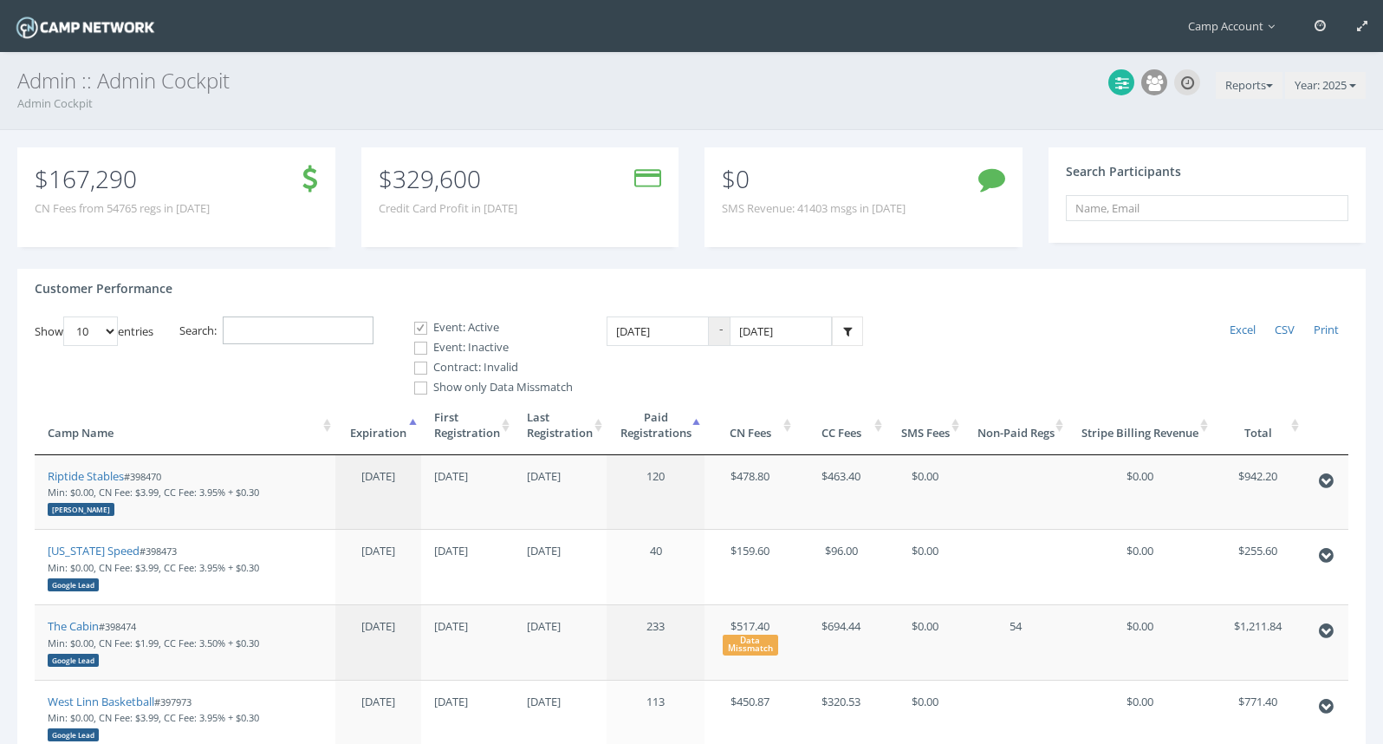
click at [266, 328] on input "Search:" at bounding box center [298, 330] width 151 height 29
paste input "398415"
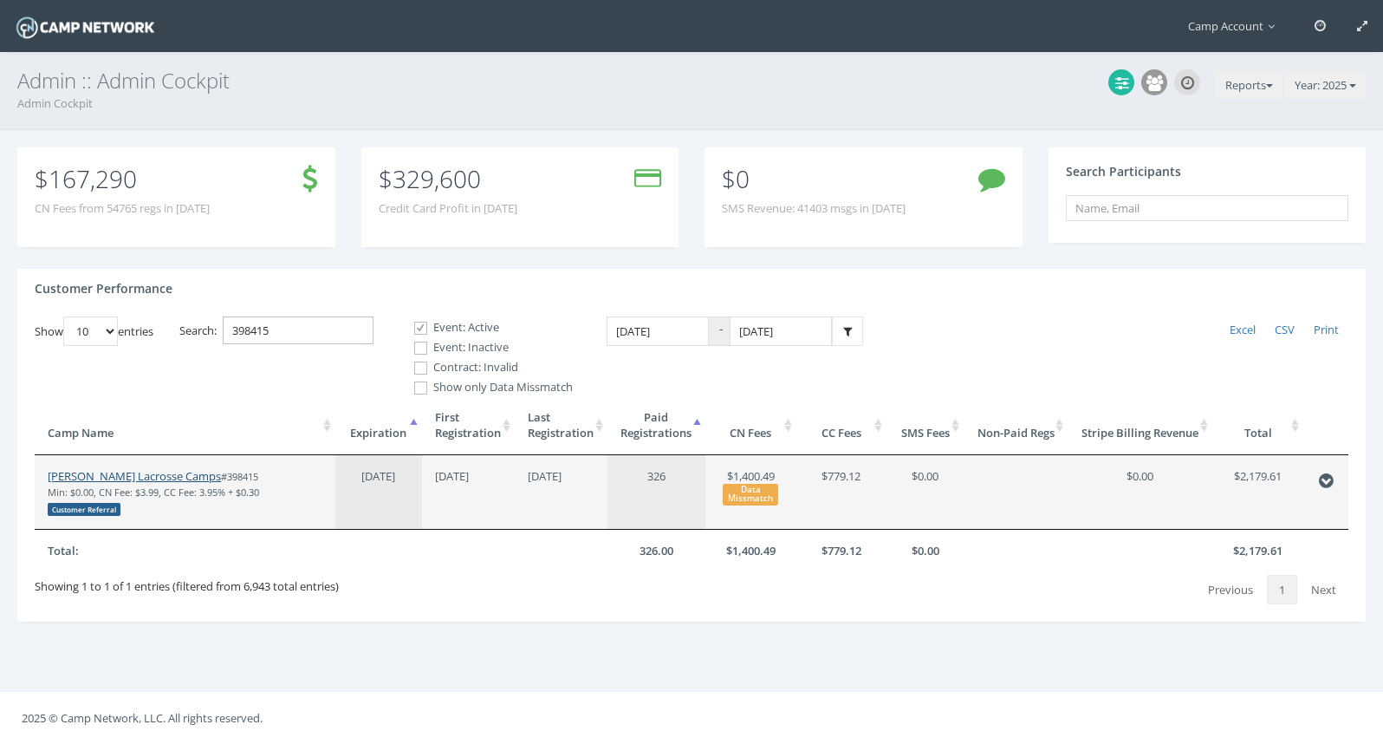
type input "398415"
click at [143, 469] on link "Sara Tisdale Lacrosse Camps" at bounding box center [134, 476] width 173 height 16
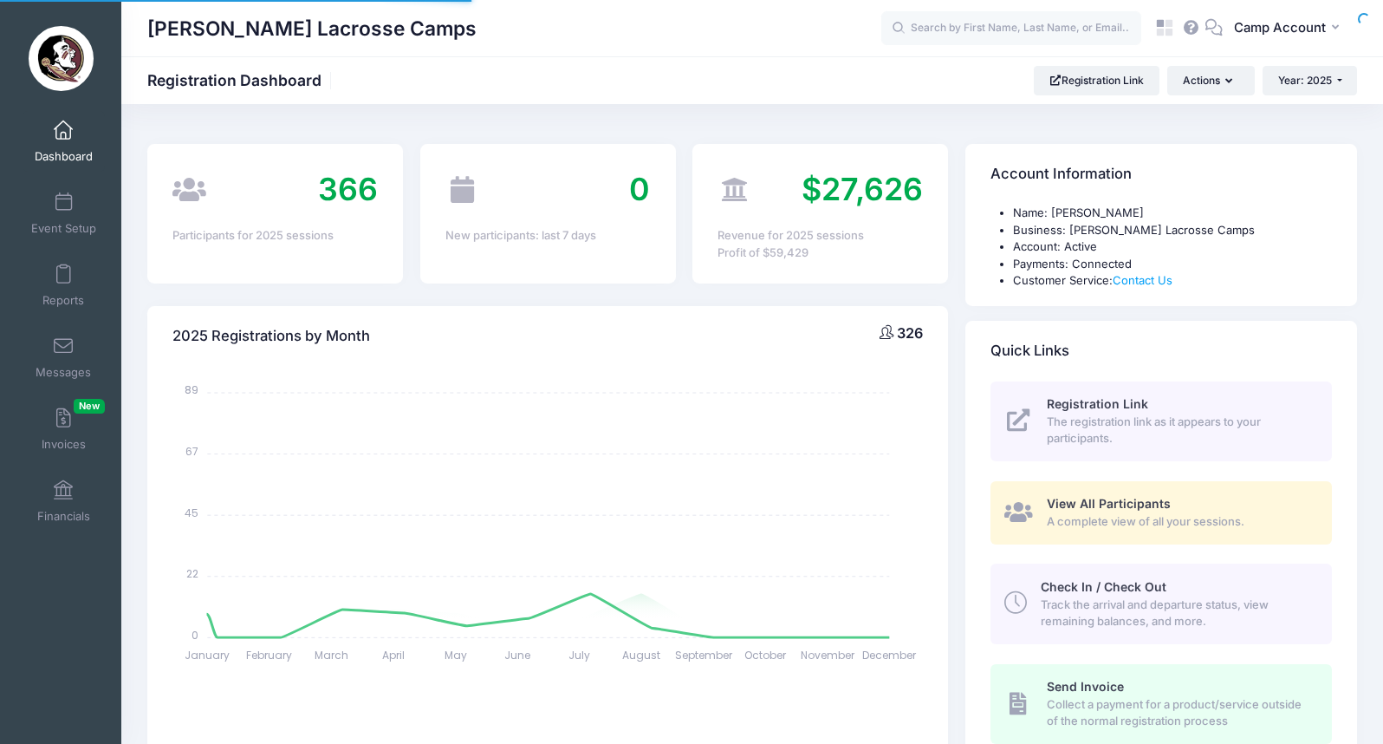
select select
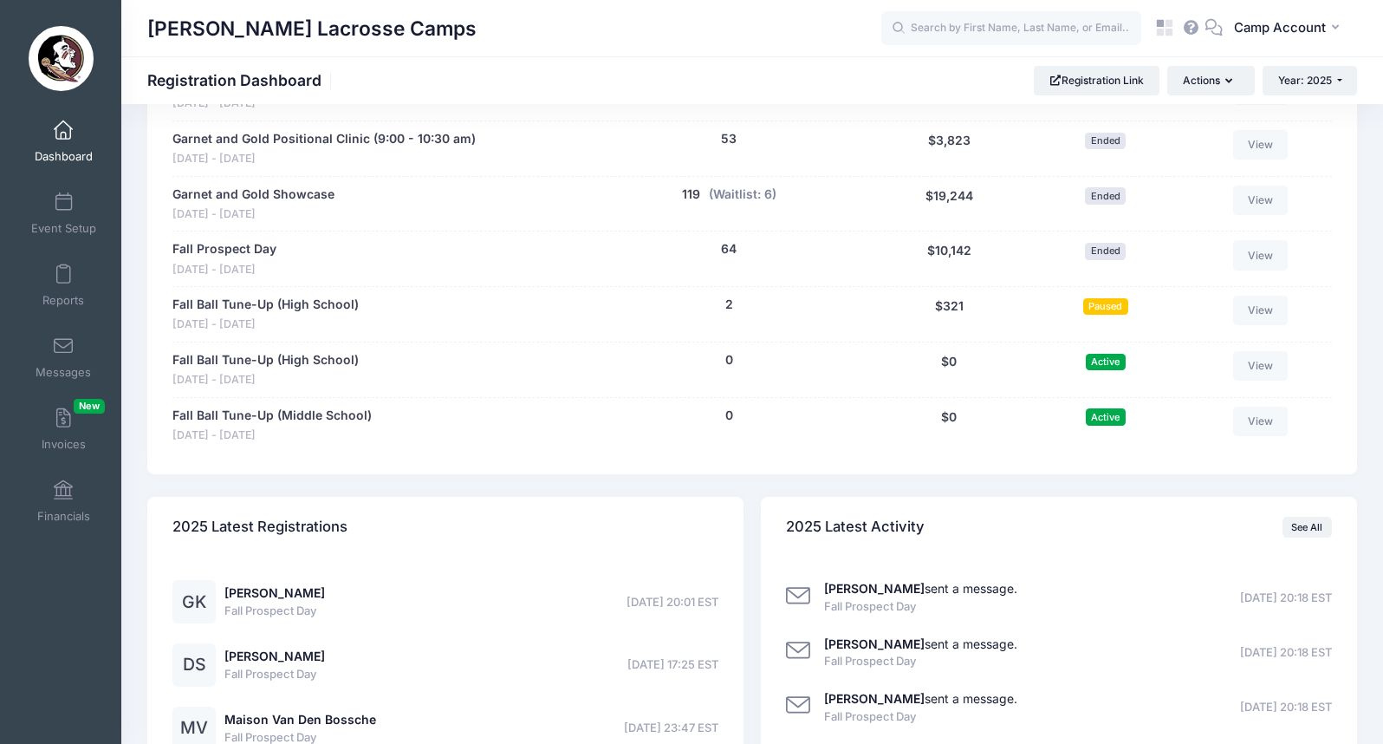
scroll to position [957, 0]
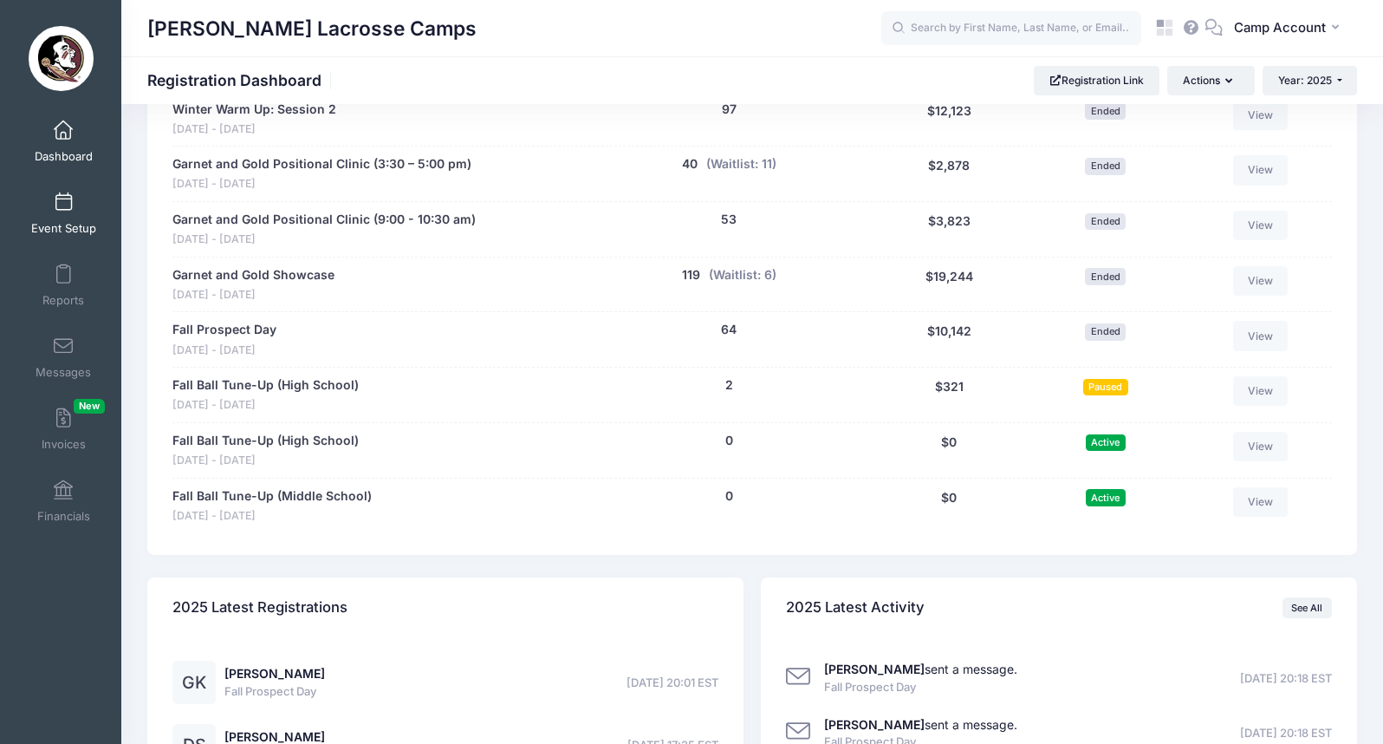
click at [87, 215] on link "Event Setup" at bounding box center [64, 213] width 82 height 61
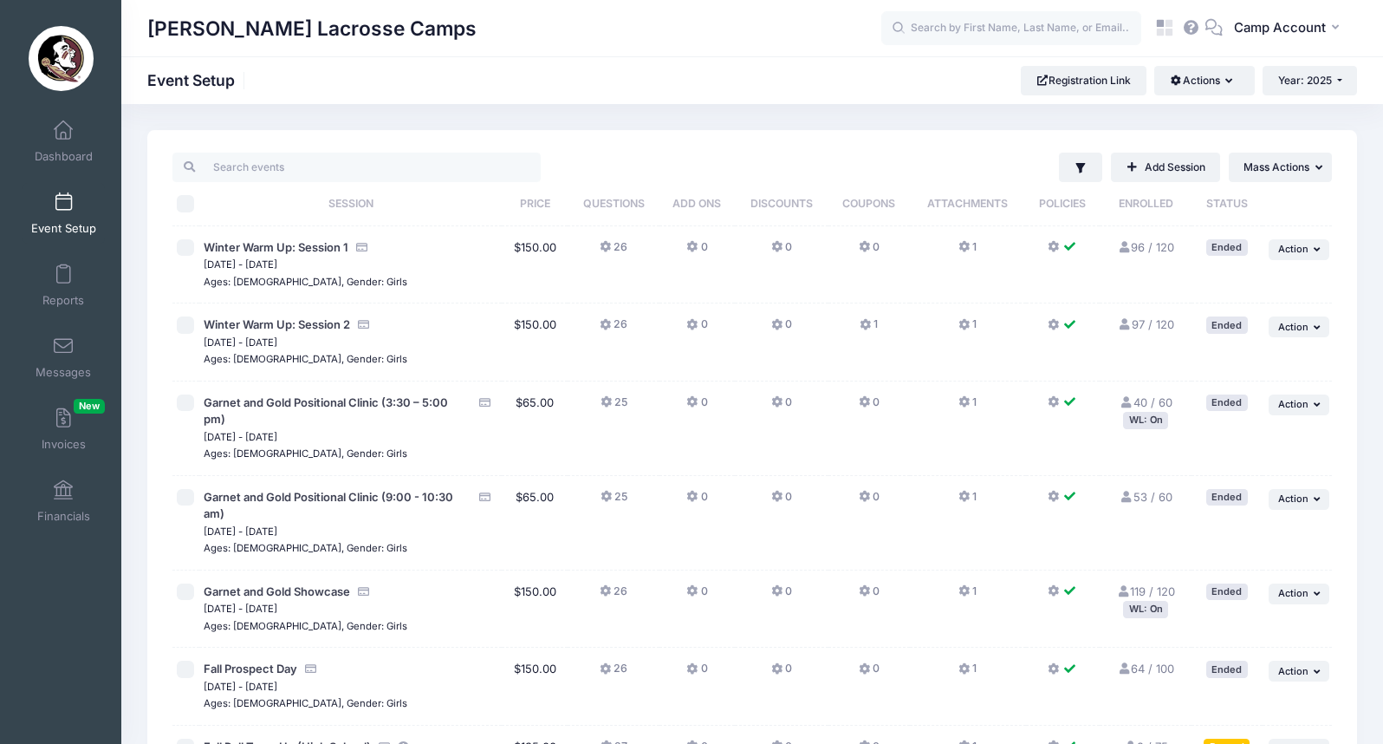
scroll to position [373, 0]
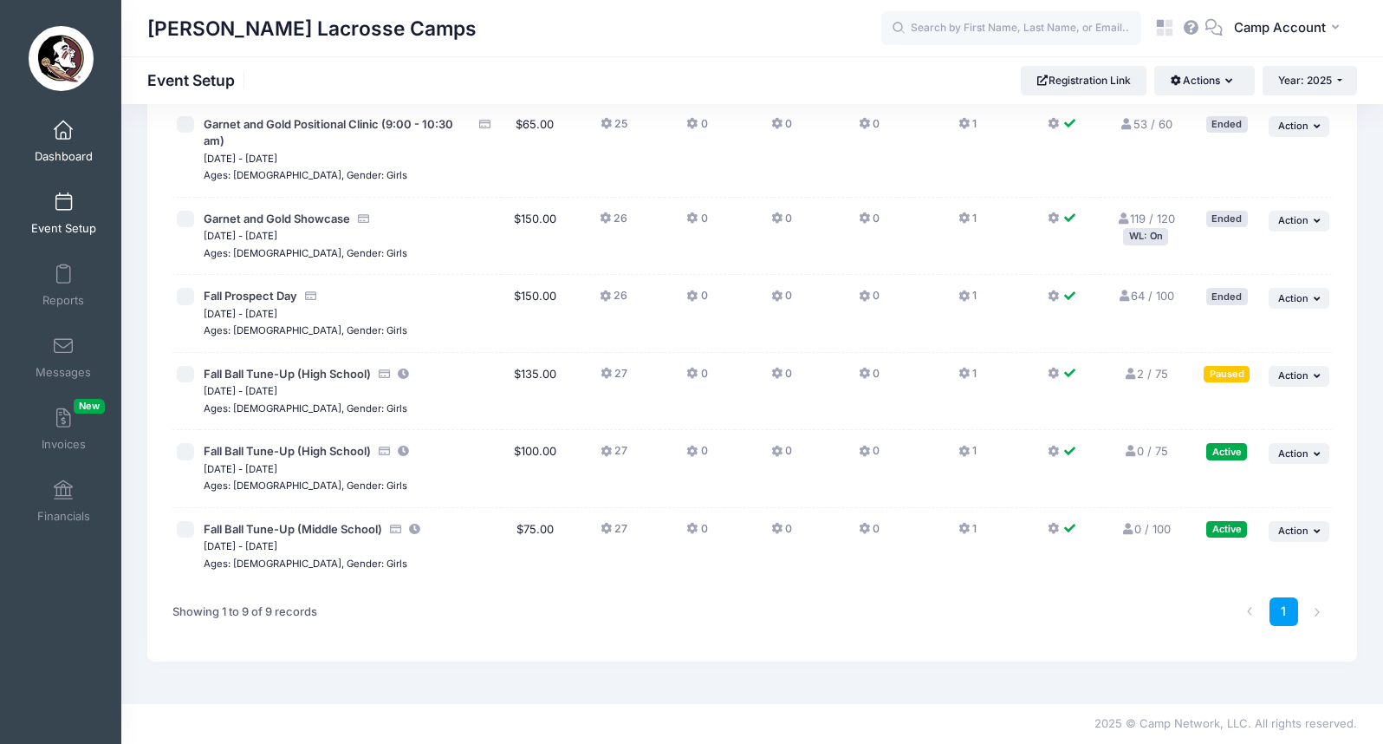
click at [80, 146] on link "Dashboard" at bounding box center [64, 141] width 82 height 61
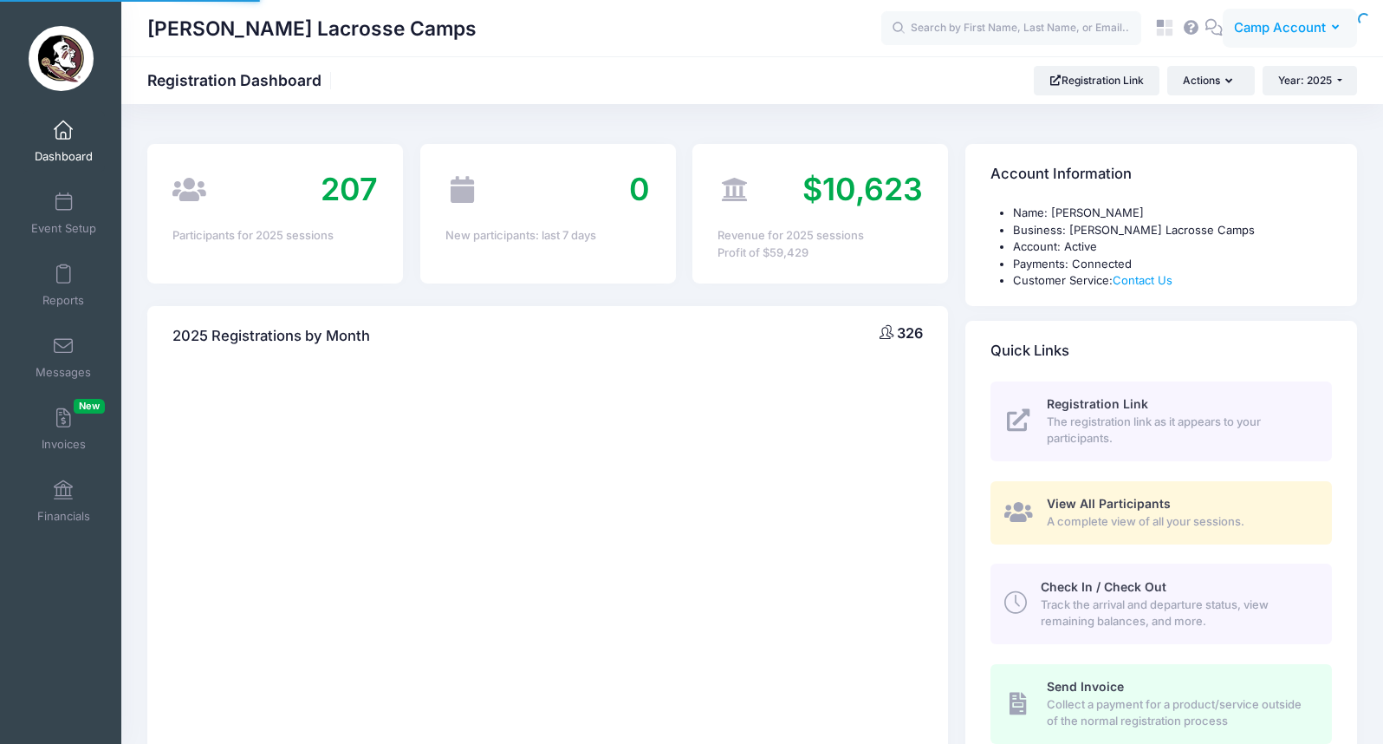
select select
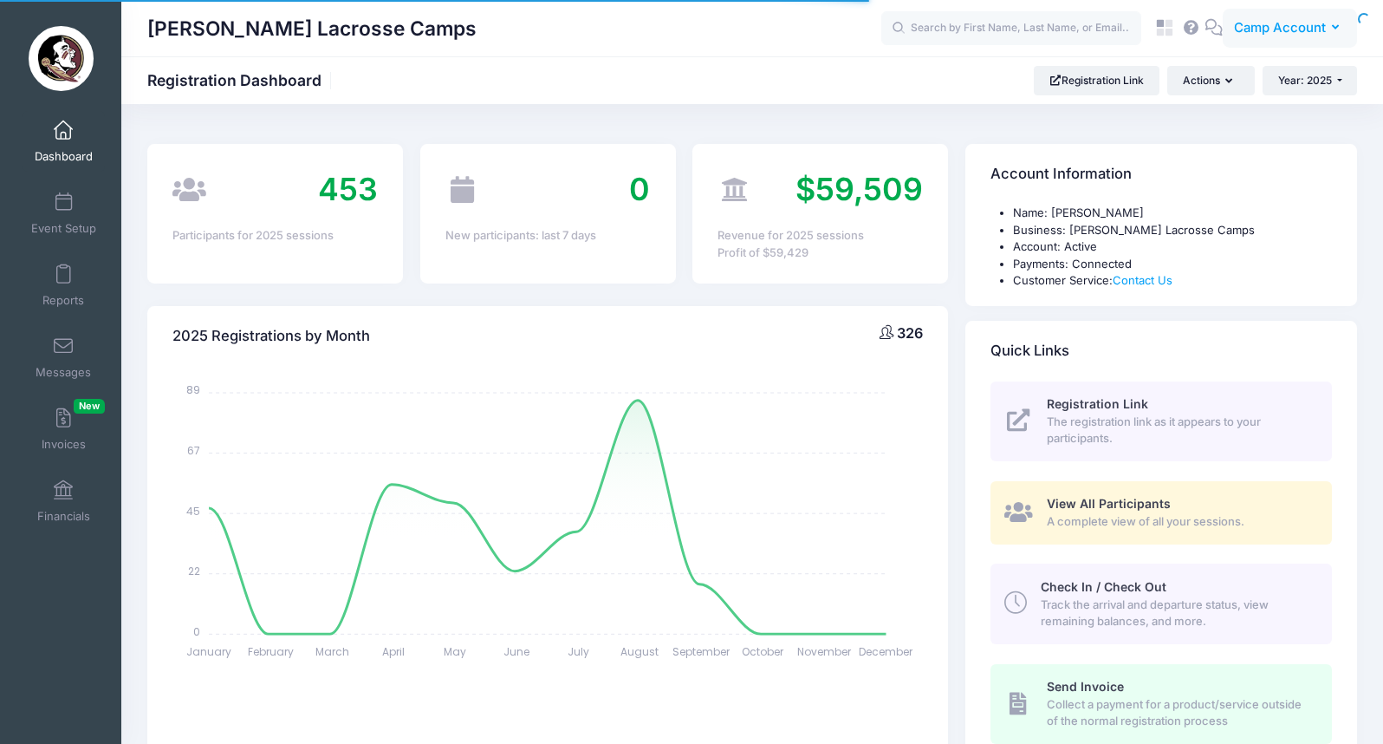
click at [1312, 26] on span "Camp Account" at bounding box center [1280, 27] width 92 height 19
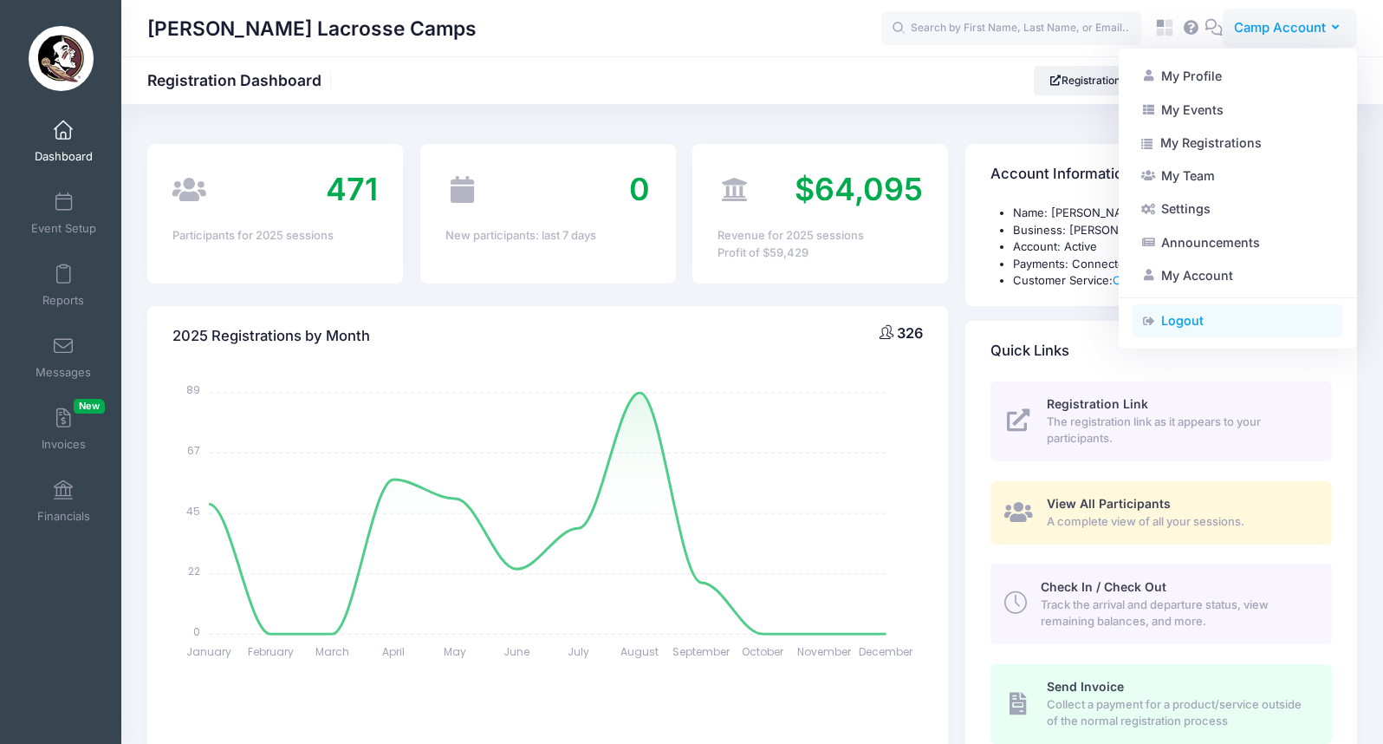
click at [1203, 328] on link "Logout" at bounding box center [1238, 320] width 211 height 33
